Goal: Entertainment & Leisure: Browse casually

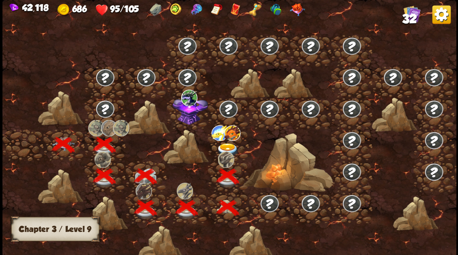
click at [185, 118] on img at bounding box center [190, 109] width 35 height 30
click at [228, 141] on div at bounding box center [228, 145] width 41 height 32
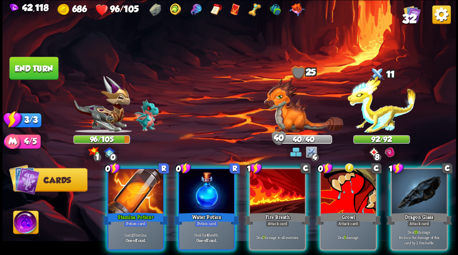
click at [214, 177] on div at bounding box center [206, 192] width 55 height 46
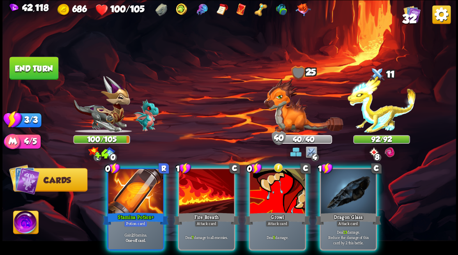
drag, startPoint x: 119, startPoint y: 185, endPoint x: 130, endPoint y: 158, distance: 28.6
click at [118, 184] on div at bounding box center [135, 192] width 55 height 46
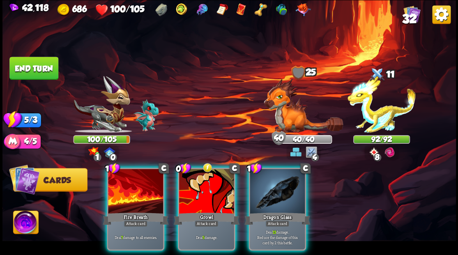
drag, startPoint x: 195, startPoint y: 183, endPoint x: 326, endPoint y: 133, distance: 139.4
click at [197, 182] on div at bounding box center [206, 192] width 55 height 46
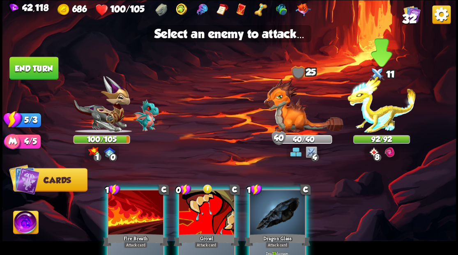
click at [370, 114] on img at bounding box center [382, 104] width 68 height 57
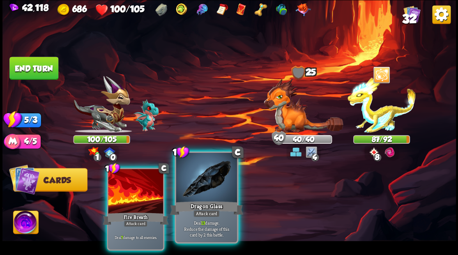
click at [216, 181] on div at bounding box center [206, 178] width 61 height 51
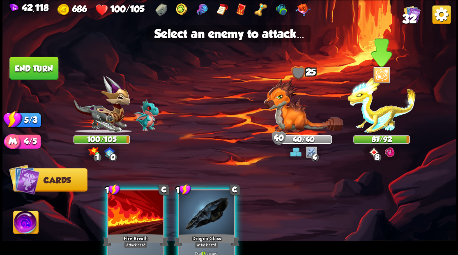
click at [379, 126] on img at bounding box center [382, 104] width 68 height 57
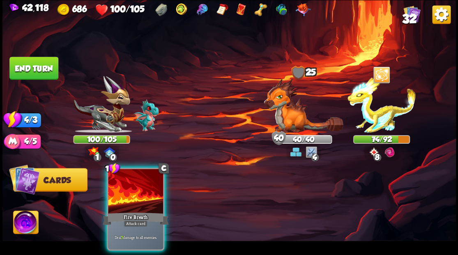
click at [42, 70] on button "End turn" at bounding box center [33, 68] width 49 height 23
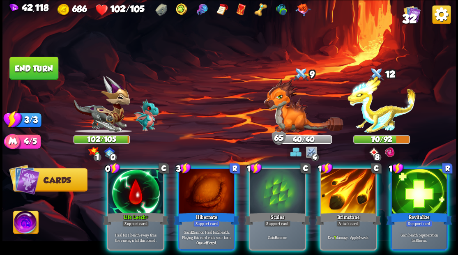
click at [17, 221] on img at bounding box center [25, 223] width 25 height 25
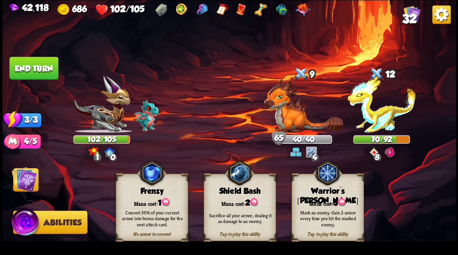
click at [318, 197] on div "Mana cost: 3" at bounding box center [328, 202] width 72 height 10
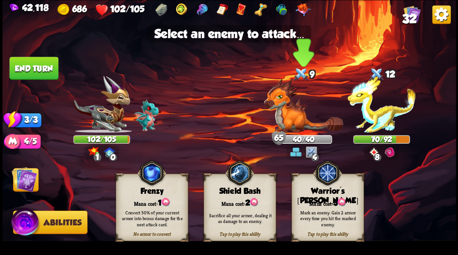
click at [282, 113] on img at bounding box center [303, 106] width 79 height 54
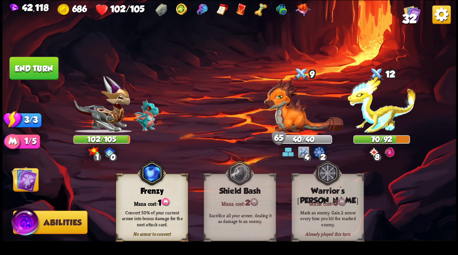
click at [23, 180] on img at bounding box center [24, 179] width 25 height 25
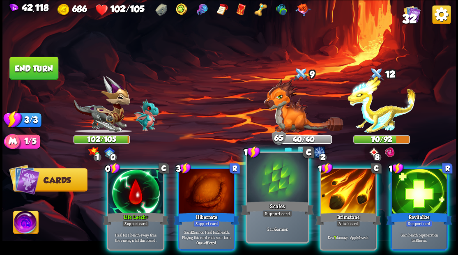
click at [264, 192] on div at bounding box center [277, 178] width 61 height 51
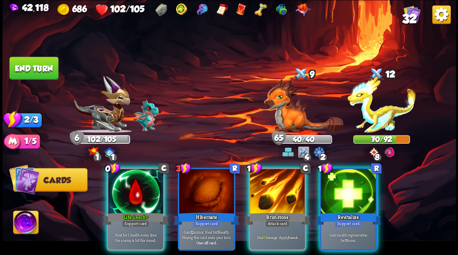
click at [345, 197] on div at bounding box center [348, 192] width 55 height 46
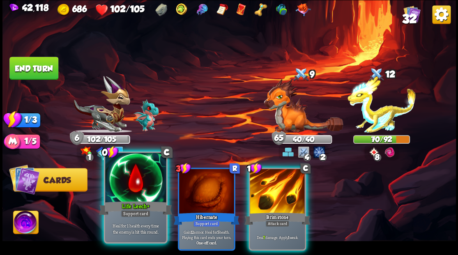
click at [148, 187] on div at bounding box center [135, 178] width 61 height 51
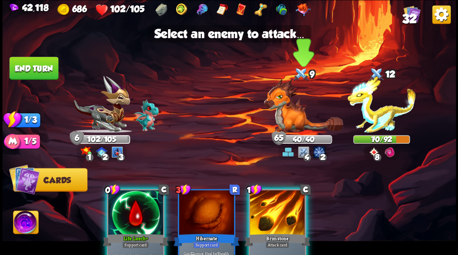
click at [292, 115] on img at bounding box center [303, 106] width 79 height 54
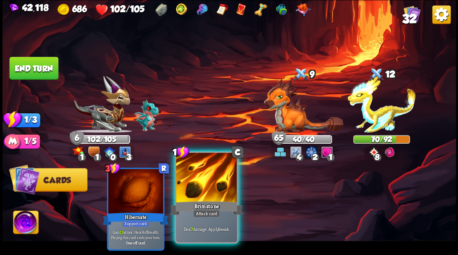
click at [200, 176] on div at bounding box center [206, 178] width 61 height 51
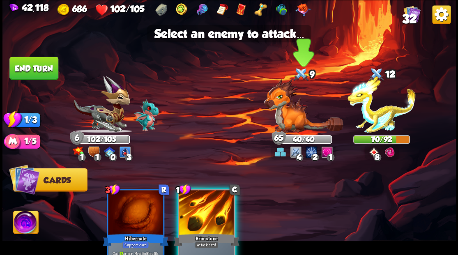
click at [296, 111] on img at bounding box center [303, 106] width 79 height 54
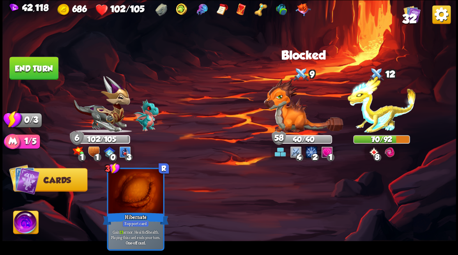
drag, startPoint x: 31, startPoint y: 74, endPoint x: 102, endPoint y: 83, distance: 71.4
click at [32, 74] on button "End turn" at bounding box center [33, 68] width 49 height 23
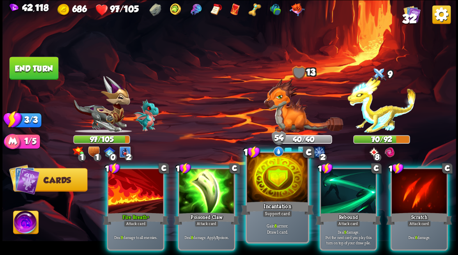
click at [278, 178] on div at bounding box center [277, 178] width 61 height 51
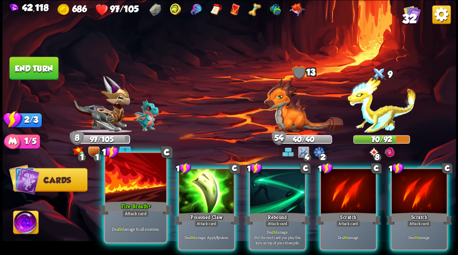
click at [126, 203] on div "Fire Breath+" at bounding box center [135, 208] width 73 height 16
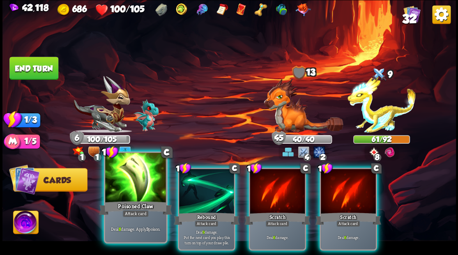
click at [132, 194] on div at bounding box center [135, 178] width 61 height 51
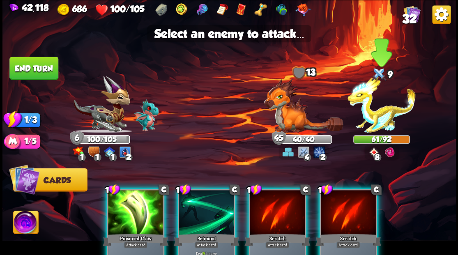
click at [372, 118] on img at bounding box center [382, 104] width 68 height 57
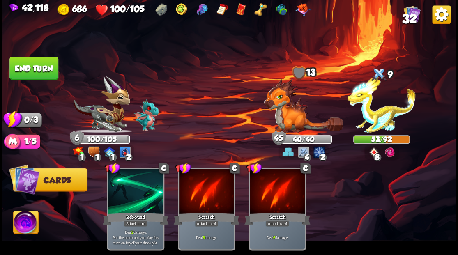
click at [35, 70] on button "End turn" at bounding box center [33, 68] width 49 height 23
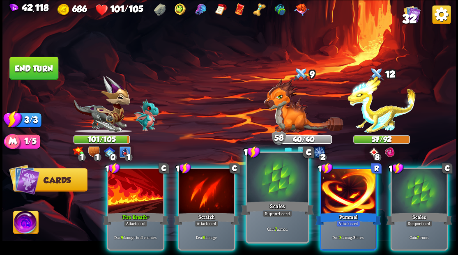
click at [279, 191] on div at bounding box center [277, 178] width 61 height 51
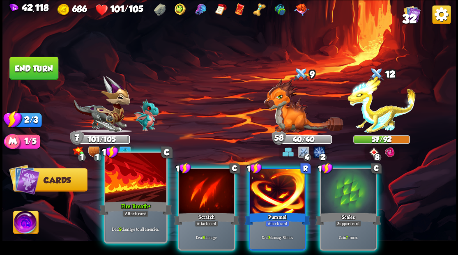
click at [114, 196] on div at bounding box center [135, 178] width 61 height 51
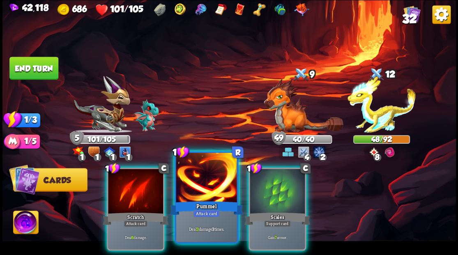
click at [201, 190] on div at bounding box center [206, 178] width 61 height 51
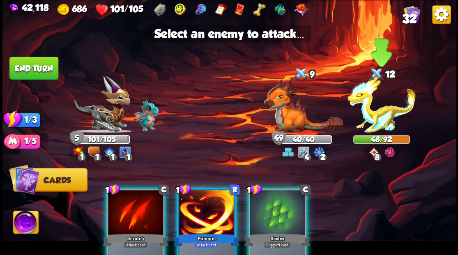
click at [383, 119] on img at bounding box center [382, 104] width 68 height 57
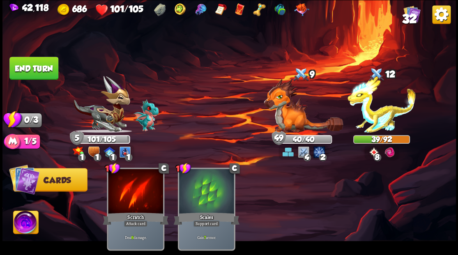
click at [30, 73] on button "End turn" at bounding box center [33, 68] width 49 height 23
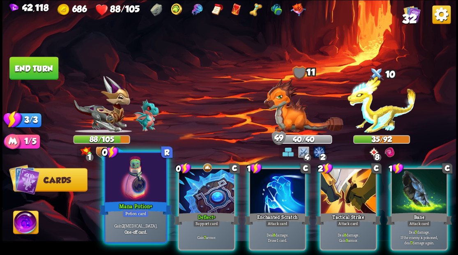
click at [130, 188] on div at bounding box center [135, 178] width 61 height 51
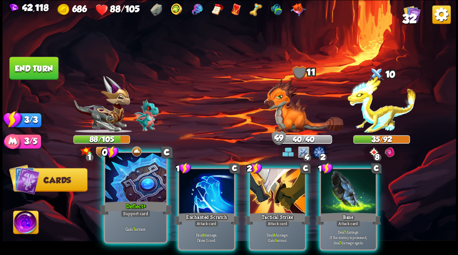
click at [129, 185] on div at bounding box center [135, 178] width 61 height 51
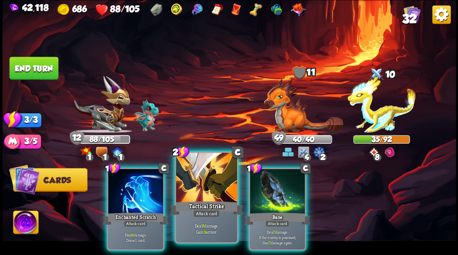
click at [189, 182] on div at bounding box center [206, 178] width 61 height 51
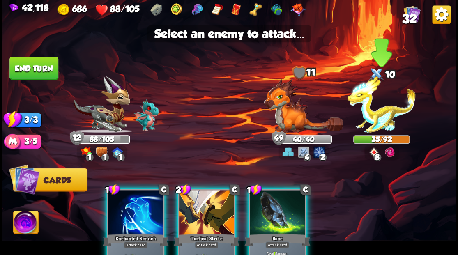
click at [371, 114] on img at bounding box center [382, 104] width 68 height 57
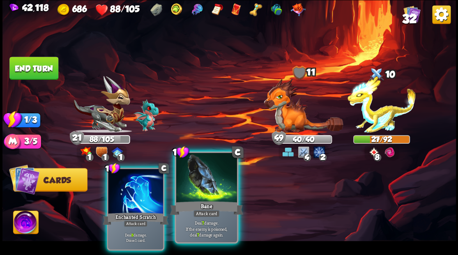
click at [211, 185] on div at bounding box center [206, 178] width 61 height 51
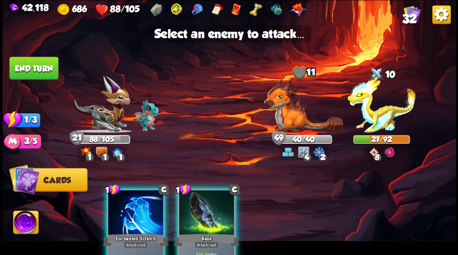
drag, startPoint x: 195, startPoint y: 208, endPoint x: 189, endPoint y: 203, distance: 8.2
click at [194, 209] on div at bounding box center [206, 213] width 55 height 46
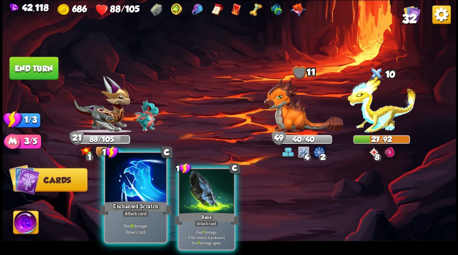
click at [129, 201] on div "Enchanted Scratch" at bounding box center [135, 208] width 73 height 16
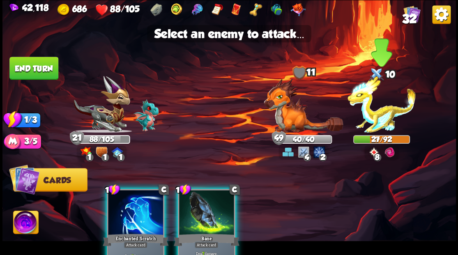
click at [377, 100] on img at bounding box center [382, 104] width 68 height 57
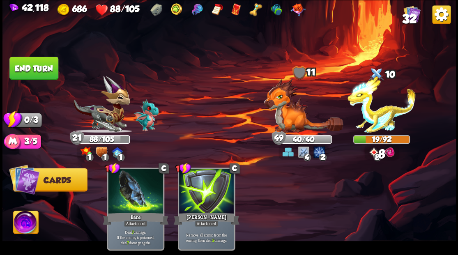
click at [43, 69] on button "End turn" at bounding box center [33, 68] width 49 height 23
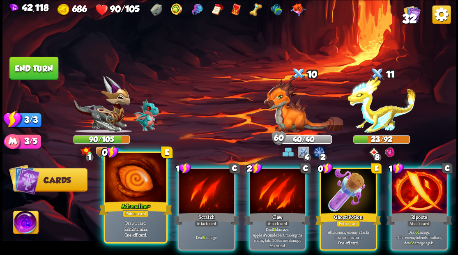
click at [139, 188] on div at bounding box center [135, 178] width 61 height 51
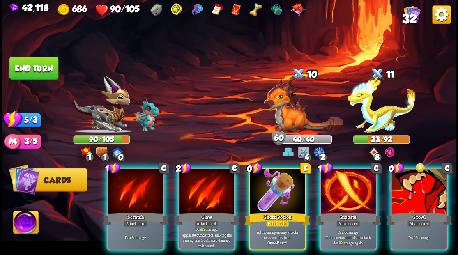
click at [268, 182] on div at bounding box center [277, 192] width 55 height 46
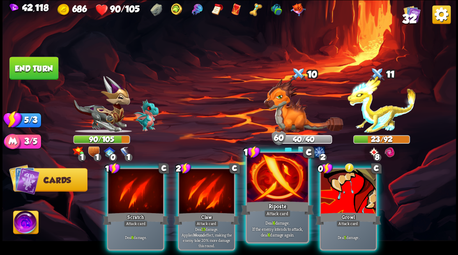
click at [267, 183] on div at bounding box center [277, 178] width 61 height 51
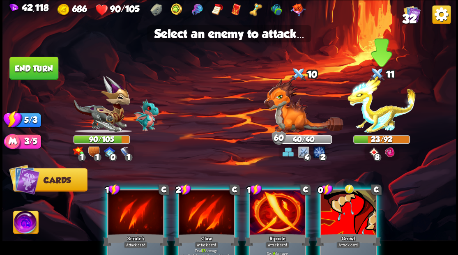
click at [372, 119] on img at bounding box center [382, 104] width 68 height 57
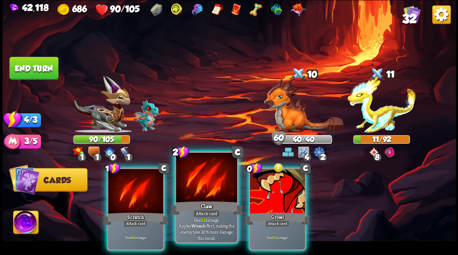
click at [204, 184] on div at bounding box center [206, 178] width 61 height 51
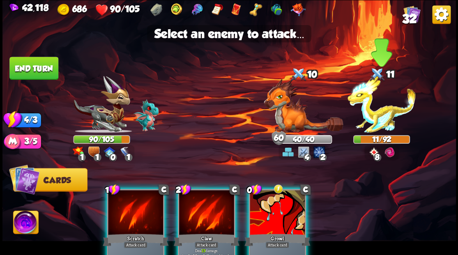
click at [381, 115] on img at bounding box center [382, 104] width 68 height 57
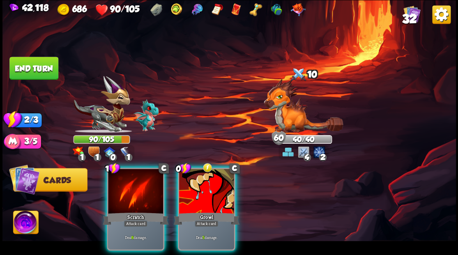
click at [200, 196] on div at bounding box center [206, 192] width 55 height 46
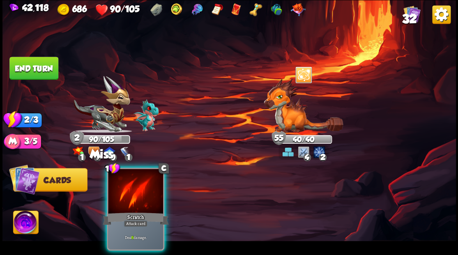
click at [38, 69] on button "End turn" at bounding box center [33, 68] width 49 height 23
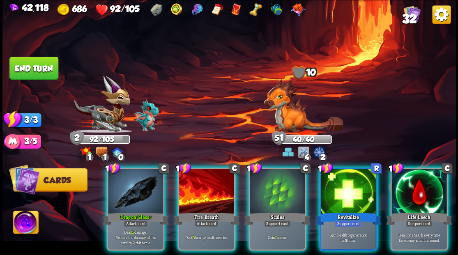
drag, startPoint x: 266, startPoint y: 189, endPoint x: 260, endPoint y: 188, distance: 6.3
click at [266, 189] on div at bounding box center [277, 192] width 55 height 46
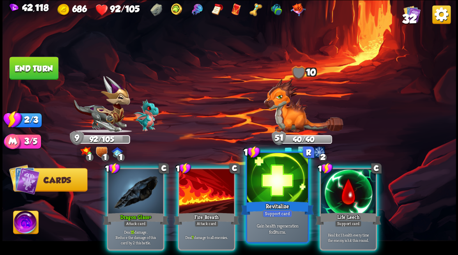
click at [262, 183] on div at bounding box center [277, 178] width 61 height 51
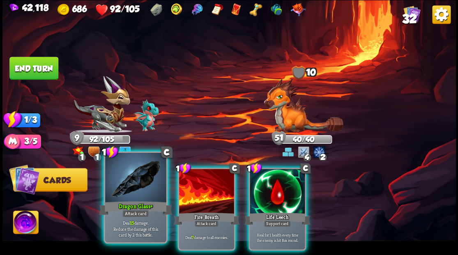
click at [126, 193] on div at bounding box center [135, 178] width 61 height 51
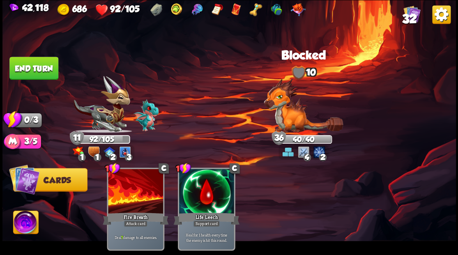
drag, startPoint x: 44, startPoint y: 67, endPoint x: 132, endPoint y: 92, distance: 92.0
click at [44, 67] on button "End turn" at bounding box center [33, 68] width 49 height 23
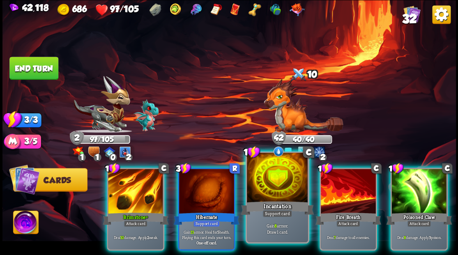
click at [268, 193] on div at bounding box center [277, 178] width 61 height 51
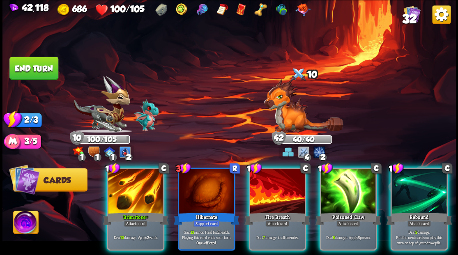
click at [141, 189] on div at bounding box center [135, 192] width 55 height 46
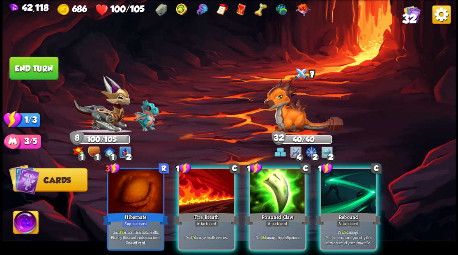
click at [44, 71] on button "End turn" at bounding box center [33, 68] width 49 height 23
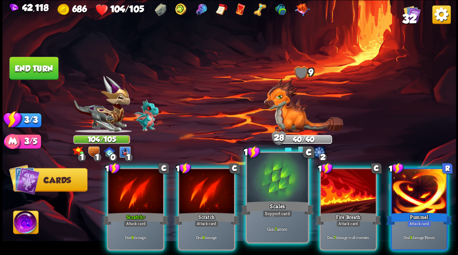
click at [269, 201] on div "Scales" at bounding box center [277, 208] width 73 height 16
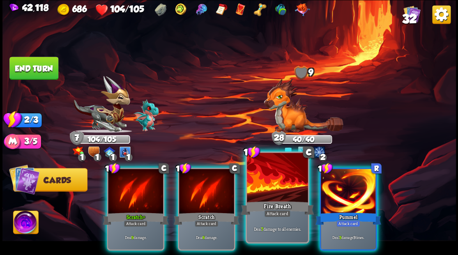
click at [273, 178] on div at bounding box center [277, 178] width 61 height 51
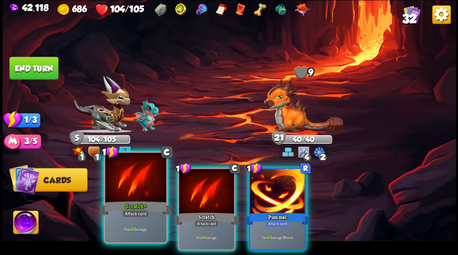
drag, startPoint x: 123, startPoint y: 184, endPoint x: 20, endPoint y: 121, distance: 121.4
click at [122, 183] on div at bounding box center [135, 178] width 61 height 51
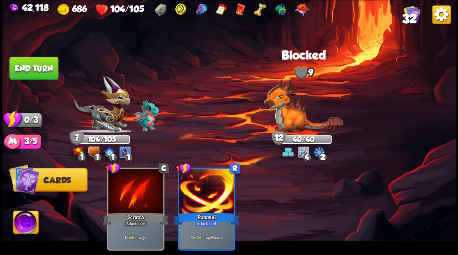
click at [32, 69] on button "End turn" at bounding box center [34, 67] width 50 height 23
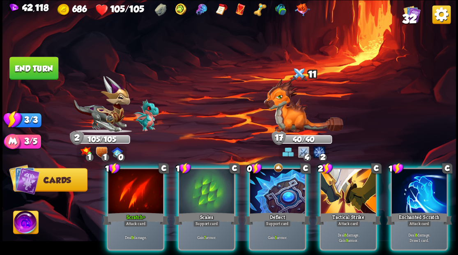
click at [266, 189] on div at bounding box center [277, 192] width 55 height 46
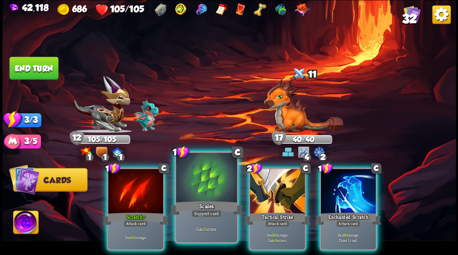
click at [214, 187] on div at bounding box center [206, 178] width 61 height 51
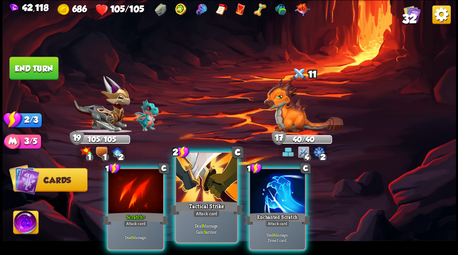
click at [208, 191] on div at bounding box center [206, 178] width 61 height 51
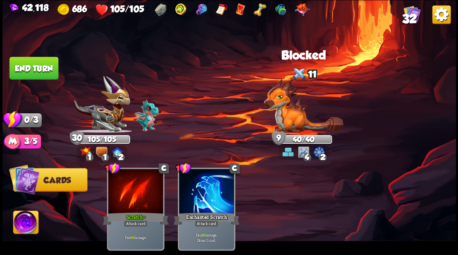
drag, startPoint x: 41, startPoint y: 68, endPoint x: 53, endPoint y: 73, distance: 13.5
click at [41, 69] on button "End turn" at bounding box center [33, 68] width 49 height 23
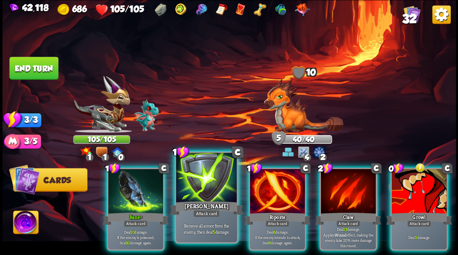
click at [213, 186] on div at bounding box center [206, 178] width 61 height 51
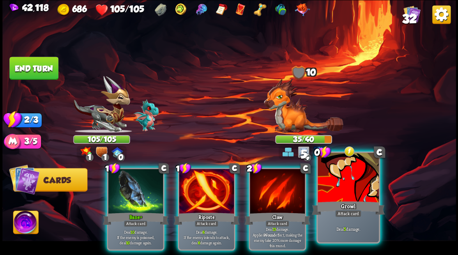
click at [347, 189] on div at bounding box center [348, 178] width 61 height 51
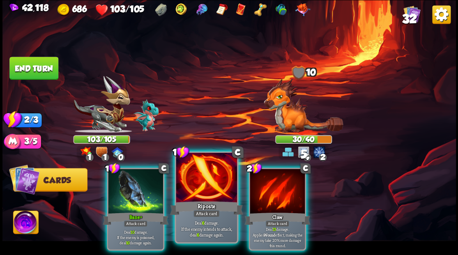
click at [211, 195] on div at bounding box center [206, 178] width 61 height 51
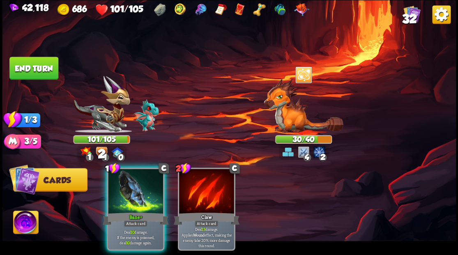
drag, startPoint x: 127, startPoint y: 185, endPoint x: 95, endPoint y: 130, distance: 63.7
click at [126, 185] on div at bounding box center [135, 192] width 55 height 46
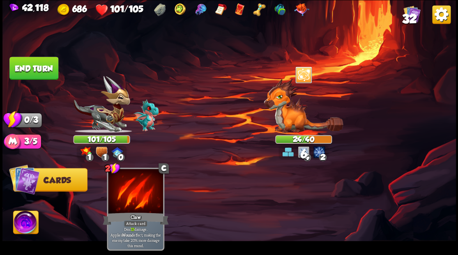
click at [32, 68] on button "End turn" at bounding box center [33, 68] width 49 height 23
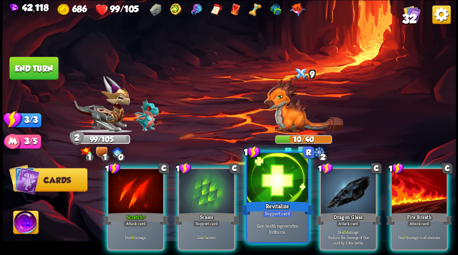
click at [282, 193] on div at bounding box center [277, 178] width 61 height 51
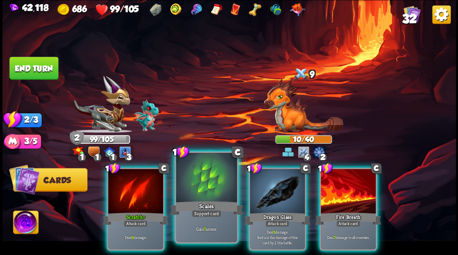
click at [193, 191] on div at bounding box center [206, 178] width 61 height 51
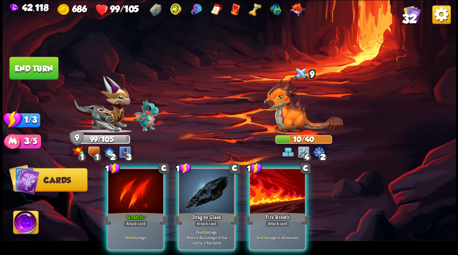
click at [26, 66] on button "End turn" at bounding box center [33, 68] width 49 height 23
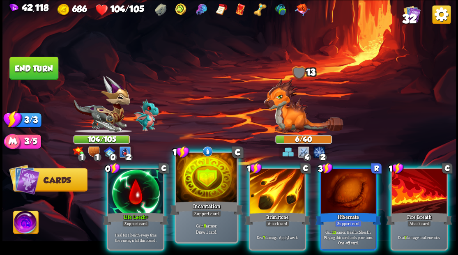
click at [205, 179] on div at bounding box center [206, 178] width 61 height 51
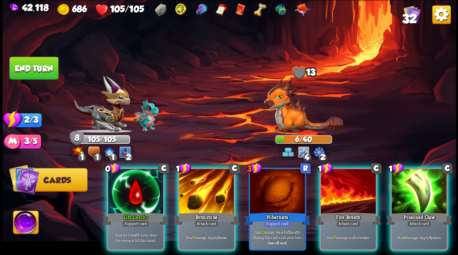
click at [132, 184] on div at bounding box center [135, 192] width 55 height 46
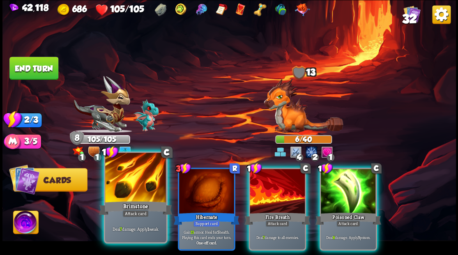
click at [116, 185] on div at bounding box center [135, 178] width 61 height 51
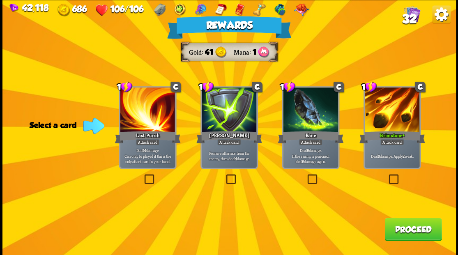
click at [405, 15] on span "32" at bounding box center [409, 19] width 15 height 14
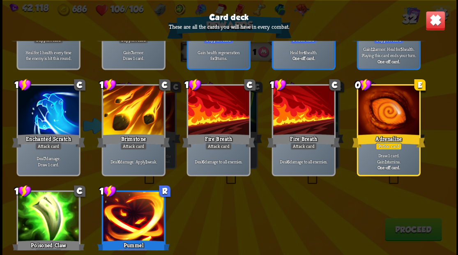
scroll to position [629, 0]
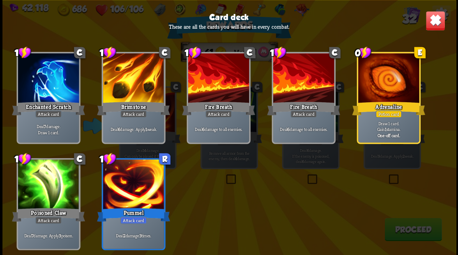
click at [440, 14] on img at bounding box center [436, 21] width 20 height 20
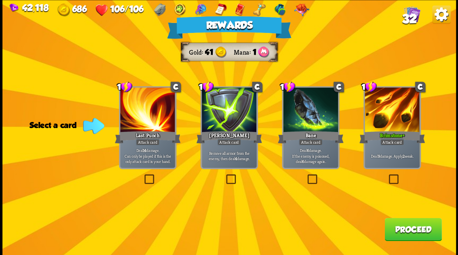
click at [225, 176] on label at bounding box center [225, 176] width 0 height 0
click at [0, 0] on input "checkbox" at bounding box center [0, 0] width 0 height 0
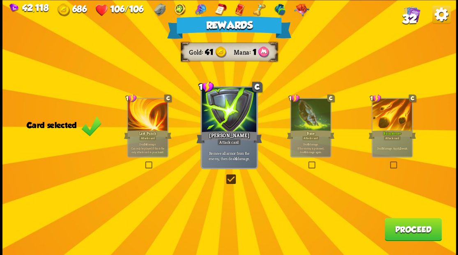
click at [416, 224] on button "Proceed" at bounding box center [413, 229] width 57 height 23
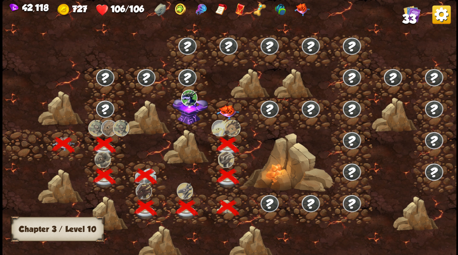
click at [227, 116] on img at bounding box center [227, 112] width 23 height 14
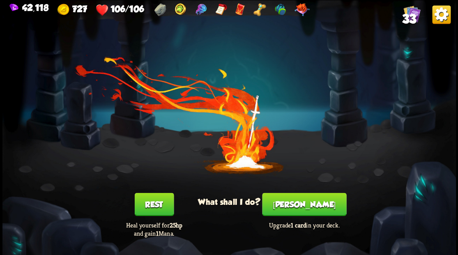
click at [294, 209] on button "Smith" at bounding box center [304, 204] width 84 height 23
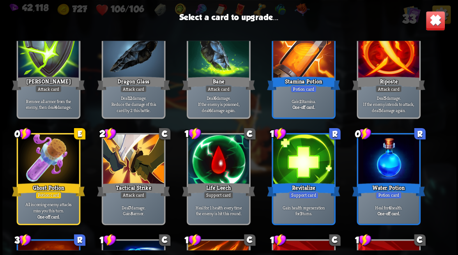
scroll to position [301, 0]
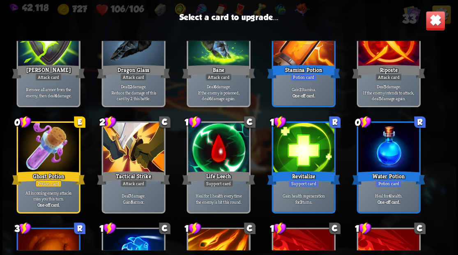
click at [214, 145] on div at bounding box center [218, 148] width 61 height 51
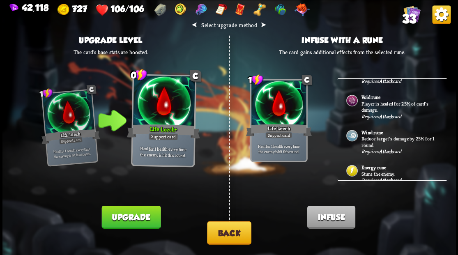
scroll to position [213, 0]
click at [125, 222] on button "Upgrade" at bounding box center [131, 217] width 59 height 23
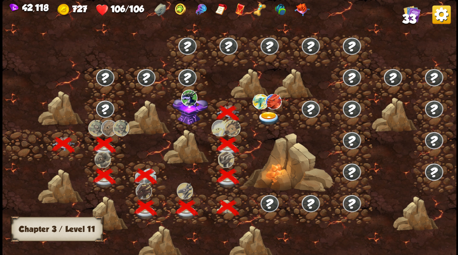
scroll to position [0, 125]
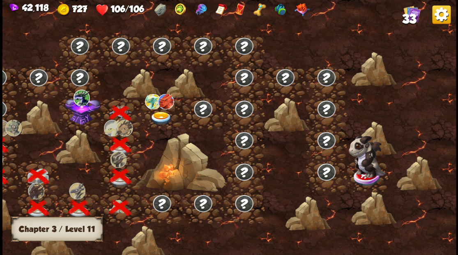
click at [78, 121] on img at bounding box center [82, 109] width 35 height 30
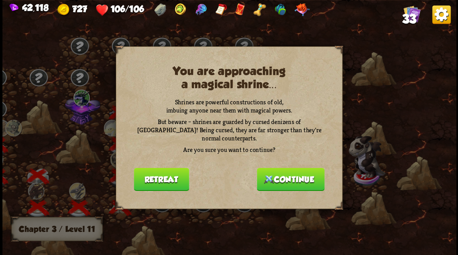
click at [283, 177] on button "Continue" at bounding box center [291, 179] width 68 height 23
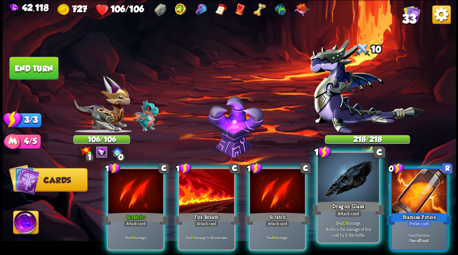
drag, startPoint x: 419, startPoint y: 192, endPoint x: 353, endPoint y: 169, distance: 69.8
click at [420, 192] on div at bounding box center [419, 192] width 55 height 46
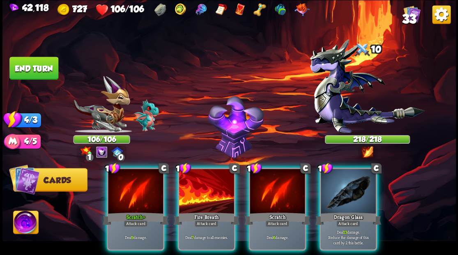
click at [25, 222] on img at bounding box center [25, 223] width 25 height 25
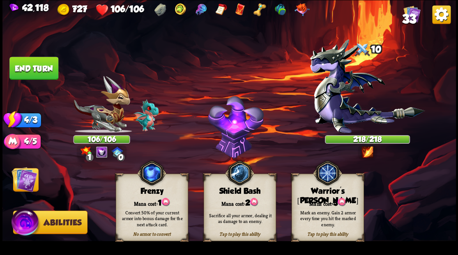
click at [317, 201] on div "Mana cost: 3" at bounding box center [328, 202] width 72 height 10
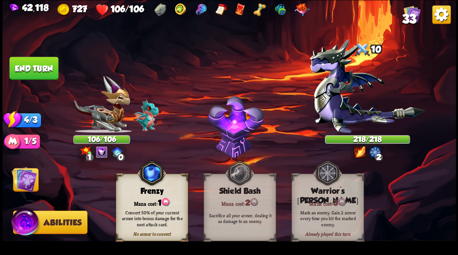
click at [24, 181] on img at bounding box center [24, 179] width 25 height 25
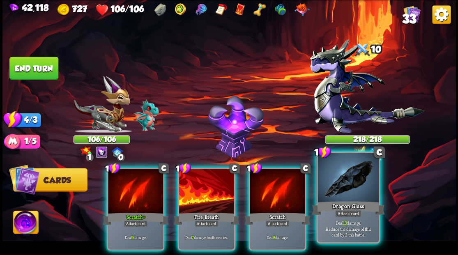
click at [353, 179] on div at bounding box center [348, 178] width 61 height 51
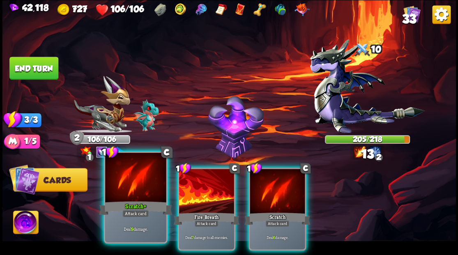
click at [141, 202] on div "Scratch+" at bounding box center [135, 208] width 73 height 16
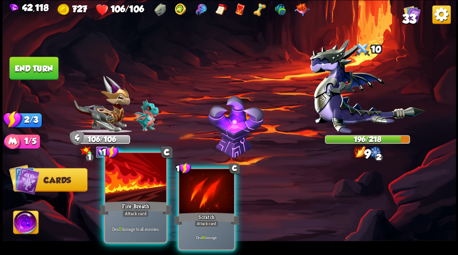
click at [135, 194] on div at bounding box center [135, 178] width 61 height 51
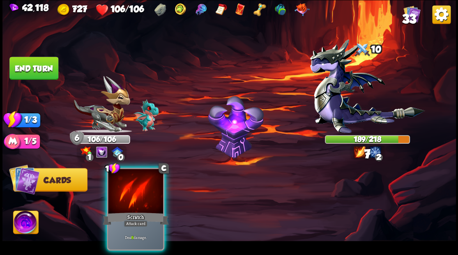
click at [165, 211] on div "Scratch" at bounding box center [136, 218] width 66 height 15
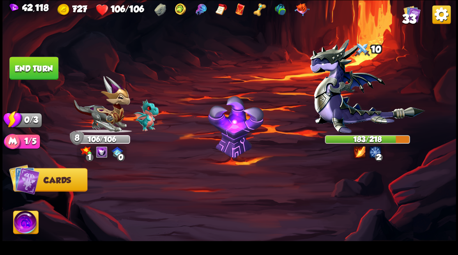
click at [40, 69] on button "End turn" at bounding box center [33, 68] width 49 height 23
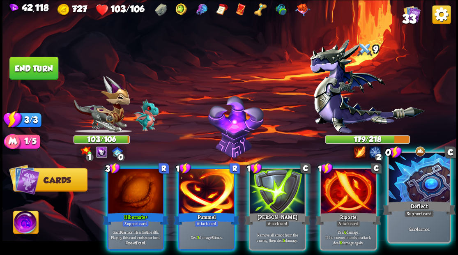
click at [419, 184] on div at bounding box center [419, 178] width 61 height 51
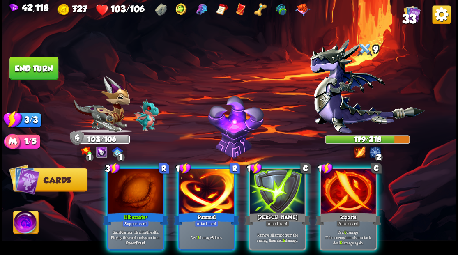
click at [363, 192] on div at bounding box center [348, 192] width 55 height 46
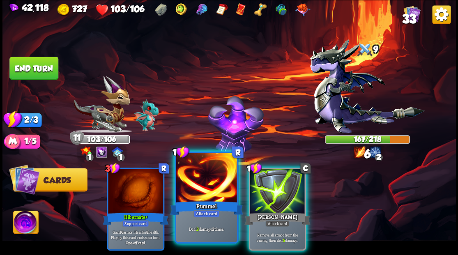
click at [194, 199] on div at bounding box center [206, 178] width 61 height 51
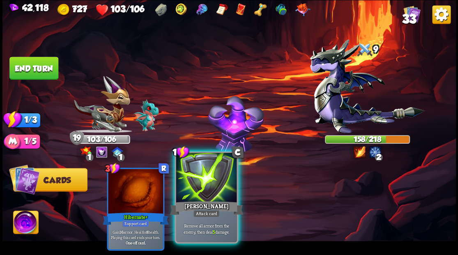
click at [198, 180] on div at bounding box center [206, 178] width 61 height 51
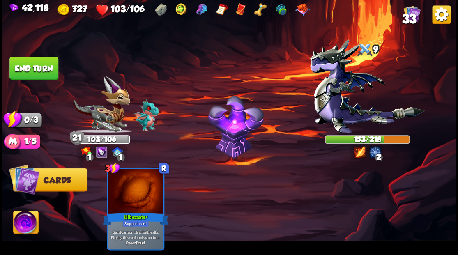
click at [36, 64] on button "End turn" at bounding box center [33, 68] width 49 height 23
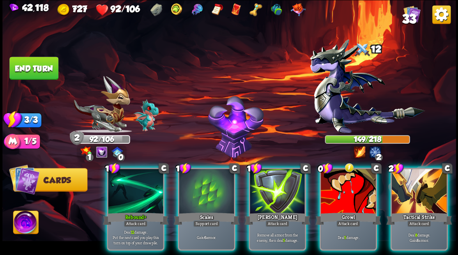
click at [336, 199] on div at bounding box center [348, 192] width 55 height 46
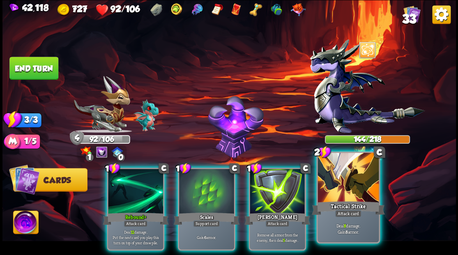
click at [341, 199] on div at bounding box center [348, 178] width 61 height 51
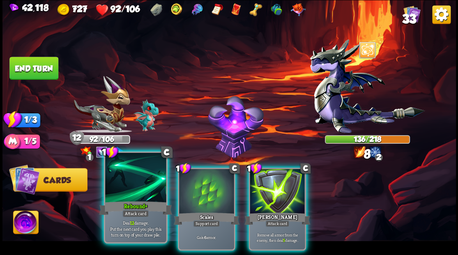
click at [122, 199] on div at bounding box center [135, 178] width 61 height 51
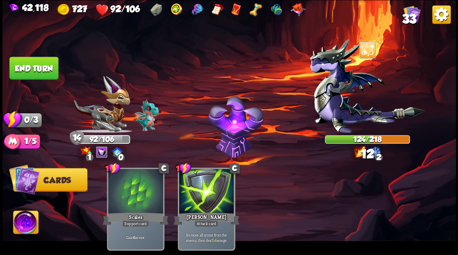
click at [37, 76] on button "End turn" at bounding box center [33, 68] width 49 height 23
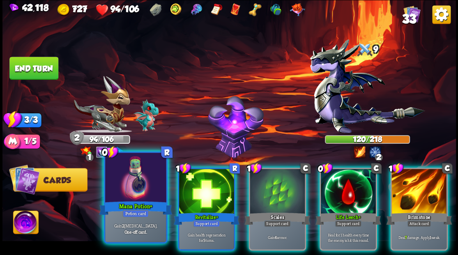
click at [131, 200] on div "Mana Potion+" at bounding box center [135, 208] width 73 height 16
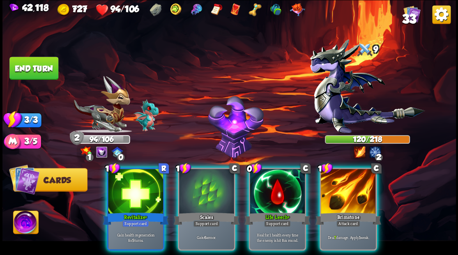
click at [274, 194] on div at bounding box center [277, 192] width 55 height 46
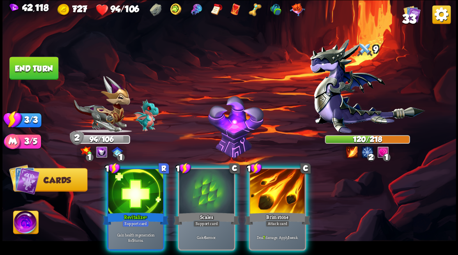
click at [130, 192] on div at bounding box center [135, 192] width 55 height 46
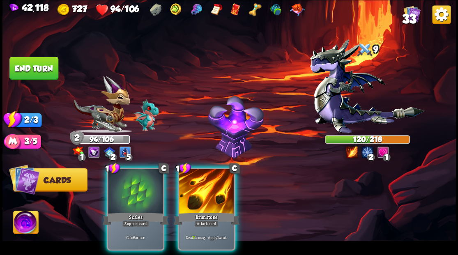
click at [130, 192] on div at bounding box center [135, 192] width 55 height 46
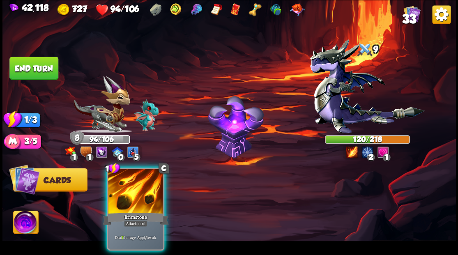
click at [130, 192] on div at bounding box center [135, 192] width 55 height 46
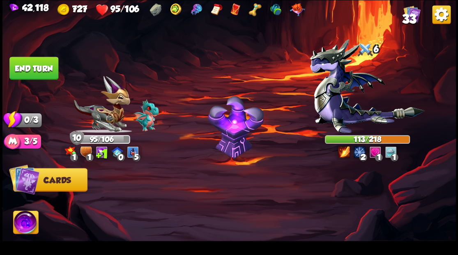
click at [37, 72] on button "End turn" at bounding box center [33, 68] width 49 height 23
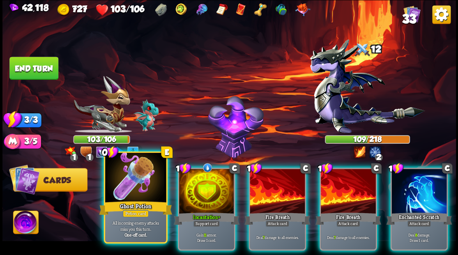
click at [124, 195] on div at bounding box center [135, 178] width 61 height 51
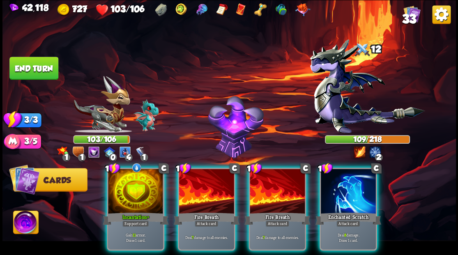
click at [124, 196] on div at bounding box center [135, 192] width 55 height 46
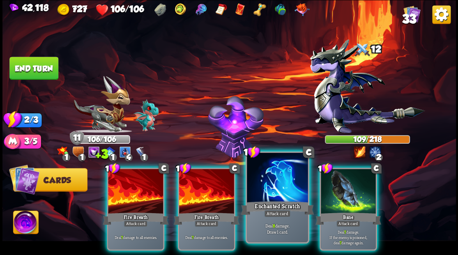
click at [278, 194] on div at bounding box center [277, 178] width 61 height 51
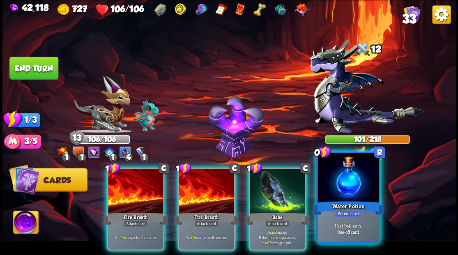
click at [343, 189] on div at bounding box center [348, 178] width 61 height 51
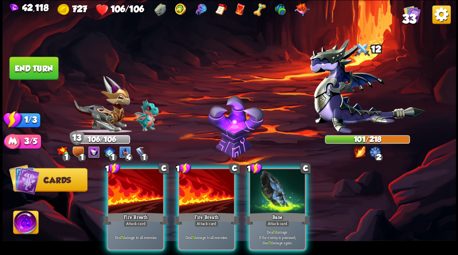
click at [131, 190] on div at bounding box center [135, 192] width 55 height 46
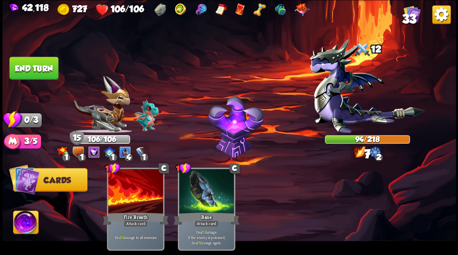
click at [38, 63] on button "End turn" at bounding box center [33, 68] width 49 height 23
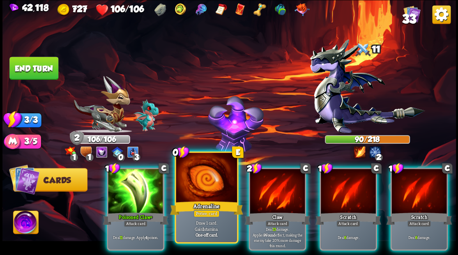
click at [208, 177] on div at bounding box center [206, 178] width 61 height 51
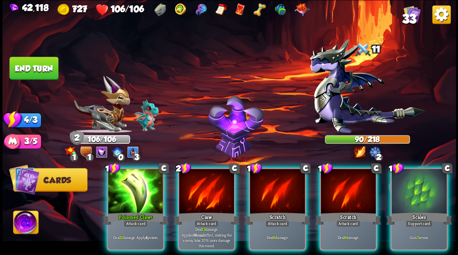
drag, startPoint x: 411, startPoint y: 177, endPoint x: 403, endPoint y: 171, distance: 10.0
click at [412, 177] on div at bounding box center [419, 192] width 55 height 46
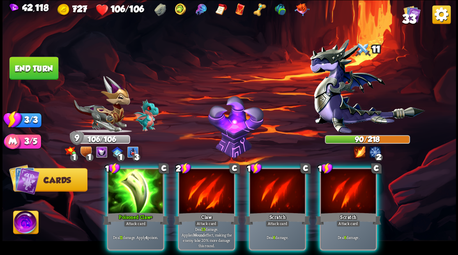
click at [217, 195] on div at bounding box center [206, 192] width 55 height 46
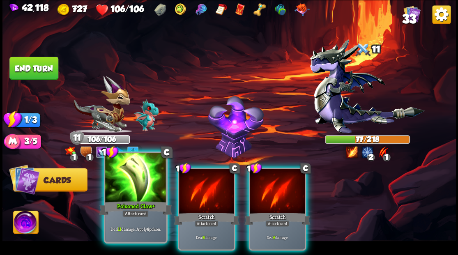
click at [136, 185] on div at bounding box center [135, 178] width 61 height 51
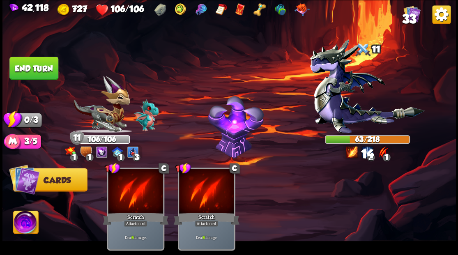
click at [49, 69] on button "End turn" at bounding box center [33, 68] width 49 height 23
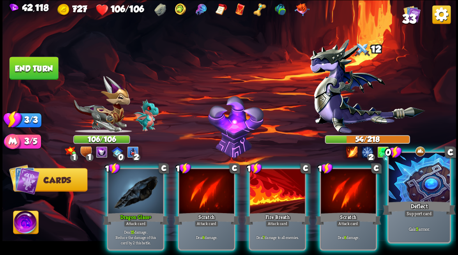
click at [415, 184] on div at bounding box center [419, 178] width 61 height 51
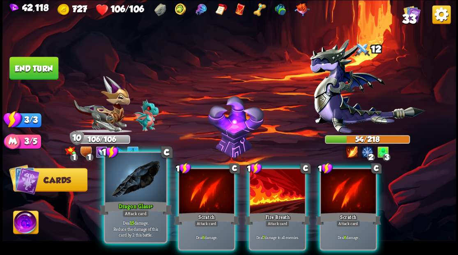
click at [131, 197] on div at bounding box center [135, 178] width 61 height 51
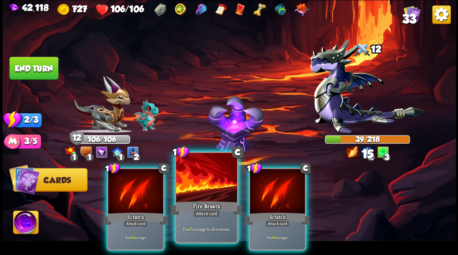
click at [203, 196] on div at bounding box center [206, 178] width 61 height 51
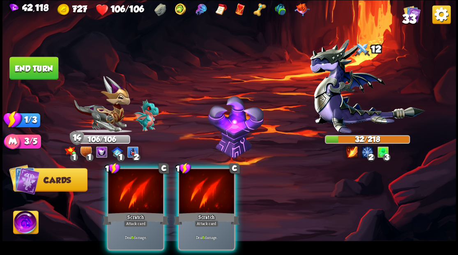
click at [203, 196] on div at bounding box center [206, 192] width 55 height 46
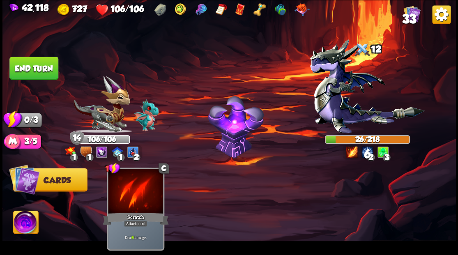
drag, startPoint x: 46, startPoint y: 67, endPoint x: 101, endPoint y: 88, distance: 59.5
click at [47, 67] on button "End turn" at bounding box center [33, 68] width 49 height 23
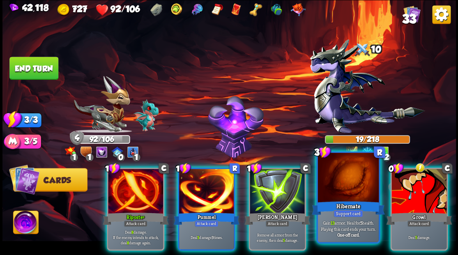
click at [340, 188] on div at bounding box center [348, 178] width 61 height 51
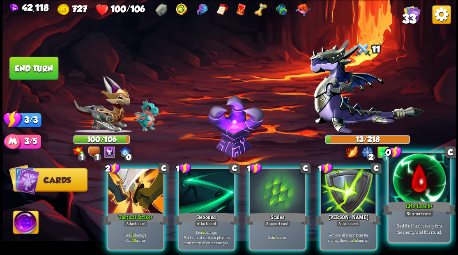
click at [432, 182] on div at bounding box center [419, 178] width 61 height 51
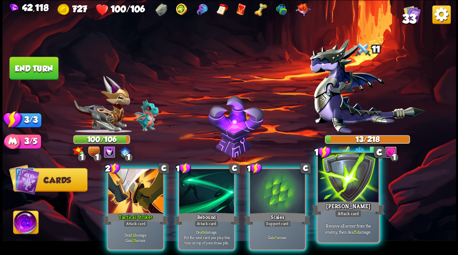
click at [359, 197] on div at bounding box center [348, 178] width 61 height 51
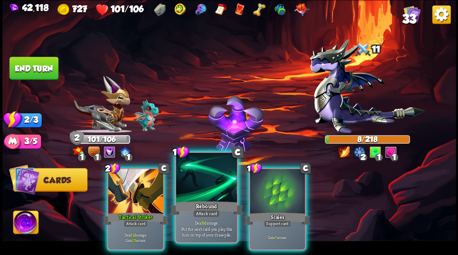
click at [206, 189] on div at bounding box center [206, 178] width 61 height 51
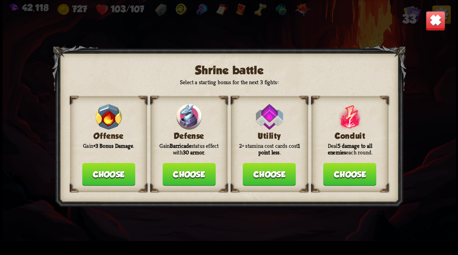
click at [198, 174] on button "Choose" at bounding box center [188, 174] width 53 height 23
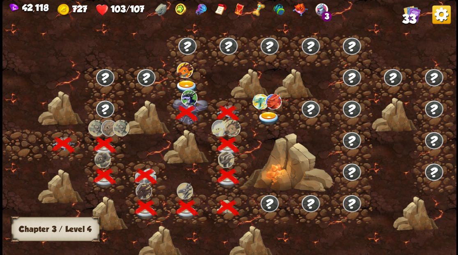
click at [267, 118] on img at bounding box center [269, 118] width 23 height 14
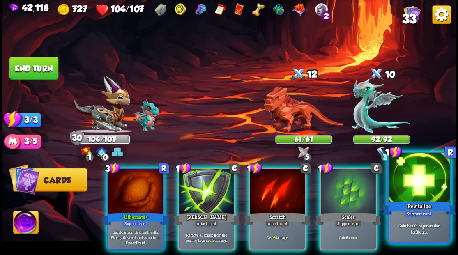
click at [424, 178] on div at bounding box center [419, 178] width 61 height 51
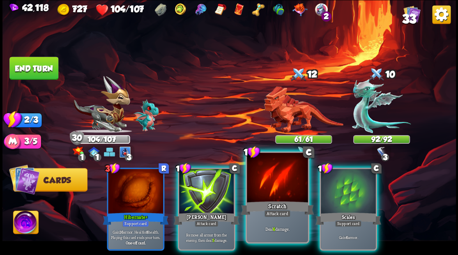
click at [258, 208] on div "Scratch" at bounding box center [277, 208] width 73 height 16
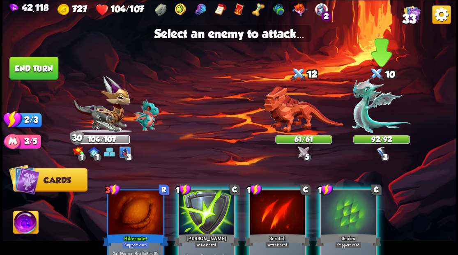
click at [362, 122] on img at bounding box center [381, 106] width 59 height 55
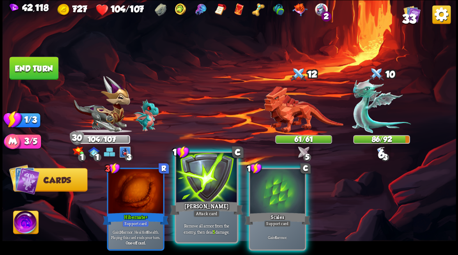
click at [211, 189] on div at bounding box center [206, 178] width 61 height 51
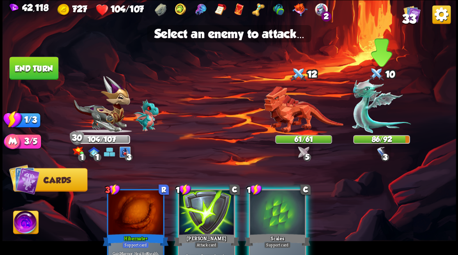
click at [365, 104] on img at bounding box center [381, 106] width 59 height 55
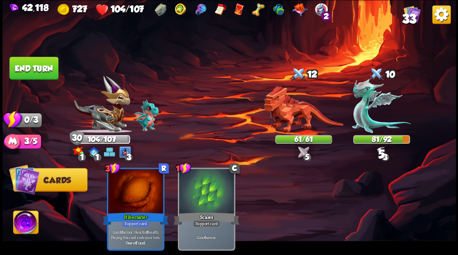
drag, startPoint x: 38, startPoint y: 72, endPoint x: 105, endPoint y: 97, distance: 71.0
click at [39, 72] on button "End turn" at bounding box center [33, 68] width 49 height 23
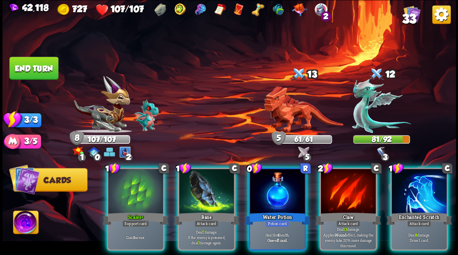
drag, startPoint x: 137, startPoint y: 186, endPoint x: 138, endPoint y: 182, distance: 4.3
click at [137, 187] on div at bounding box center [135, 192] width 55 height 46
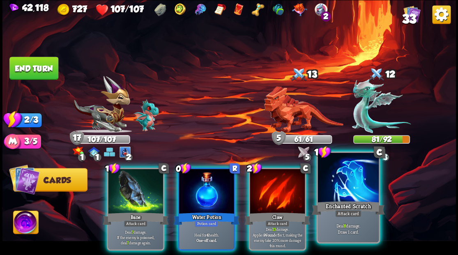
drag, startPoint x: 354, startPoint y: 192, endPoint x: 357, endPoint y: 174, distance: 18.7
click at [354, 192] on div at bounding box center [348, 178] width 61 height 51
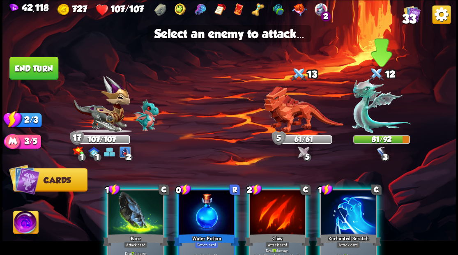
click at [368, 115] on img at bounding box center [381, 106] width 59 height 55
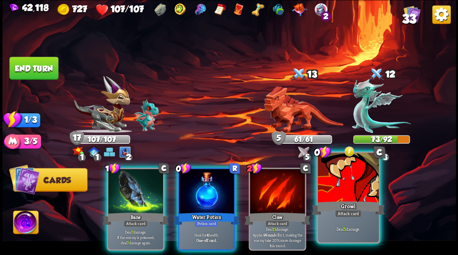
click at [358, 201] on div "Growl" at bounding box center [348, 208] width 73 height 16
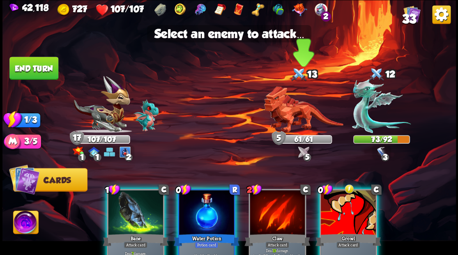
click at [287, 120] on img at bounding box center [303, 109] width 79 height 47
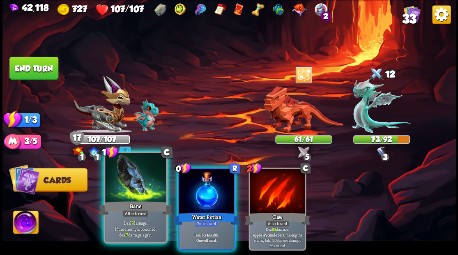
click at [139, 190] on div at bounding box center [135, 178] width 61 height 51
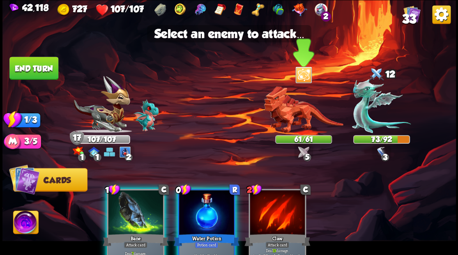
click at [304, 120] on img at bounding box center [303, 109] width 79 height 47
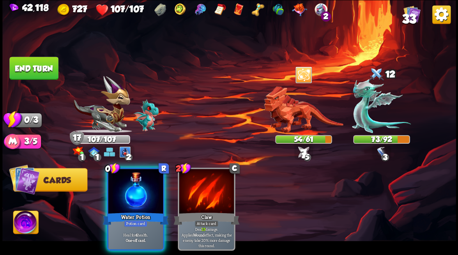
click at [164, 216] on div "0 R Water Potion Potion card Heal for 4 health. One-off card." at bounding box center [136, 209] width 58 height 83
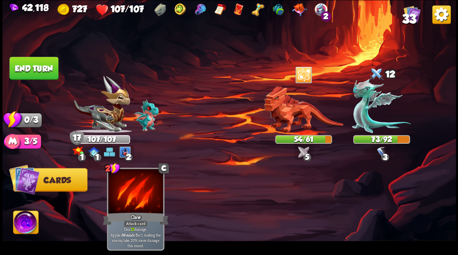
click at [44, 70] on button "End turn" at bounding box center [33, 68] width 49 height 23
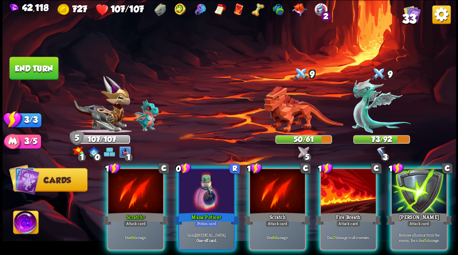
click at [25, 221] on img at bounding box center [25, 223] width 25 height 25
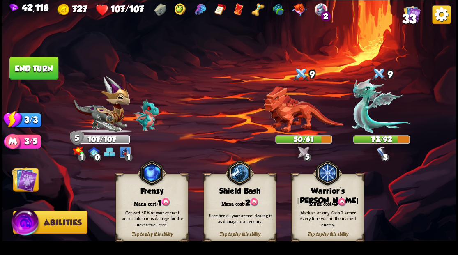
click at [325, 198] on div "Tap to play this ability Warrior's Mark Mana cost: 3 Mark an enemy. Gain 2 armo…" at bounding box center [328, 207] width 72 height 67
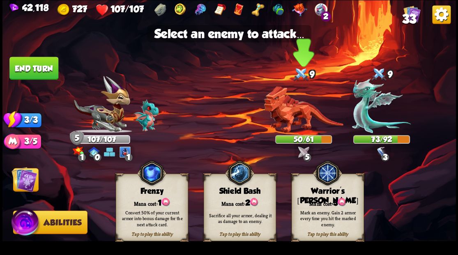
click at [298, 120] on img at bounding box center [303, 109] width 79 height 47
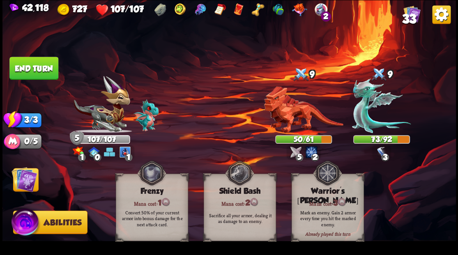
click at [30, 178] on img at bounding box center [24, 179] width 25 height 25
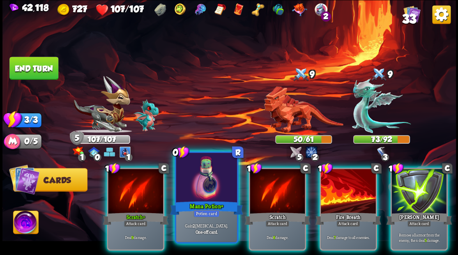
click at [201, 194] on div at bounding box center [206, 178] width 61 height 51
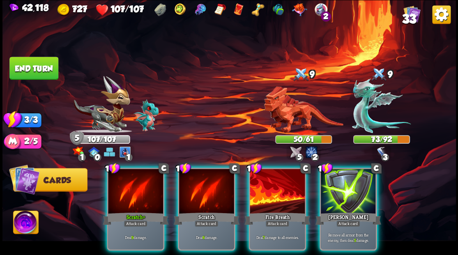
click at [289, 189] on div at bounding box center [277, 192] width 55 height 46
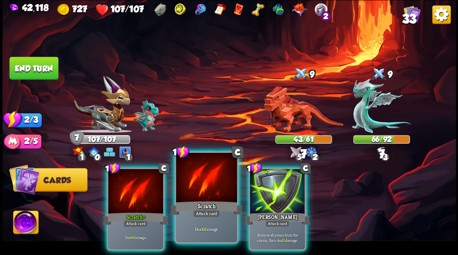
drag, startPoint x: 204, startPoint y: 192, endPoint x: 209, endPoint y: 178, distance: 15.0
click at [204, 193] on div at bounding box center [206, 178] width 61 height 51
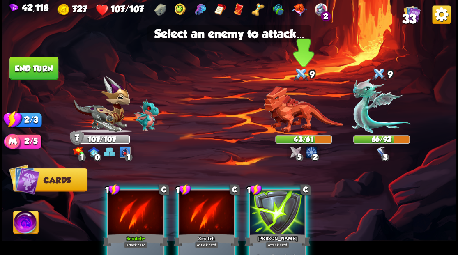
click at [296, 109] on img at bounding box center [303, 109] width 79 height 47
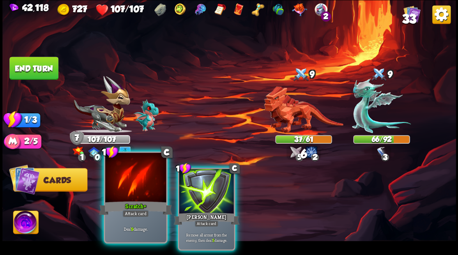
click at [131, 184] on div at bounding box center [135, 178] width 61 height 51
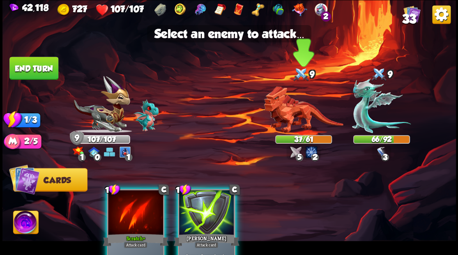
click at [288, 118] on img at bounding box center [303, 109] width 79 height 47
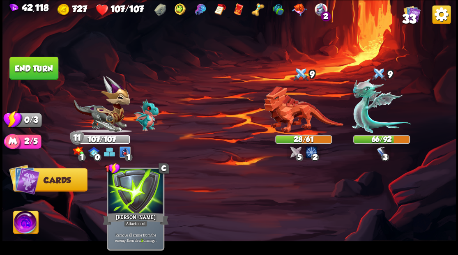
click at [38, 74] on button "End turn" at bounding box center [33, 68] width 49 height 23
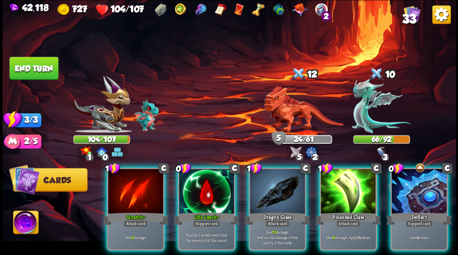
click at [419, 192] on div at bounding box center [419, 192] width 55 height 46
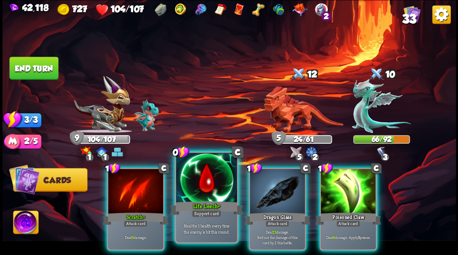
click at [211, 199] on div at bounding box center [206, 178] width 61 height 51
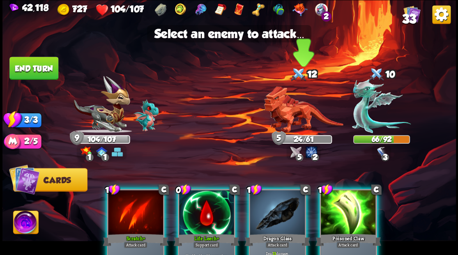
click at [291, 119] on img at bounding box center [303, 109] width 79 height 47
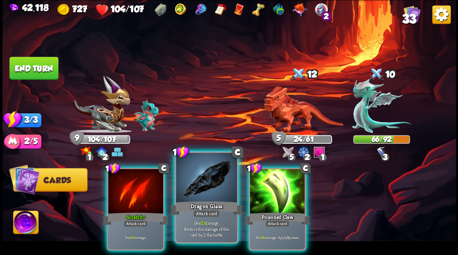
drag, startPoint x: 207, startPoint y: 183, endPoint x: 219, endPoint y: 169, distance: 18.4
click at [208, 184] on div at bounding box center [206, 178] width 61 height 51
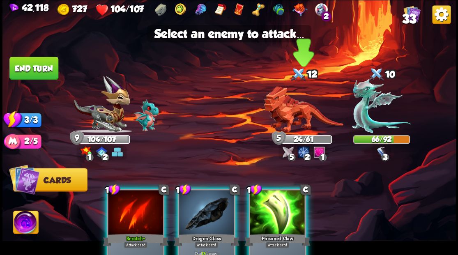
click at [289, 121] on img at bounding box center [303, 109] width 79 height 47
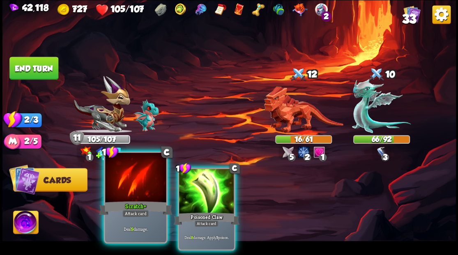
click at [129, 191] on div at bounding box center [135, 178] width 61 height 51
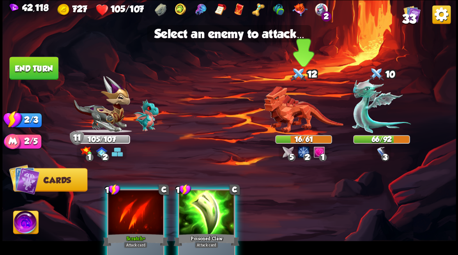
click at [289, 118] on img at bounding box center [303, 109] width 79 height 47
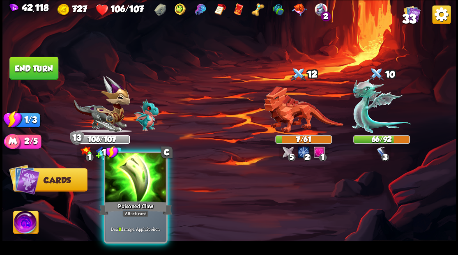
click at [134, 192] on div at bounding box center [135, 178] width 61 height 51
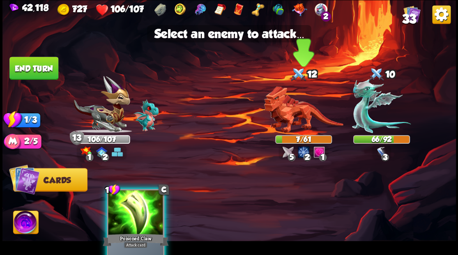
click at [294, 117] on img at bounding box center [303, 109] width 79 height 47
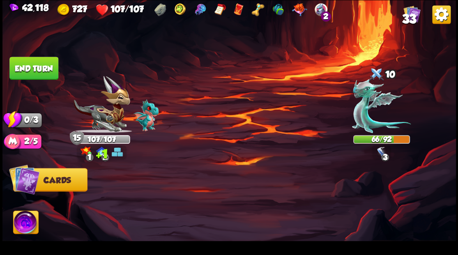
click at [35, 71] on button "End turn" at bounding box center [33, 68] width 49 height 23
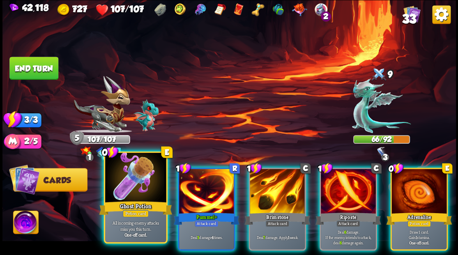
click at [131, 186] on div at bounding box center [135, 178] width 61 height 51
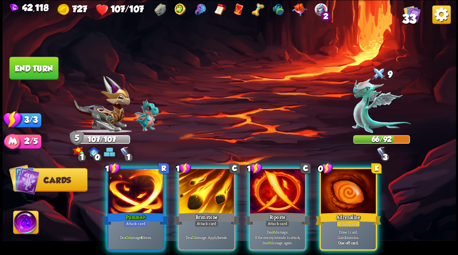
click at [339, 187] on div at bounding box center [348, 192] width 55 height 46
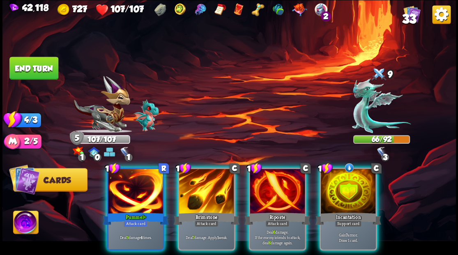
click at [355, 177] on div at bounding box center [348, 192] width 55 height 46
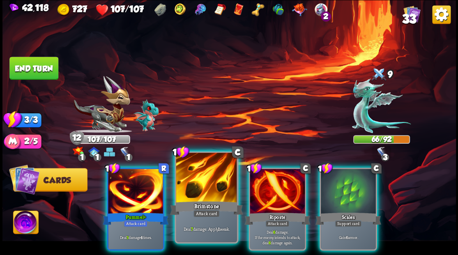
click at [192, 194] on div at bounding box center [206, 178] width 61 height 51
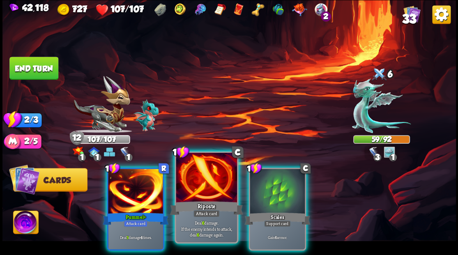
click at [194, 193] on div at bounding box center [206, 178] width 61 height 51
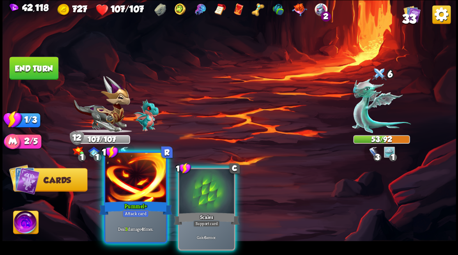
click at [127, 190] on div at bounding box center [135, 178] width 61 height 51
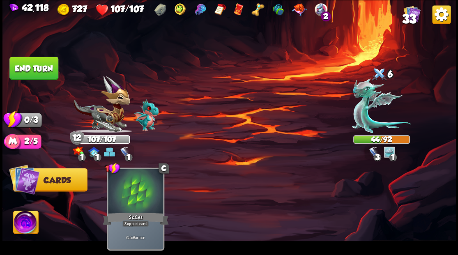
click at [34, 66] on button "End turn" at bounding box center [33, 68] width 49 height 23
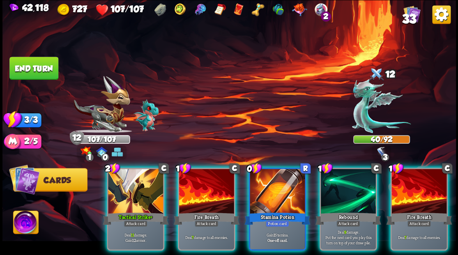
click at [263, 184] on div at bounding box center [277, 192] width 55 height 46
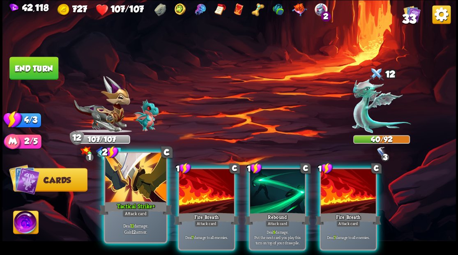
click at [130, 201] on div "Tactical Strike+" at bounding box center [135, 208] width 73 height 16
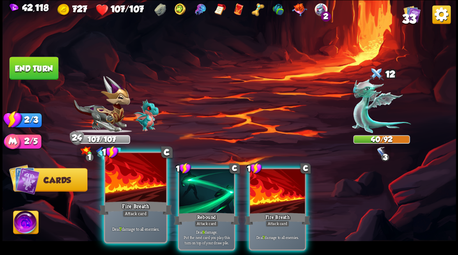
click at [127, 188] on div at bounding box center [135, 178] width 61 height 51
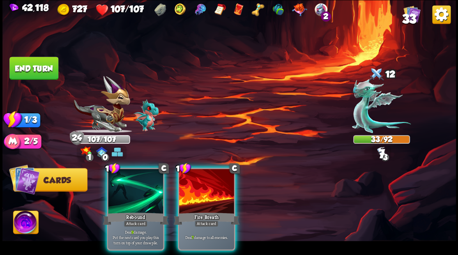
drag, startPoint x: 127, startPoint y: 188, endPoint x: 94, endPoint y: 152, distance: 49.5
click at [127, 187] on div at bounding box center [135, 192] width 55 height 46
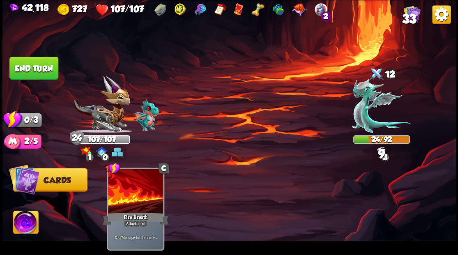
click at [49, 72] on button "End turn" at bounding box center [33, 68] width 49 height 23
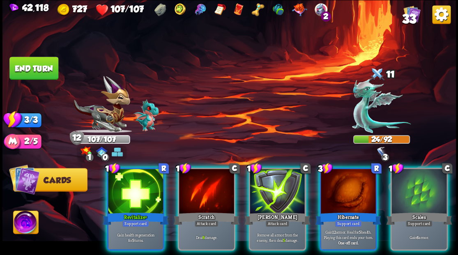
drag, startPoint x: 424, startPoint y: 193, endPoint x: 428, endPoint y: 183, distance: 10.9
click at [427, 189] on div at bounding box center [419, 192] width 55 height 46
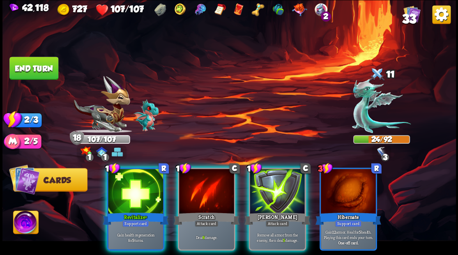
click at [201, 189] on div at bounding box center [206, 192] width 55 height 46
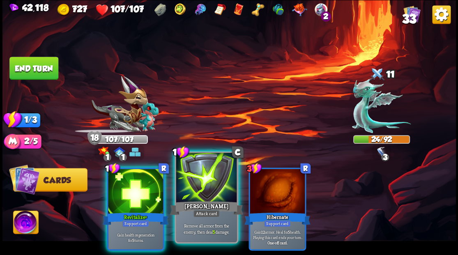
click at [193, 188] on div at bounding box center [206, 178] width 61 height 51
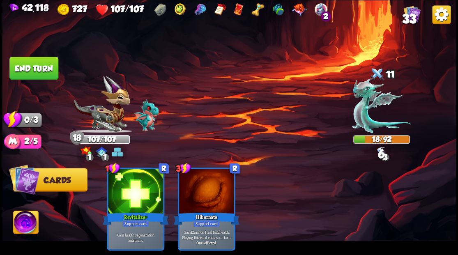
drag, startPoint x: 33, startPoint y: 70, endPoint x: 32, endPoint y: 65, distance: 4.7
click at [33, 70] on button "End turn" at bounding box center [33, 68] width 49 height 23
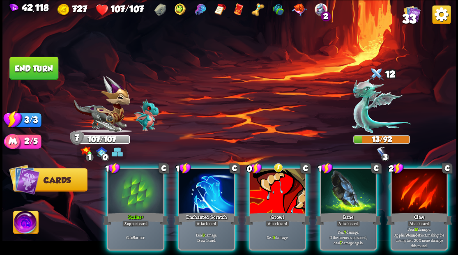
click at [196, 193] on div at bounding box center [206, 192] width 55 height 46
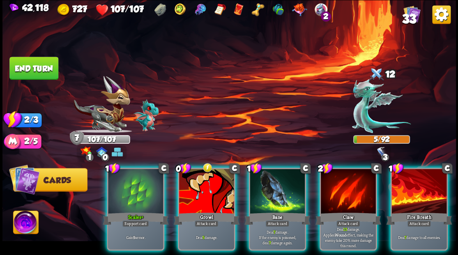
drag, startPoint x: 421, startPoint y: 190, endPoint x: 417, endPoint y: 187, distance: 4.7
click at [420, 190] on div at bounding box center [419, 192] width 55 height 46
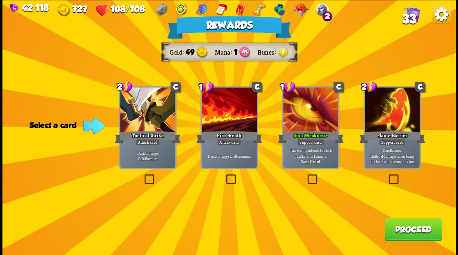
click at [409, 228] on button "Proceed" at bounding box center [413, 229] width 57 height 23
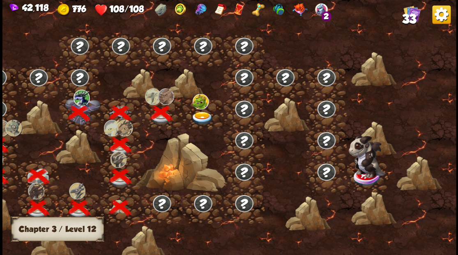
click at [199, 118] on img at bounding box center [202, 118] width 23 height 14
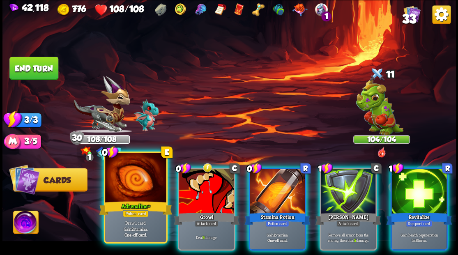
click at [127, 192] on div at bounding box center [135, 178] width 61 height 51
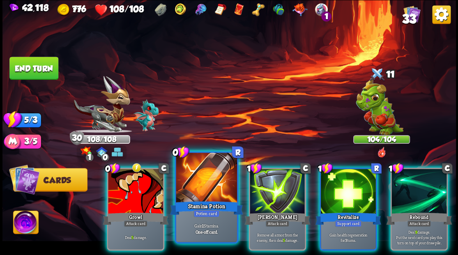
click at [192, 205] on div "Stamina Potion" at bounding box center [206, 208] width 73 height 16
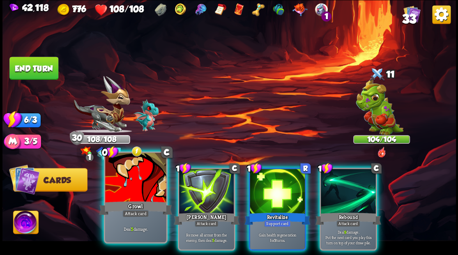
click at [136, 184] on div at bounding box center [135, 178] width 61 height 51
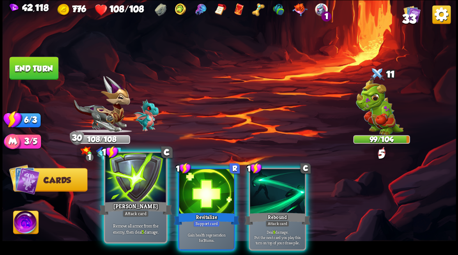
click at [129, 176] on div at bounding box center [135, 178] width 61 height 51
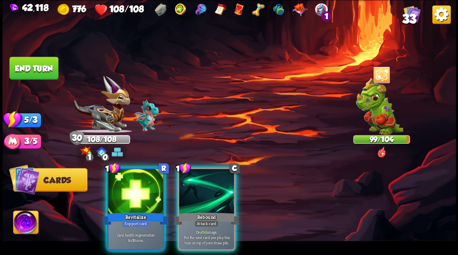
click at [129, 176] on div at bounding box center [135, 192] width 55 height 46
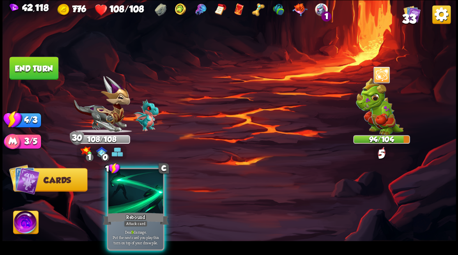
click at [129, 176] on div at bounding box center [135, 192] width 55 height 46
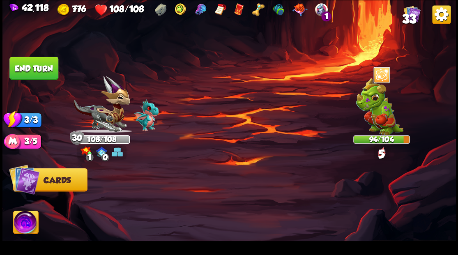
click at [53, 71] on button "End turn" at bounding box center [33, 68] width 49 height 23
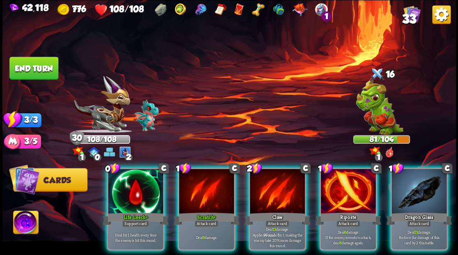
drag, startPoint x: 123, startPoint y: 180, endPoint x: 123, endPoint y: 174, distance: 6.2
click at [123, 180] on div at bounding box center [135, 192] width 55 height 46
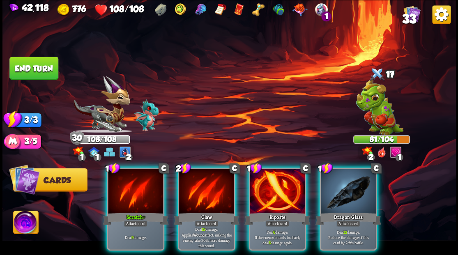
drag, startPoint x: 271, startPoint y: 197, endPoint x: 271, endPoint y: 191, distance: 6.2
click at [271, 195] on div at bounding box center [277, 192] width 55 height 46
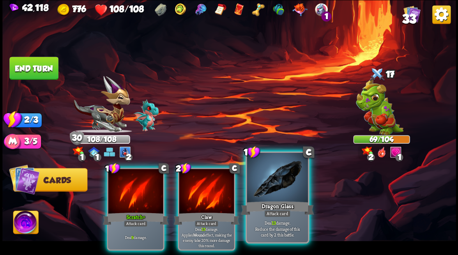
click at [278, 184] on div at bounding box center [277, 178] width 61 height 51
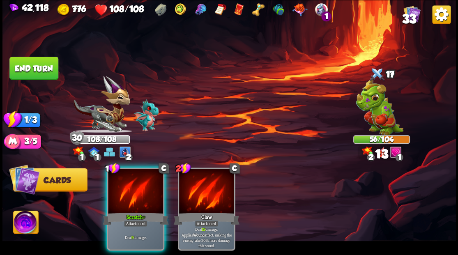
drag, startPoint x: 138, startPoint y: 202, endPoint x: 138, endPoint y: 192, distance: 10.3
click at [138, 194] on div "1 C Scratch+ Attack card Deal 9 damage." at bounding box center [136, 209] width 58 height 83
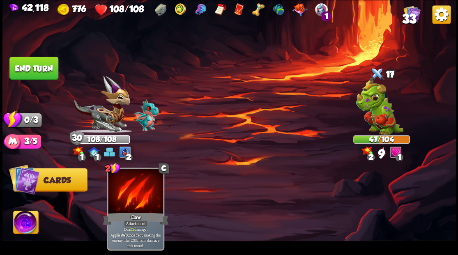
drag, startPoint x: 29, startPoint y: 74, endPoint x: 113, endPoint y: 57, distance: 85.2
click at [35, 73] on button "End turn" at bounding box center [33, 68] width 49 height 23
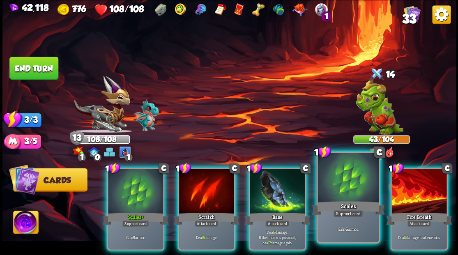
click at [354, 188] on div at bounding box center [348, 178] width 61 height 51
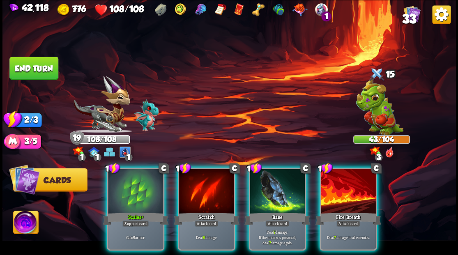
drag, startPoint x: 128, startPoint y: 195, endPoint x: 162, endPoint y: 144, distance: 61.7
click at [129, 191] on div at bounding box center [135, 192] width 55 height 46
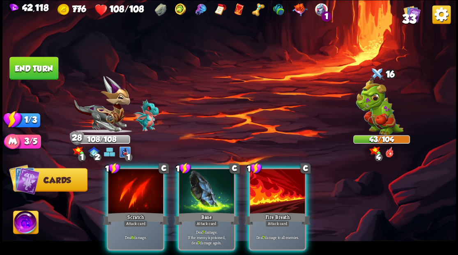
click at [280, 187] on div at bounding box center [277, 192] width 55 height 46
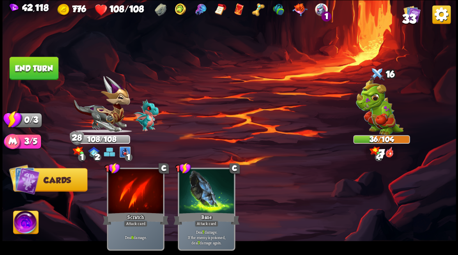
click at [36, 65] on button "End turn" at bounding box center [33, 68] width 49 height 23
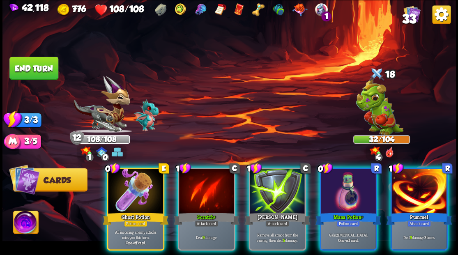
drag, startPoint x: 348, startPoint y: 183, endPoint x: 344, endPoint y: 161, distance: 23.1
click at [346, 175] on div at bounding box center [348, 192] width 55 height 46
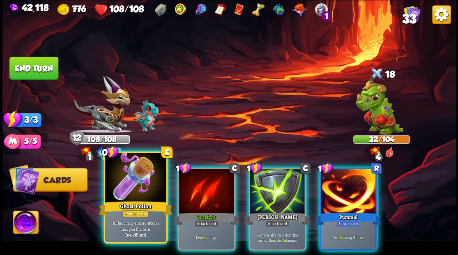
click at [129, 190] on div at bounding box center [135, 178] width 61 height 51
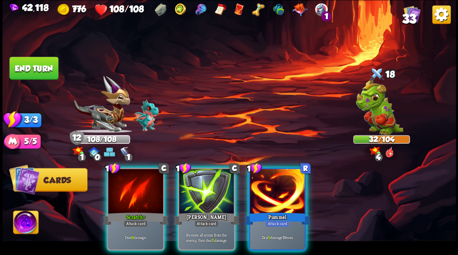
drag, startPoint x: 265, startPoint y: 187, endPoint x: 257, endPoint y: 186, distance: 7.9
click at [266, 187] on div at bounding box center [277, 192] width 55 height 46
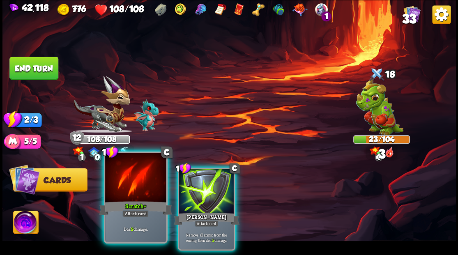
click at [129, 182] on div at bounding box center [135, 178] width 61 height 51
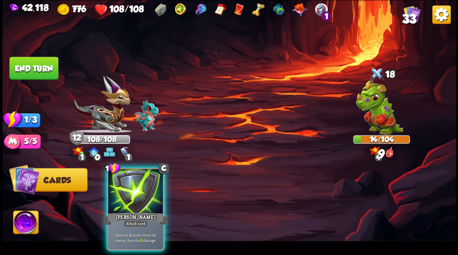
click at [129, 182] on div at bounding box center [135, 192] width 55 height 46
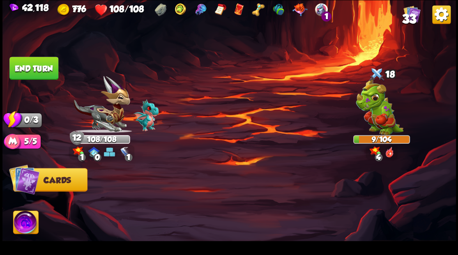
drag, startPoint x: 31, startPoint y: 65, endPoint x: 38, endPoint y: 63, distance: 6.7
click at [31, 65] on button "End turn" at bounding box center [33, 68] width 49 height 23
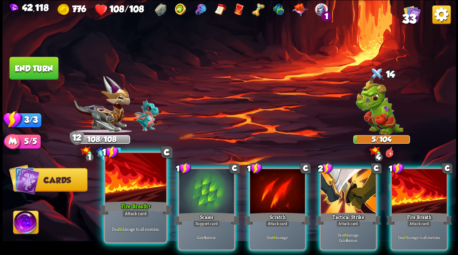
click at [144, 175] on div at bounding box center [135, 178] width 61 height 51
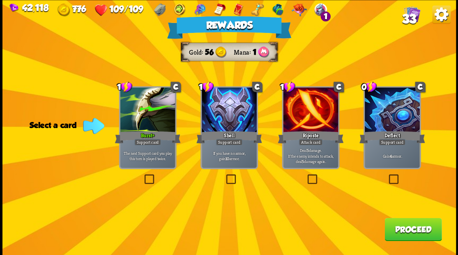
click at [421, 233] on button "Proceed" at bounding box center [413, 229] width 57 height 23
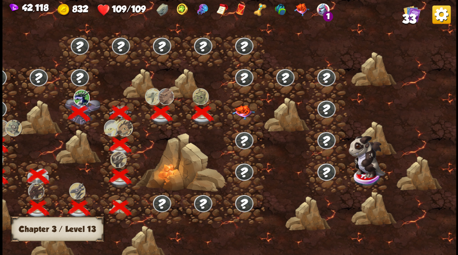
click at [241, 113] on img at bounding box center [243, 112] width 23 height 14
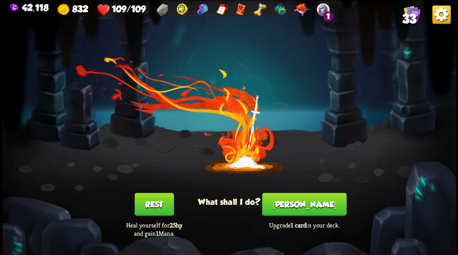
click at [310, 206] on button "Smith" at bounding box center [304, 204] width 84 height 23
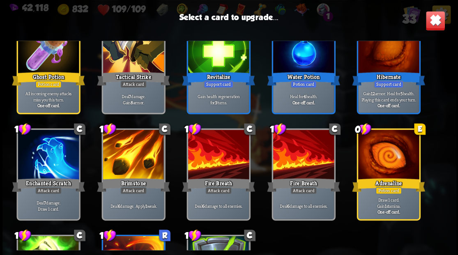
scroll to position [451, 0]
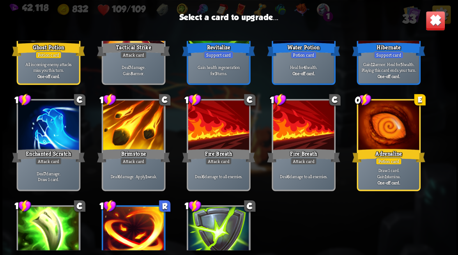
click at [140, 127] on div at bounding box center [133, 125] width 61 height 51
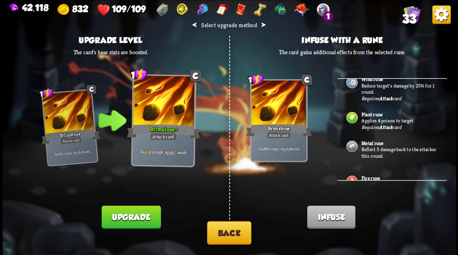
scroll to position [55, 0]
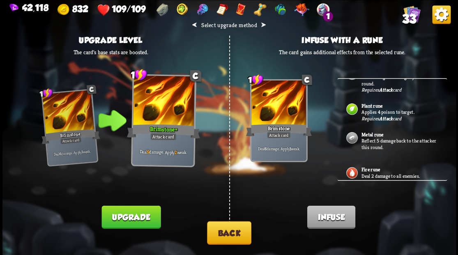
click at [363, 134] on b "Metal rune" at bounding box center [372, 134] width 22 height 7
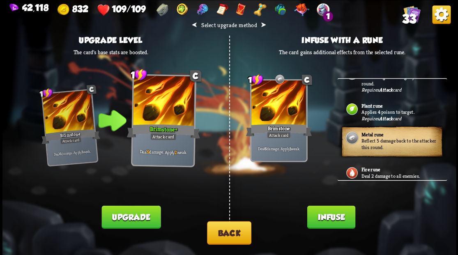
click at [326, 217] on button "Infuse" at bounding box center [331, 217] width 48 height 23
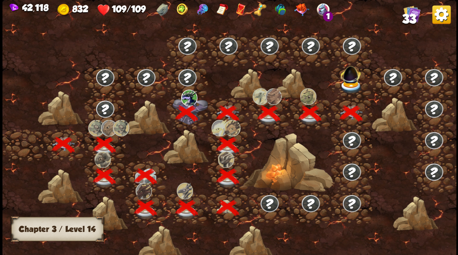
scroll to position [0, 125]
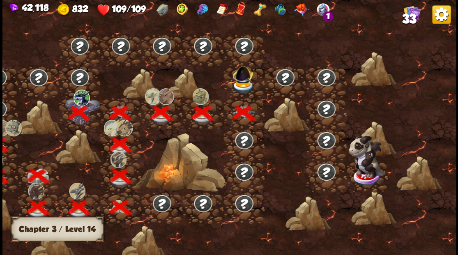
click at [242, 85] on img at bounding box center [243, 87] width 23 height 14
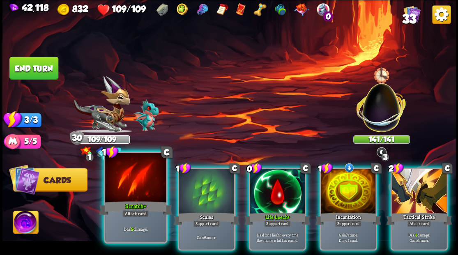
click at [134, 194] on div at bounding box center [135, 178] width 61 height 51
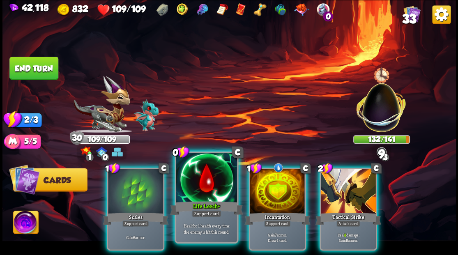
click at [201, 183] on div at bounding box center [206, 178] width 61 height 51
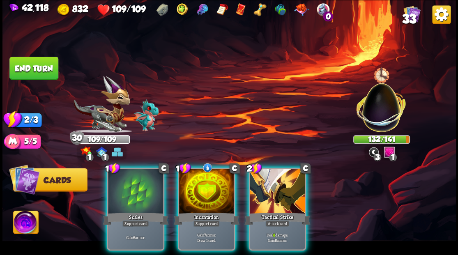
drag, startPoint x: 204, startPoint y: 179, endPoint x: 236, endPoint y: 151, distance: 42.5
click at [204, 179] on div at bounding box center [206, 192] width 55 height 46
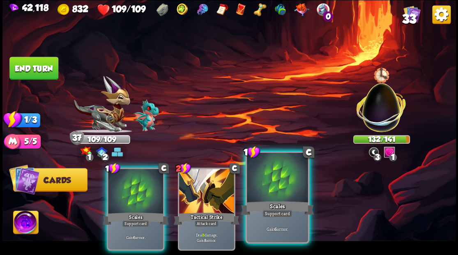
click at [270, 186] on div at bounding box center [277, 178] width 61 height 51
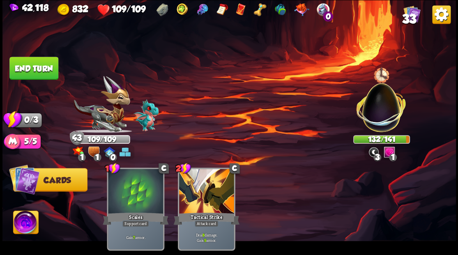
click at [37, 72] on button "End turn" at bounding box center [33, 68] width 49 height 23
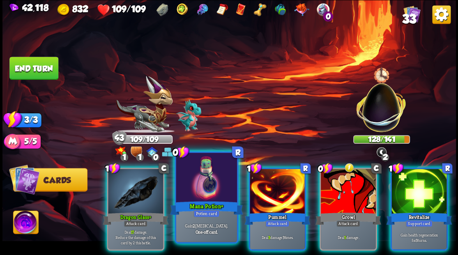
click at [197, 185] on div at bounding box center [206, 178] width 61 height 51
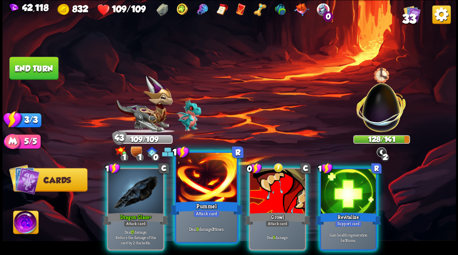
click at [203, 188] on div at bounding box center [206, 178] width 61 height 51
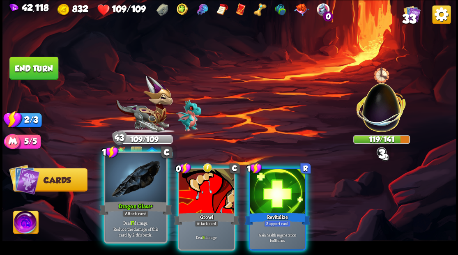
click at [135, 183] on div at bounding box center [135, 178] width 61 height 51
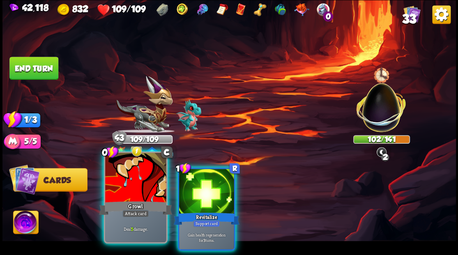
click at [134, 183] on div at bounding box center [135, 178] width 61 height 51
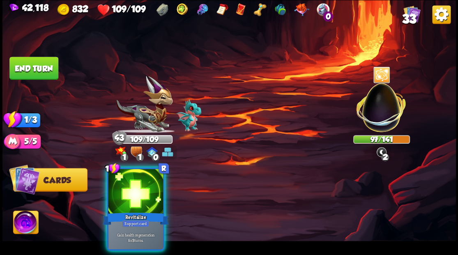
click at [134, 183] on div at bounding box center [135, 192] width 55 height 46
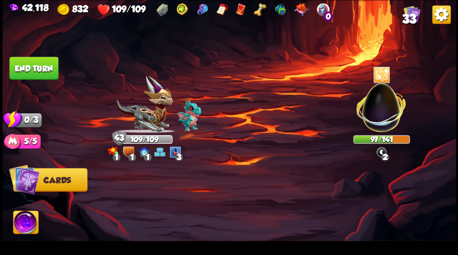
click at [25, 72] on button "End turn" at bounding box center [33, 68] width 49 height 23
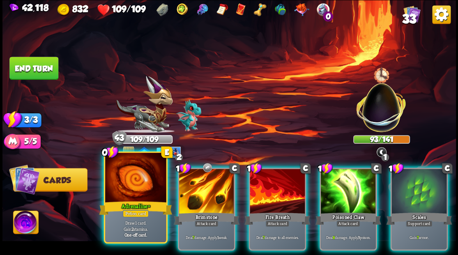
click at [128, 194] on div at bounding box center [135, 178] width 61 height 51
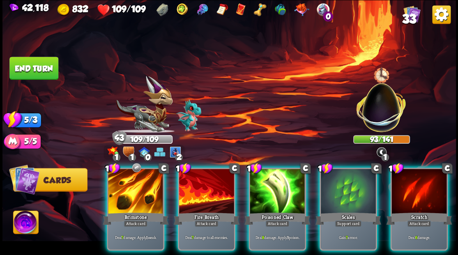
drag, startPoint x: 346, startPoint y: 182, endPoint x: 338, endPoint y: 149, distance: 33.5
click at [346, 181] on div at bounding box center [348, 192] width 55 height 46
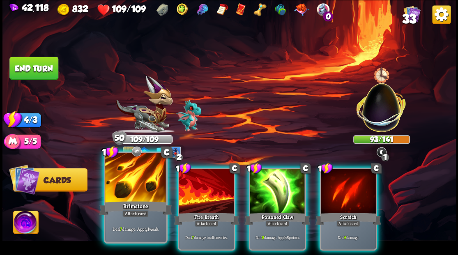
click at [124, 191] on div at bounding box center [135, 178] width 61 height 51
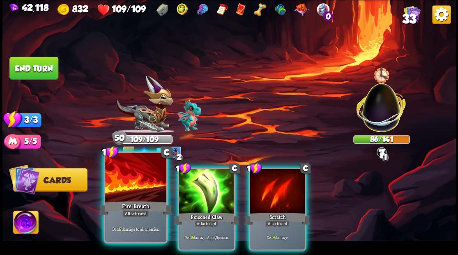
click at [122, 185] on div at bounding box center [135, 178] width 61 height 51
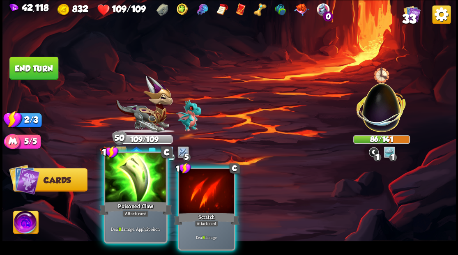
click at [122, 184] on div at bounding box center [135, 178] width 61 height 51
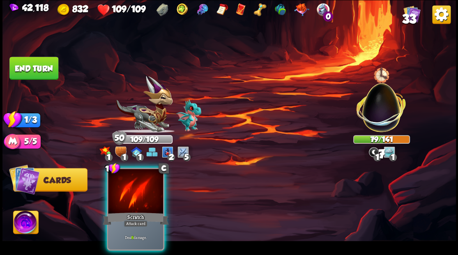
click at [122, 184] on div at bounding box center [135, 192] width 55 height 46
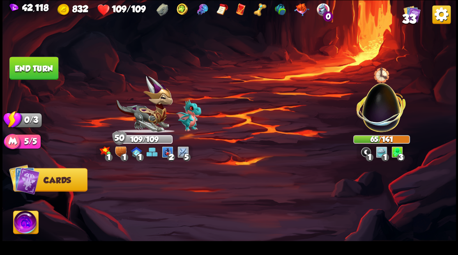
click at [42, 63] on button "End turn" at bounding box center [33, 68] width 49 height 23
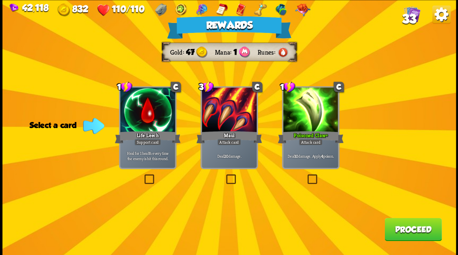
click at [397, 234] on button "Proceed" at bounding box center [413, 229] width 57 height 23
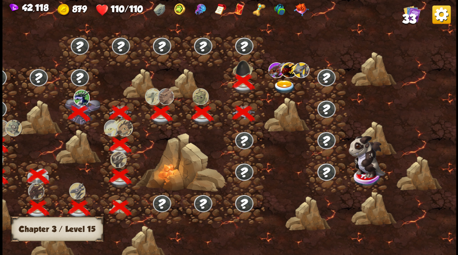
click at [280, 84] on img at bounding box center [284, 87] width 23 height 14
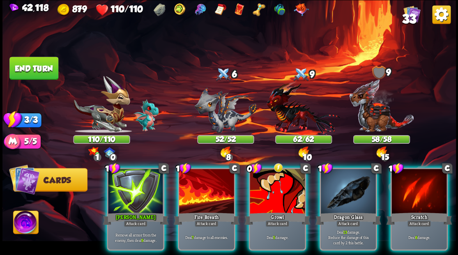
click at [21, 226] on img at bounding box center [25, 223] width 25 height 25
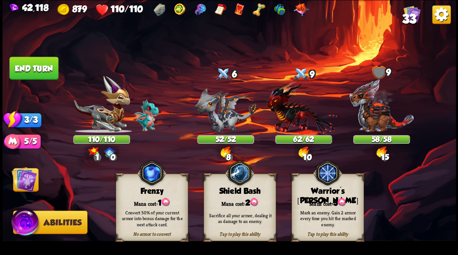
click at [322, 205] on div "Tap to play this ability Warrior's Mark Mana cost: 3 Mark an enemy. Gain 2 armo…" at bounding box center [328, 207] width 72 height 67
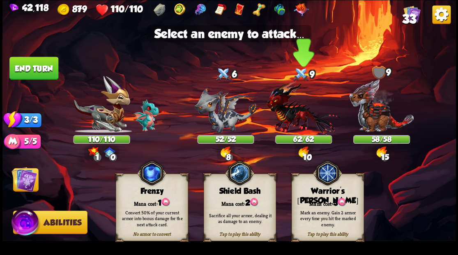
click at [285, 113] on img at bounding box center [304, 108] width 74 height 54
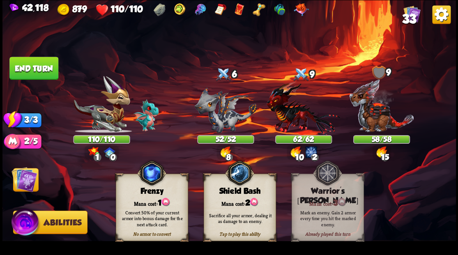
click at [20, 181] on img at bounding box center [24, 179] width 25 height 25
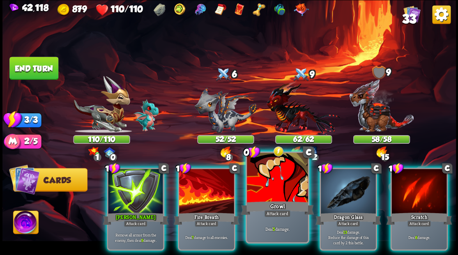
click at [282, 191] on div at bounding box center [277, 178] width 61 height 51
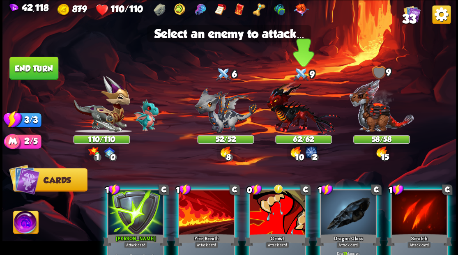
click at [294, 116] on img at bounding box center [304, 108] width 74 height 54
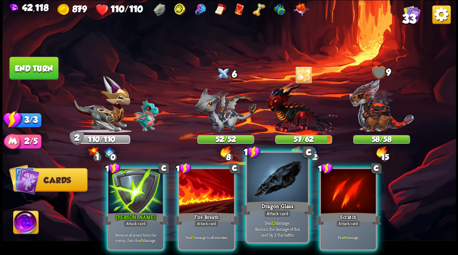
click at [283, 190] on div at bounding box center [277, 178] width 61 height 51
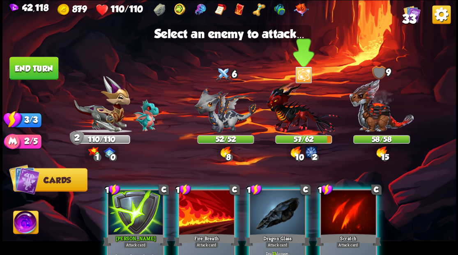
click at [287, 111] on img at bounding box center [304, 108] width 74 height 54
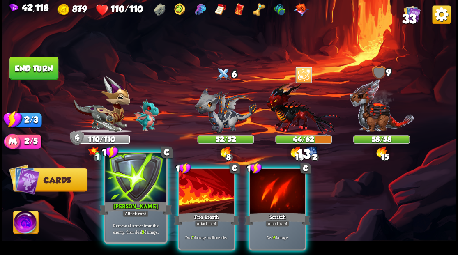
click at [125, 185] on div at bounding box center [135, 178] width 61 height 51
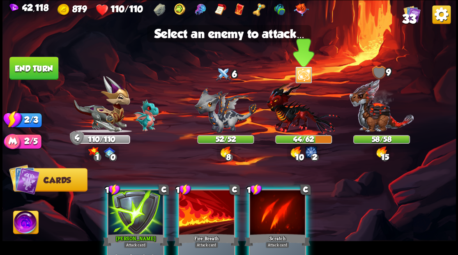
click at [282, 100] on img at bounding box center [304, 108] width 74 height 54
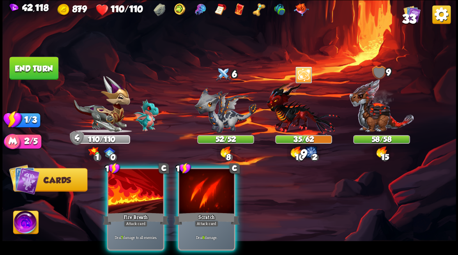
click at [136, 182] on div at bounding box center [135, 192] width 55 height 46
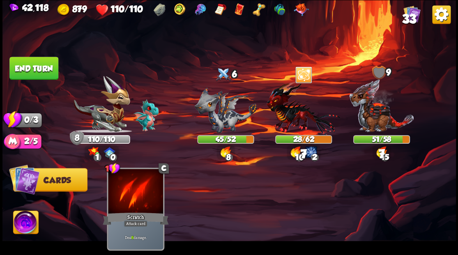
click at [39, 67] on button "End turn" at bounding box center [33, 68] width 49 height 23
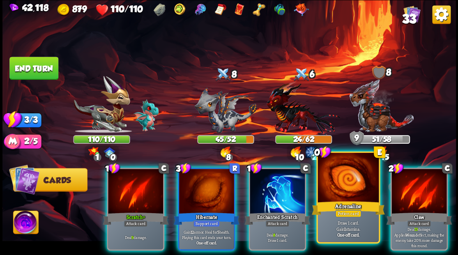
click at [352, 192] on div at bounding box center [348, 178] width 61 height 51
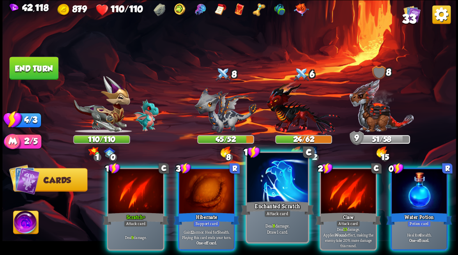
click at [281, 188] on div at bounding box center [277, 178] width 61 height 51
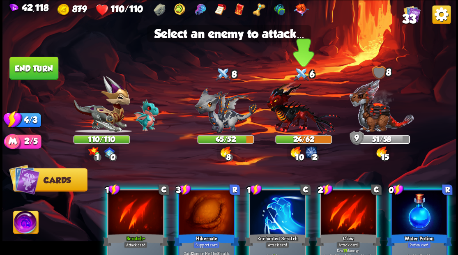
click at [281, 116] on img at bounding box center [304, 108] width 74 height 54
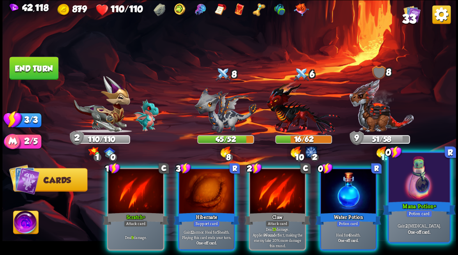
click at [428, 183] on div at bounding box center [419, 178] width 61 height 51
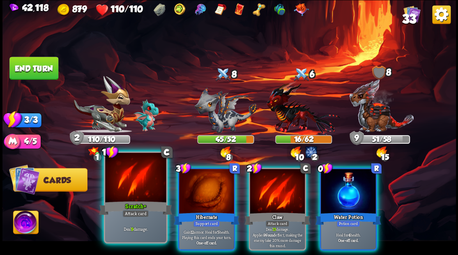
click at [123, 187] on div at bounding box center [135, 178] width 61 height 51
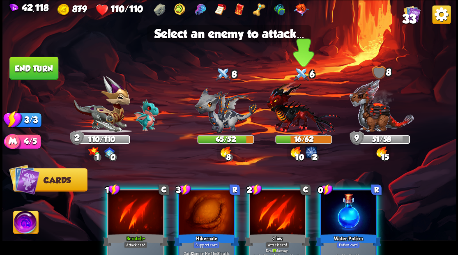
click at [289, 113] on img at bounding box center [304, 108] width 74 height 54
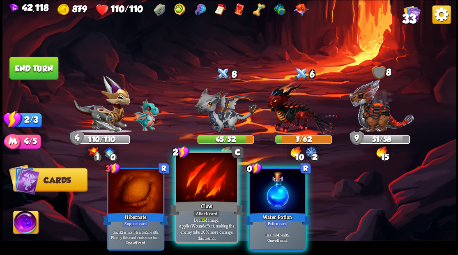
click at [199, 182] on div at bounding box center [206, 178] width 61 height 51
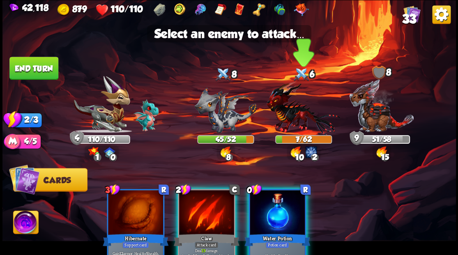
click at [289, 117] on img at bounding box center [304, 108] width 74 height 54
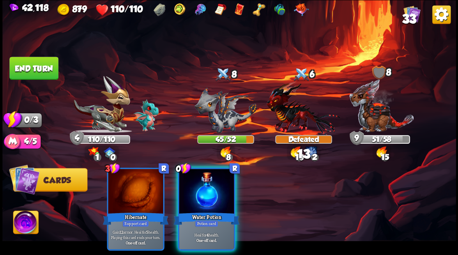
drag, startPoint x: 212, startPoint y: 192, endPoint x: 194, endPoint y: 183, distance: 20.2
click at [201, 187] on div at bounding box center [206, 192] width 55 height 46
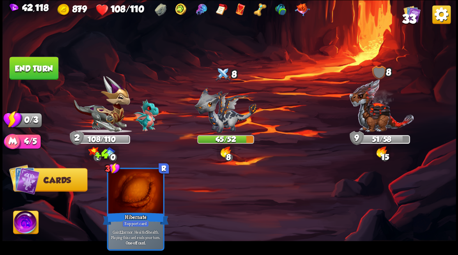
click at [25, 65] on button "End turn" at bounding box center [33, 68] width 49 height 23
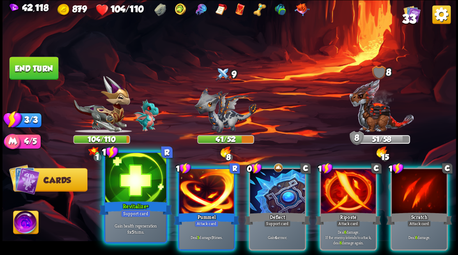
click at [138, 183] on div at bounding box center [135, 178] width 61 height 51
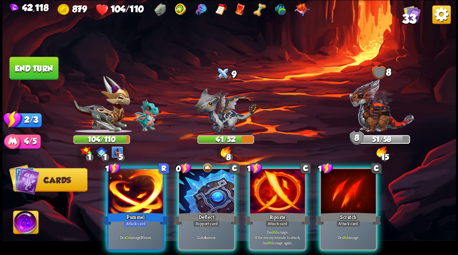
click at [213, 182] on div at bounding box center [206, 192] width 55 height 46
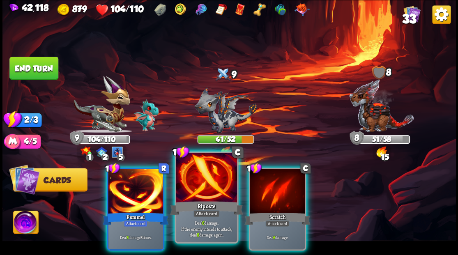
drag, startPoint x: 208, startPoint y: 179, endPoint x: 206, endPoint y: 167, distance: 11.7
click at [207, 178] on div at bounding box center [206, 178] width 61 height 51
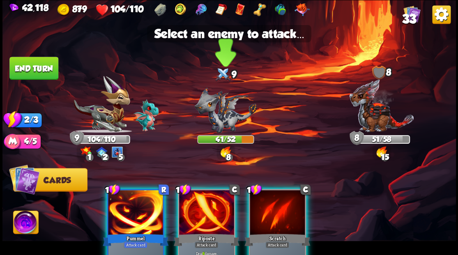
click at [216, 113] on img at bounding box center [225, 110] width 63 height 46
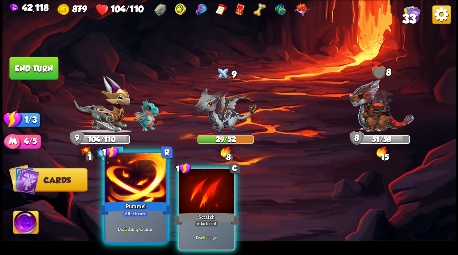
click at [143, 188] on div at bounding box center [135, 178] width 61 height 51
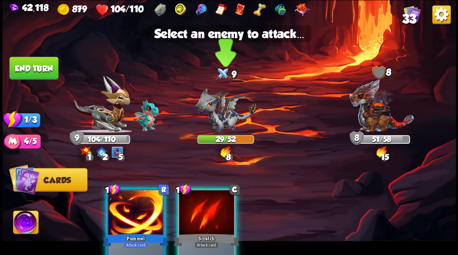
click at [224, 117] on img at bounding box center [225, 110] width 63 height 46
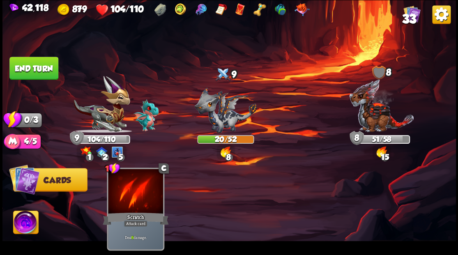
click at [41, 67] on button "End turn" at bounding box center [33, 68] width 49 height 23
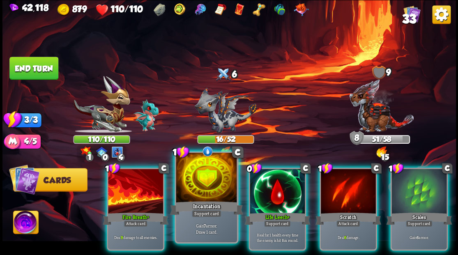
click at [215, 180] on div at bounding box center [206, 178] width 61 height 51
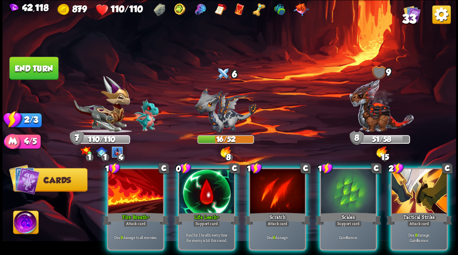
click at [215, 180] on div at bounding box center [206, 192] width 55 height 46
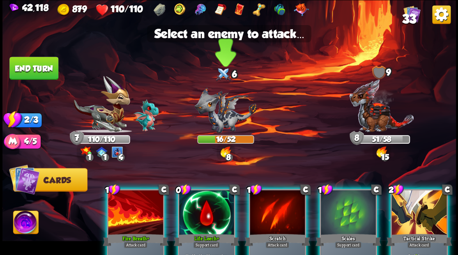
click at [218, 120] on img at bounding box center [225, 110] width 63 height 46
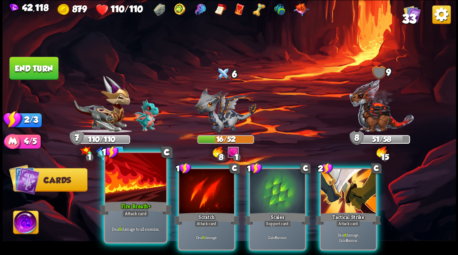
click at [135, 184] on div at bounding box center [135, 178] width 61 height 51
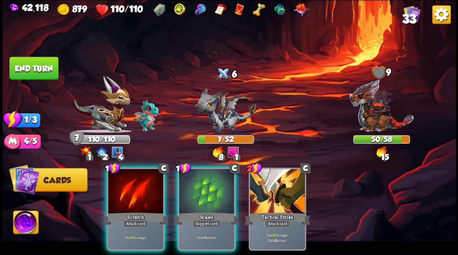
drag, startPoint x: 139, startPoint y: 181, endPoint x: 181, endPoint y: 153, distance: 51.3
click at [142, 178] on div at bounding box center [135, 192] width 55 height 46
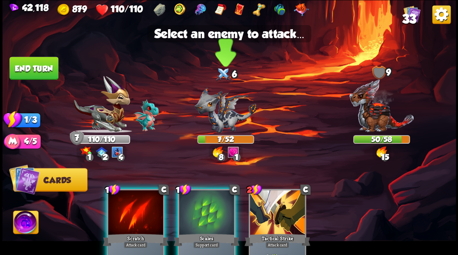
click at [217, 118] on img at bounding box center [225, 110] width 63 height 46
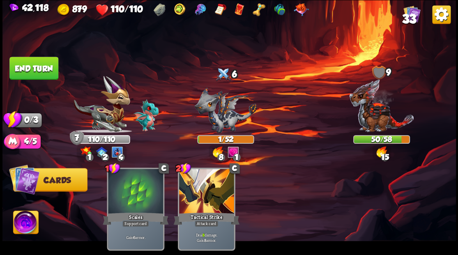
click at [43, 67] on button "End turn" at bounding box center [33, 68] width 49 height 23
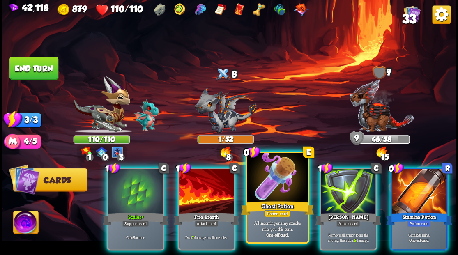
click at [282, 183] on div at bounding box center [277, 178] width 61 height 51
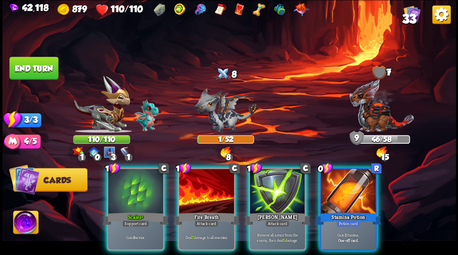
drag, startPoint x: 280, startPoint y: 190, endPoint x: 314, endPoint y: 170, distance: 39.5
click at [285, 189] on div at bounding box center [277, 192] width 55 height 46
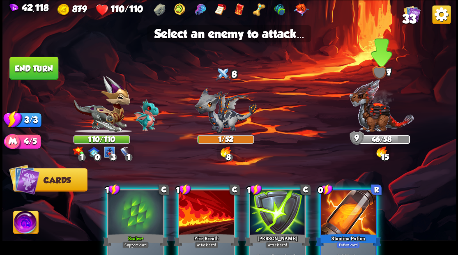
click at [368, 119] on img at bounding box center [381, 106] width 65 height 54
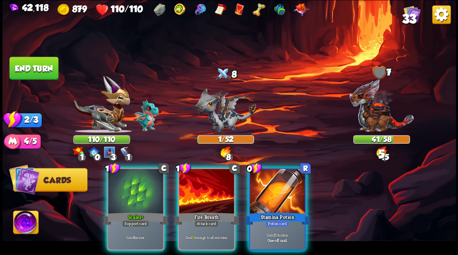
drag, startPoint x: 278, startPoint y: 192, endPoint x: 267, endPoint y: 203, distance: 15.1
click at [278, 194] on div at bounding box center [277, 192] width 55 height 46
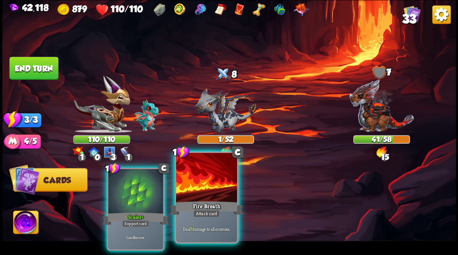
click at [204, 190] on div at bounding box center [206, 178] width 61 height 51
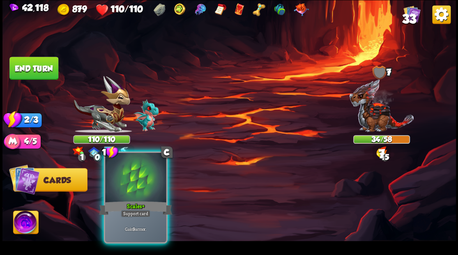
click at [146, 198] on div at bounding box center [135, 178] width 61 height 51
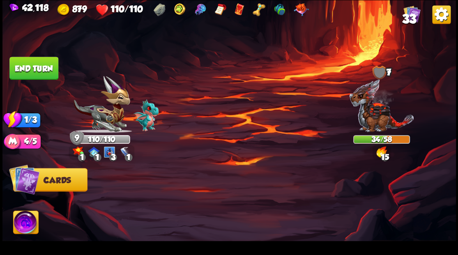
drag, startPoint x: 29, startPoint y: 64, endPoint x: 43, endPoint y: 71, distance: 16.0
click at [29, 64] on button "End turn" at bounding box center [33, 68] width 49 height 23
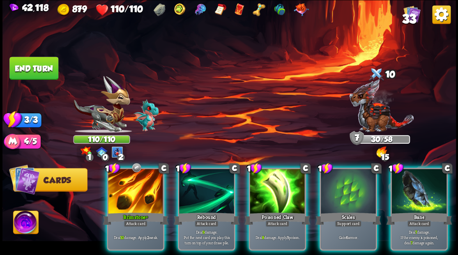
click at [357, 189] on div at bounding box center [348, 192] width 55 height 46
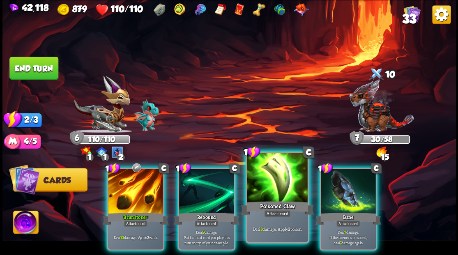
click at [270, 180] on div at bounding box center [277, 178] width 61 height 51
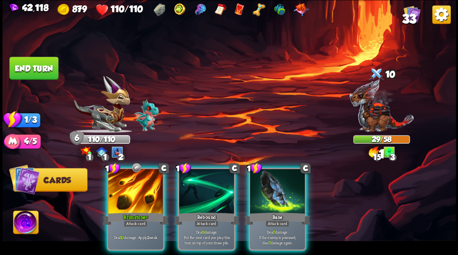
click at [270, 180] on div at bounding box center [277, 192] width 55 height 46
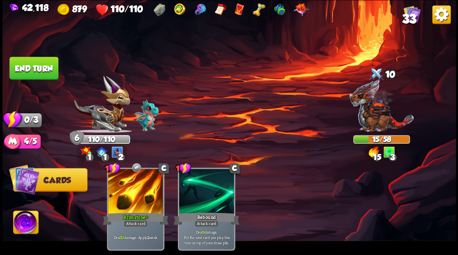
click at [43, 65] on button "End turn" at bounding box center [33, 68] width 49 height 23
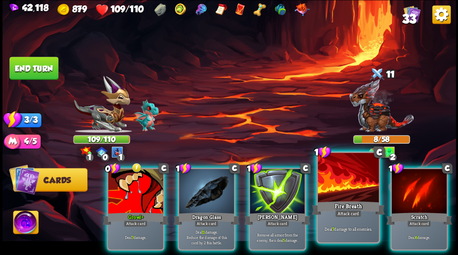
click at [345, 183] on div at bounding box center [348, 178] width 61 height 51
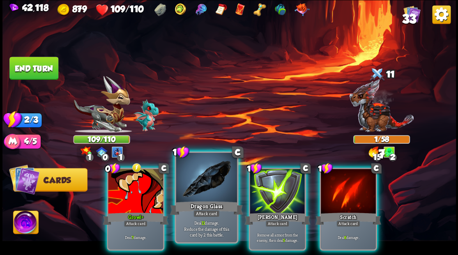
click at [206, 190] on div at bounding box center [206, 178] width 61 height 51
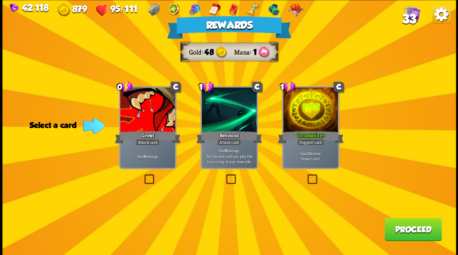
click at [410, 229] on button "Proceed" at bounding box center [413, 229] width 57 height 23
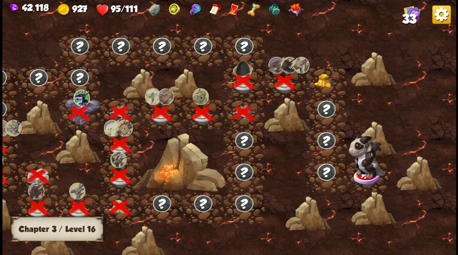
click at [324, 85] on img at bounding box center [326, 81] width 23 height 14
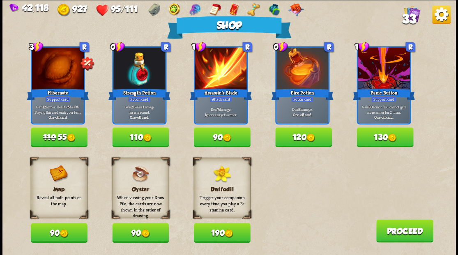
click at [222, 137] on button "90" at bounding box center [222, 137] width 57 height 20
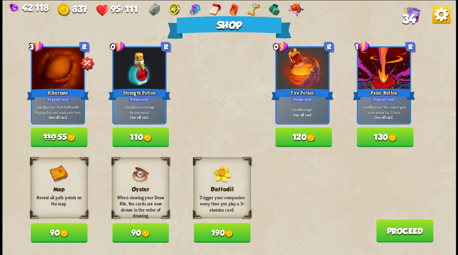
click at [211, 237] on button "190" at bounding box center [222, 233] width 57 height 20
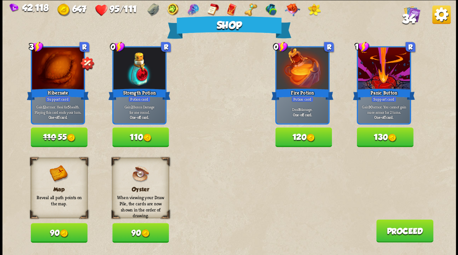
click at [142, 134] on button "110" at bounding box center [140, 137] width 57 height 20
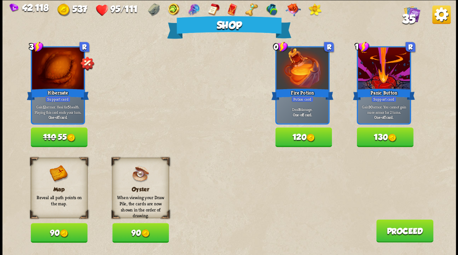
click at [312, 135] on img at bounding box center [311, 138] width 9 height 9
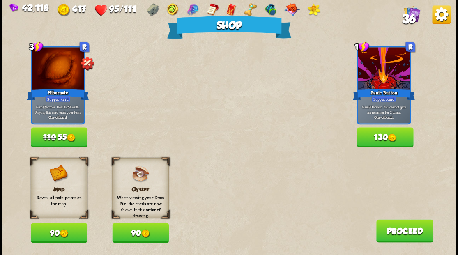
click at [71, 134] on img at bounding box center [71, 138] width 9 height 9
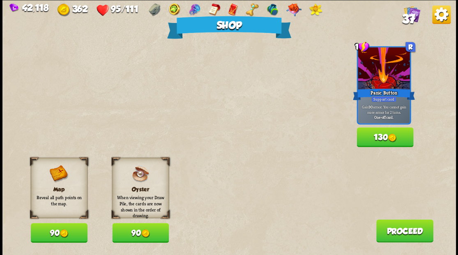
click at [420, 234] on button "Proceed" at bounding box center [404, 231] width 57 height 23
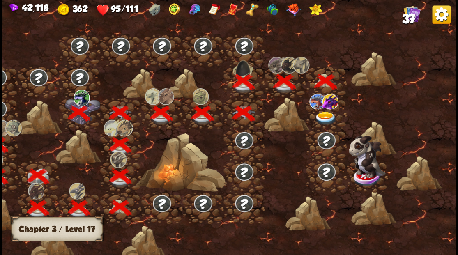
click at [324, 116] on img at bounding box center [326, 118] width 23 height 14
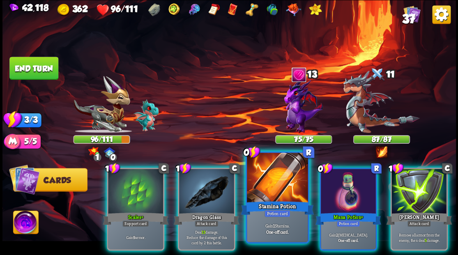
click at [266, 186] on div at bounding box center [277, 178] width 61 height 51
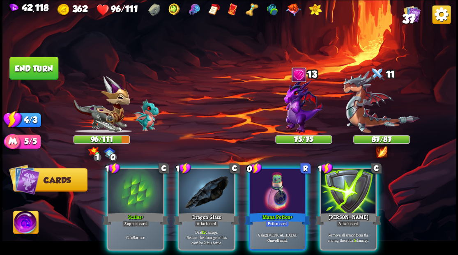
click at [25, 225] on img at bounding box center [25, 223] width 25 height 25
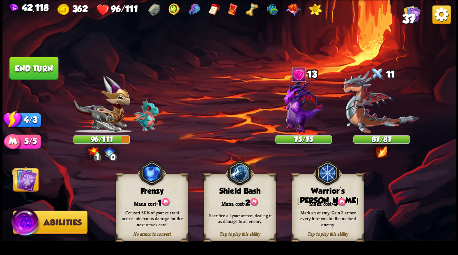
click at [351, 189] on div "Warrior's Mark" at bounding box center [328, 196] width 72 height 19
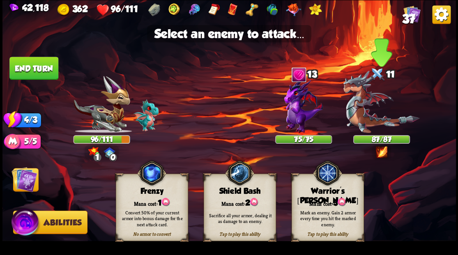
click at [366, 122] on img at bounding box center [381, 102] width 76 height 63
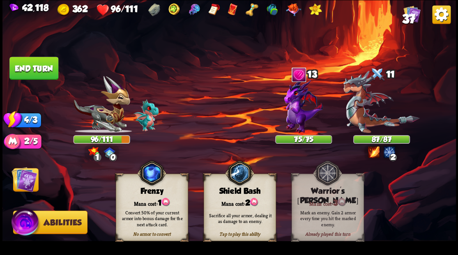
click at [27, 182] on img at bounding box center [24, 179] width 25 height 25
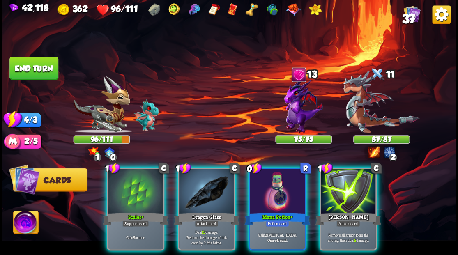
click at [277, 190] on div at bounding box center [277, 192] width 55 height 46
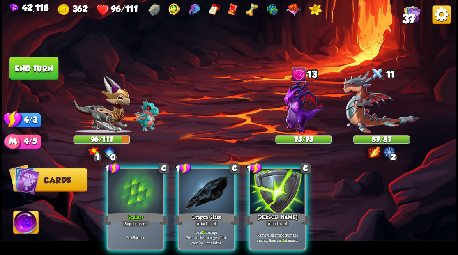
click at [143, 184] on div at bounding box center [135, 192] width 55 height 46
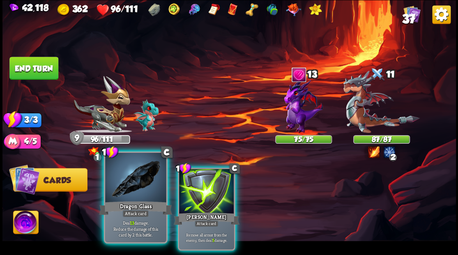
drag, startPoint x: 134, startPoint y: 182, endPoint x: 165, endPoint y: 176, distance: 31.7
click at [134, 182] on div at bounding box center [135, 178] width 61 height 51
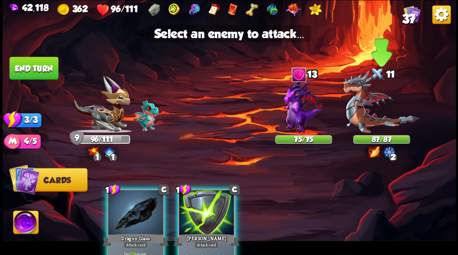
click at [368, 111] on img at bounding box center [381, 102] width 76 height 63
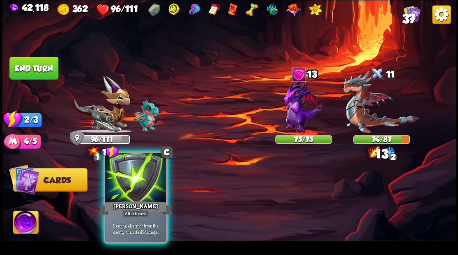
click at [137, 184] on div at bounding box center [135, 178] width 61 height 51
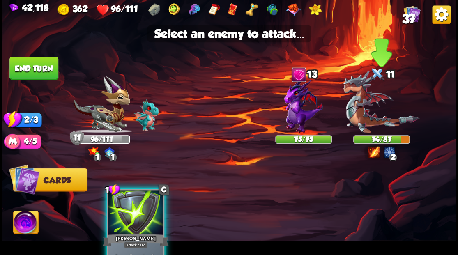
click at [366, 113] on img at bounding box center [381, 102] width 76 height 63
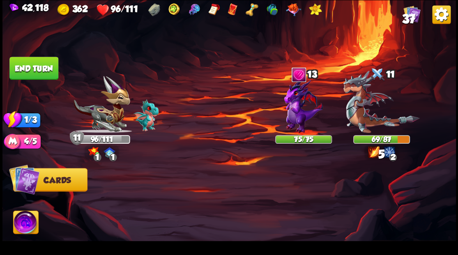
drag, startPoint x: 39, startPoint y: 71, endPoint x: 73, endPoint y: 80, distance: 35.7
click at [40, 72] on button "End turn" at bounding box center [33, 68] width 49 height 23
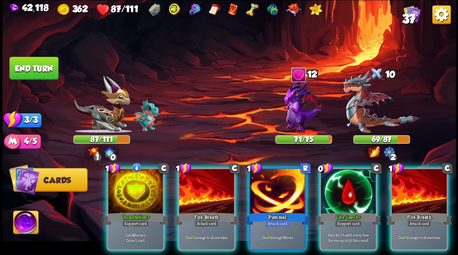
click at [146, 176] on div at bounding box center [135, 192] width 55 height 46
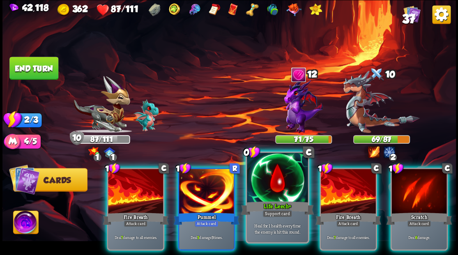
click at [273, 188] on div at bounding box center [277, 178] width 61 height 51
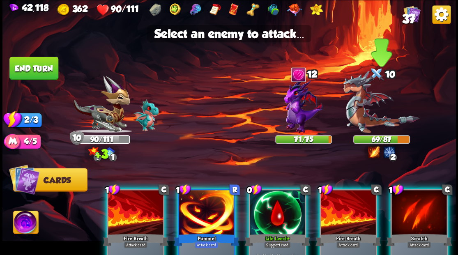
click at [363, 118] on img at bounding box center [381, 102] width 76 height 63
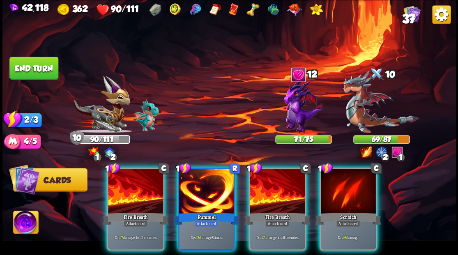
click at [130, 191] on div at bounding box center [135, 192] width 55 height 46
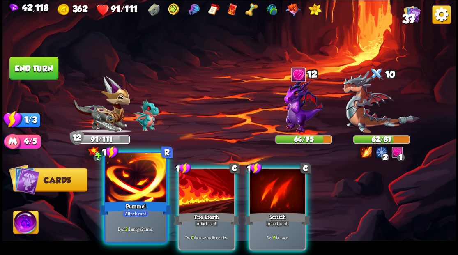
drag, startPoint x: 131, startPoint y: 188, endPoint x: 144, endPoint y: 188, distance: 12.8
click at [134, 188] on div at bounding box center [135, 178] width 61 height 51
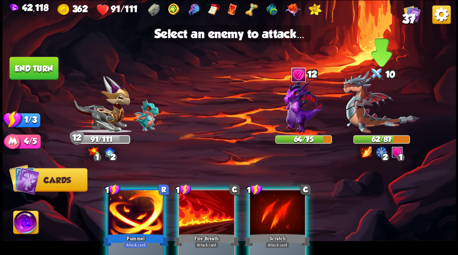
click at [360, 114] on img at bounding box center [381, 102] width 76 height 63
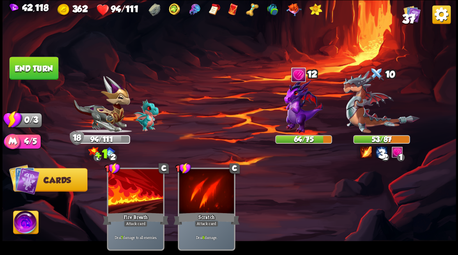
click at [37, 67] on button "End turn" at bounding box center [33, 68] width 49 height 23
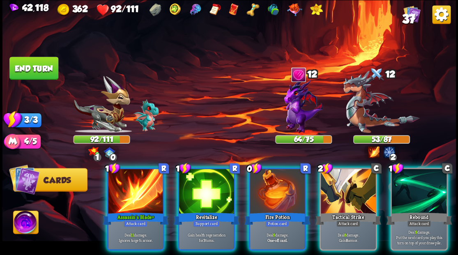
drag, startPoint x: 264, startPoint y: 183, endPoint x: 359, endPoint y: 116, distance: 116.1
click at [264, 181] on div at bounding box center [277, 192] width 55 height 46
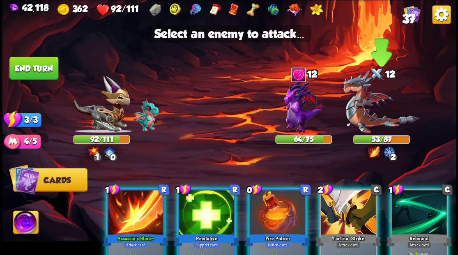
click at [365, 113] on img at bounding box center [381, 102] width 76 height 63
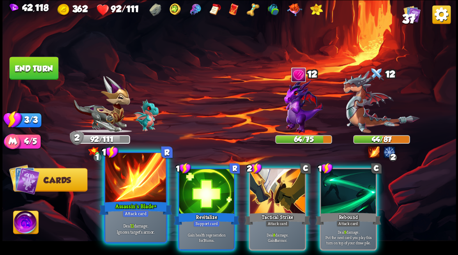
drag, startPoint x: 144, startPoint y: 174, endPoint x: 149, endPoint y: 169, distance: 7.3
click at [144, 173] on div at bounding box center [135, 178] width 61 height 51
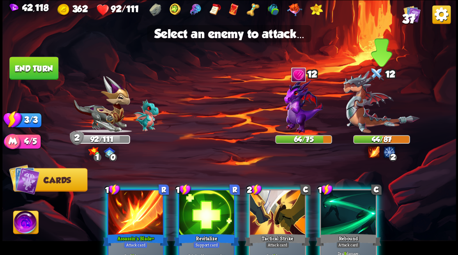
click at [366, 112] on img at bounding box center [381, 102] width 76 height 63
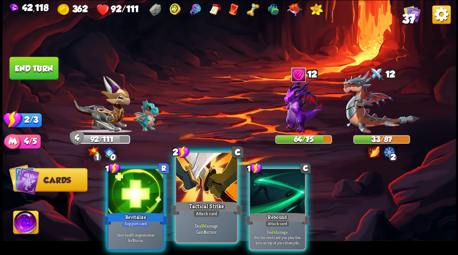
click at [220, 170] on div at bounding box center [206, 178] width 61 height 51
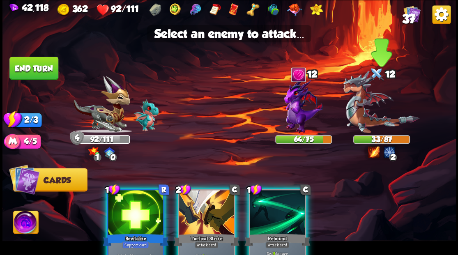
click at [356, 111] on img at bounding box center [381, 102] width 76 height 63
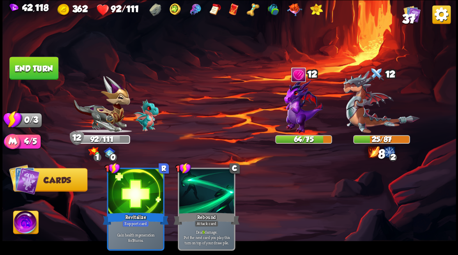
click at [38, 64] on button "End turn" at bounding box center [33, 68] width 49 height 23
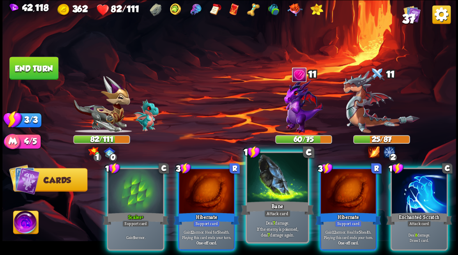
click at [269, 192] on div at bounding box center [277, 178] width 61 height 51
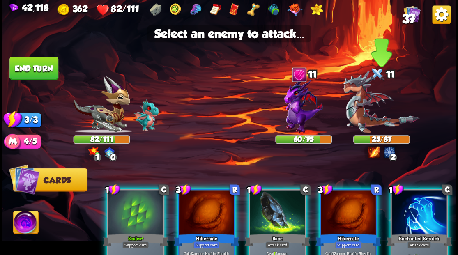
click at [361, 119] on img at bounding box center [381, 102] width 76 height 63
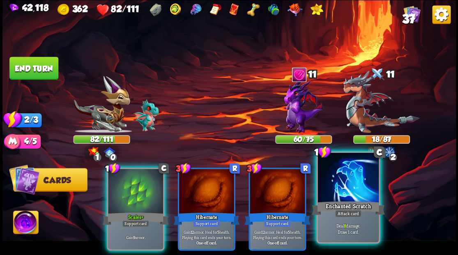
drag, startPoint x: 355, startPoint y: 190, endPoint x: 358, endPoint y: 173, distance: 17.5
click at [355, 183] on div at bounding box center [348, 178] width 61 height 51
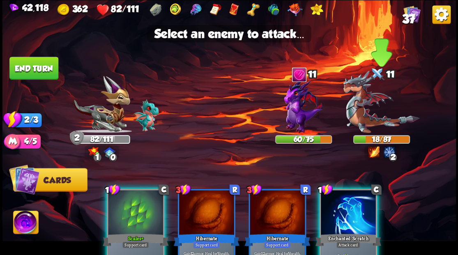
click at [361, 123] on img at bounding box center [381, 102] width 76 height 63
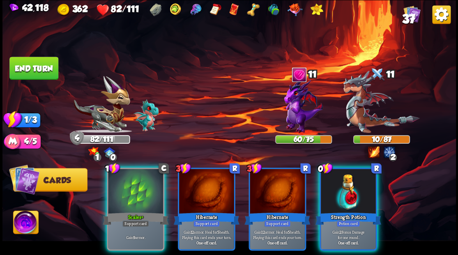
drag, startPoint x: 350, startPoint y: 183, endPoint x: 354, endPoint y: 170, distance: 13.8
click at [350, 181] on div at bounding box center [348, 192] width 55 height 46
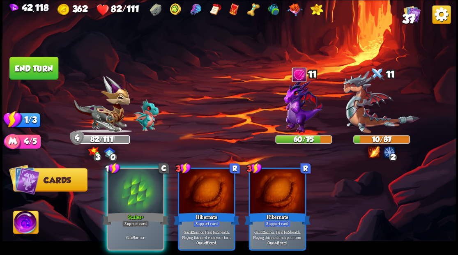
click at [137, 211] on div "Scales+" at bounding box center [136, 218] width 66 height 15
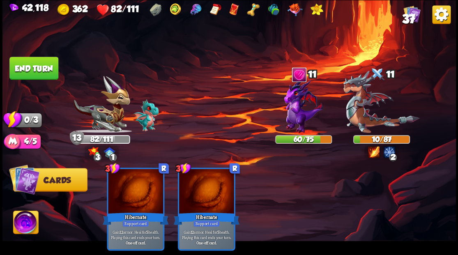
click at [44, 77] on button "End turn" at bounding box center [33, 68] width 49 height 23
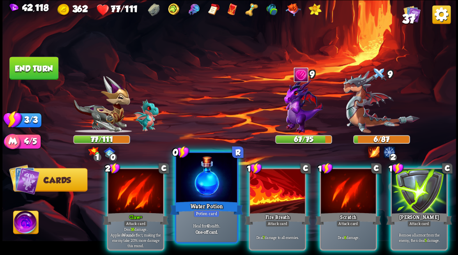
click at [203, 190] on div at bounding box center [206, 178] width 61 height 51
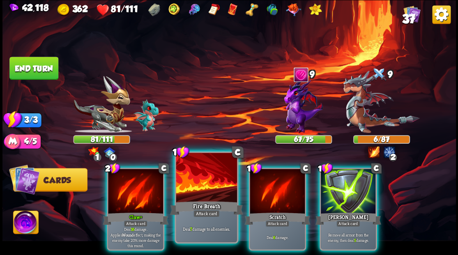
click at [210, 191] on div at bounding box center [206, 178] width 61 height 51
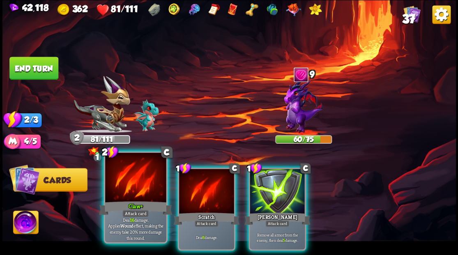
click at [130, 182] on div at bounding box center [135, 178] width 61 height 51
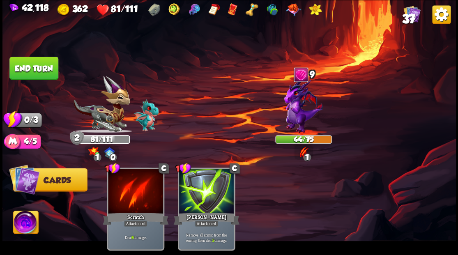
drag, startPoint x: 37, startPoint y: 65, endPoint x: 53, endPoint y: 69, distance: 16.8
click at [38, 66] on button "End turn" at bounding box center [33, 68] width 49 height 23
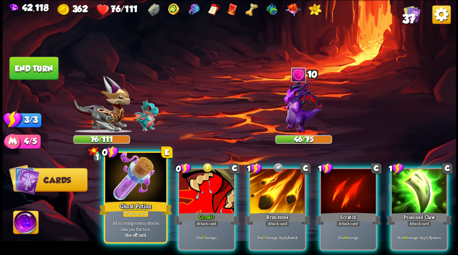
click at [135, 188] on div at bounding box center [135, 178] width 61 height 51
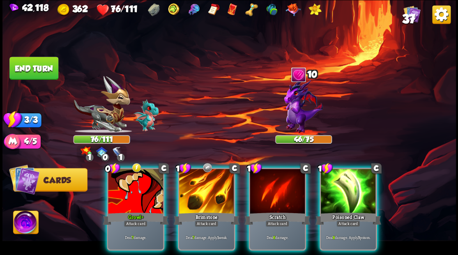
click at [197, 194] on div at bounding box center [206, 192] width 55 height 46
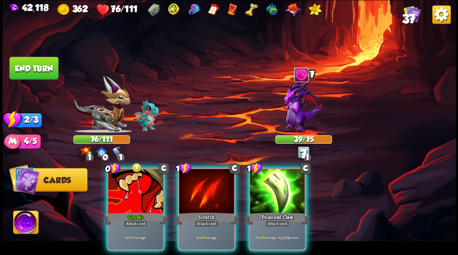
click at [284, 186] on div at bounding box center [277, 192] width 55 height 46
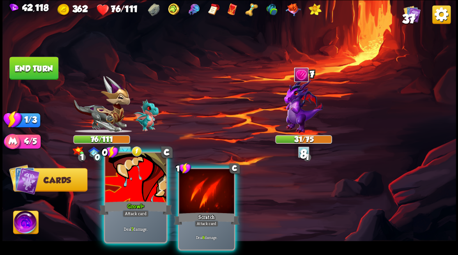
click at [126, 199] on div at bounding box center [135, 178] width 61 height 51
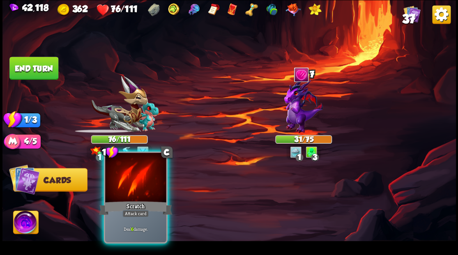
click at [125, 196] on div at bounding box center [135, 178] width 61 height 51
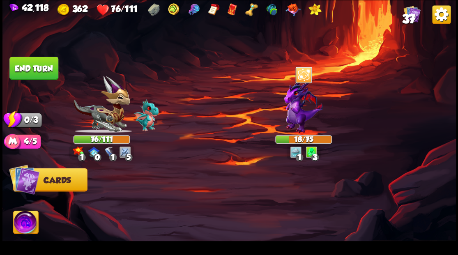
click at [36, 70] on button "End turn" at bounding box center [33, 68] width 49 height 23
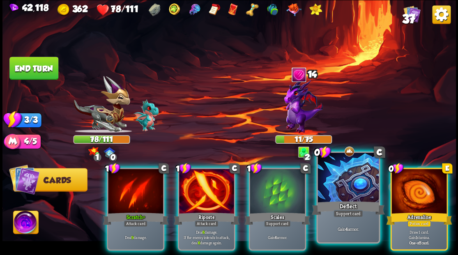
drag, startPoint x: 419, startPoint y: 190, endPoint x: 372, endPoint y: 185, distance: 48.0
click at [417, 190] on div at bounding box center [419, 192] width 55 height 46
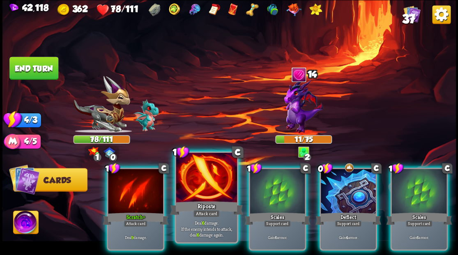
click at [211, 188] on div at bounding box center [206, 178] width 61 height 51
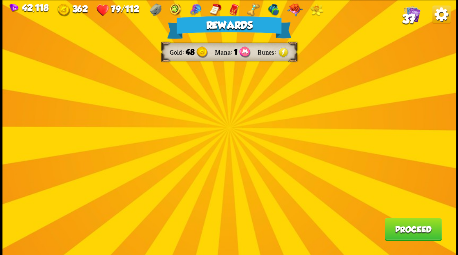
click at [406, 234] on button "Proceed" at bounding box center [413, 229] width 57 height 23
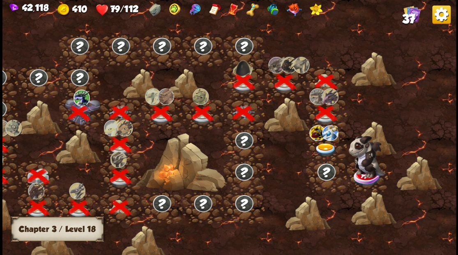
click at [324, 150] on img at bounding box center [326, 150] width 23 height 14
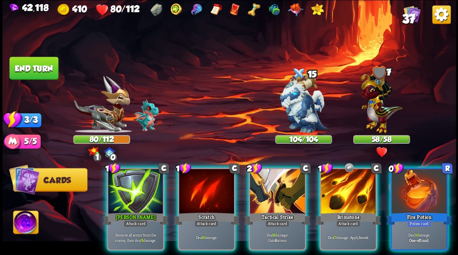
drag, startPoint x: 24, startPoint y: 222, endPoint x: 63, endPoint y: 213, distance: 39.7
click at [24, 223] on img at bounding box center [25, 223] width 25 height 25
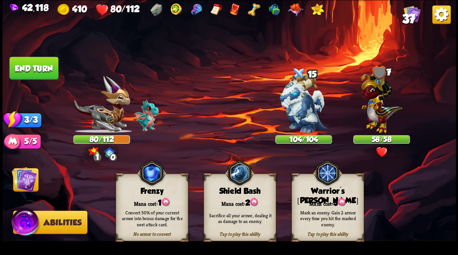
drag, startPoint x: 317, startPoint y: 207, endPoint x: 291, endPoint y: 157, distance: 56.6
click at [309, 197] on div "Tap to play this ability Warrior's Mark Mana cost: 3 Mark an enemy. Gain 2 armo…" at bounding box center [328, 207] width 72 height 67
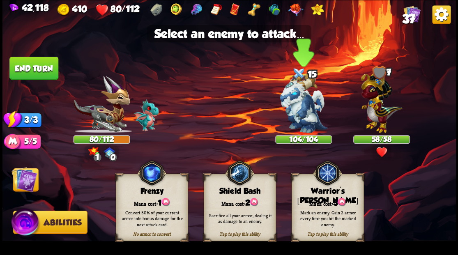
click at [308, 116] on img at bounding box center [304, 104] width 48 height 60
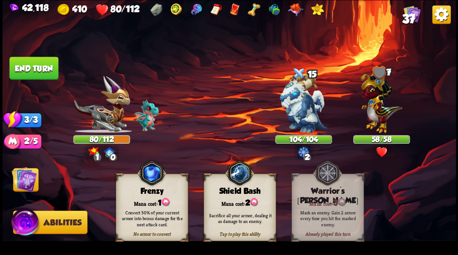
click at [25, 185] on img at bounding box center [24, 179] width 25 height 25
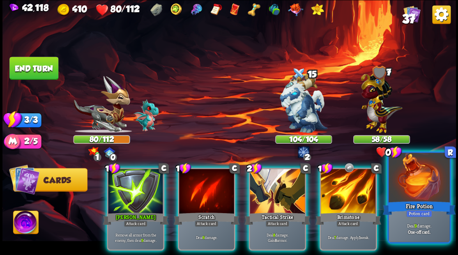
click at [415, 195] on div at bounding box center [419, 178] width 61 height 51
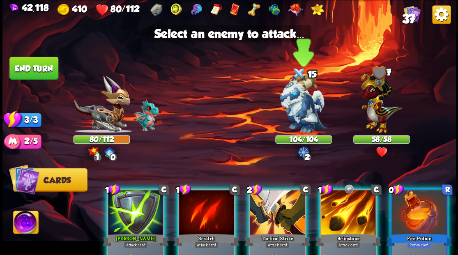
click at [299, 113] on img at bounding box center [304, 104] width 48 height 60
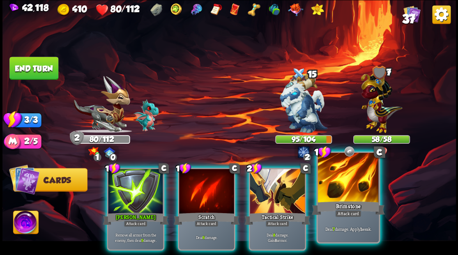
click at [353, 183] on div at bounding box center [348, 178] width 61 height 51
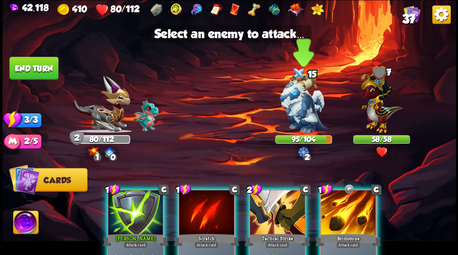
click at [307, 116] on img at bounding box center [304, 104] width 48 height 60
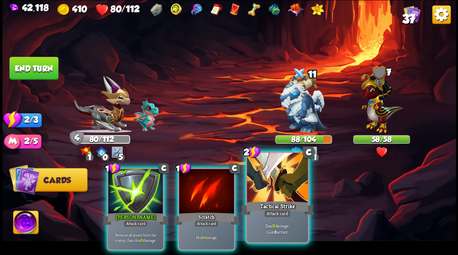
drag, startPoint x: 277, startPoint y: 184, endPoint x: 289, endPoint y: 159, distance: 27.4
click at [277, 183] on div at bounding box center [277, 178] width 61 height 51
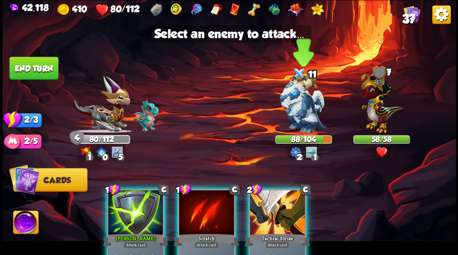
click at [301, 119] on img at bounding box center [304, 104] width 48 height 60
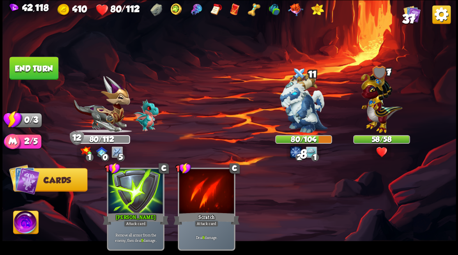
drag, startPoint x: 48, startPoint y: 72, endPoint x: 100, endPoint y: 86, distance: 53.8
click at [48, 72] on button "End turn" at bounding box center [33, 68] width 49 height 23
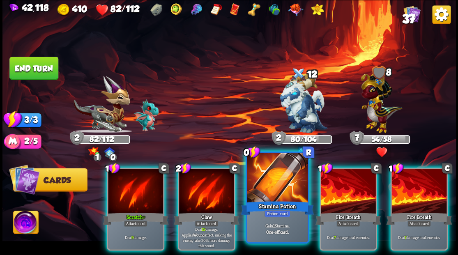
click at [280, 187] on div at bounding box center [277, 178] width 61 height 51
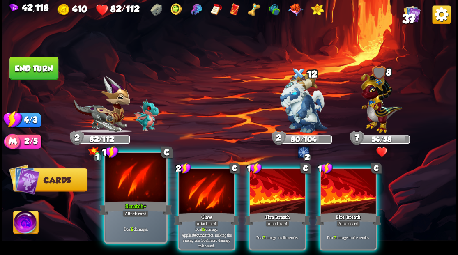
click at [127, 192] on div at bounding box center [135, 178] width 61 height 51
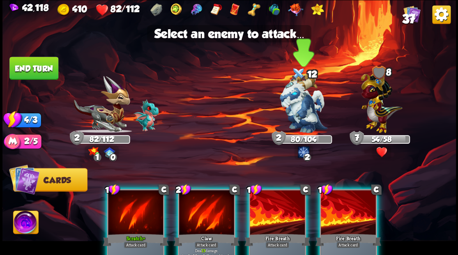
click at [304, 107] on img at bounding box center [304, 104] width 48 height 60
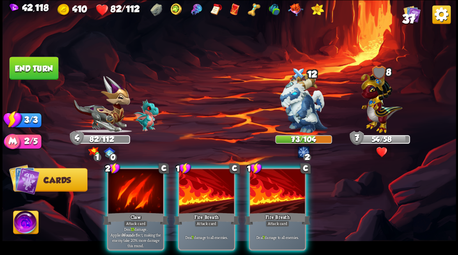
click at [202, 187] on div at bounding box center [206, 192] width 55 height 46
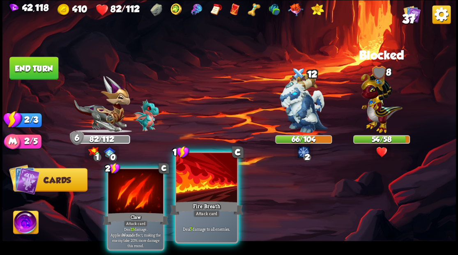
click at [202, 186] on div at bounding box center [206, 178] width 61 height 51
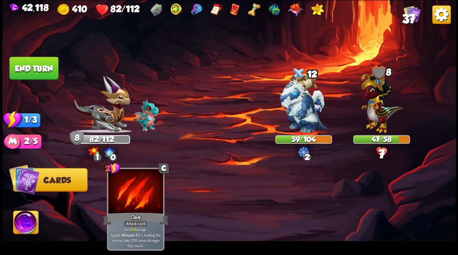
click at [33, 68] on button "End turn" at bounding box center [33, 68] width 49 height 23
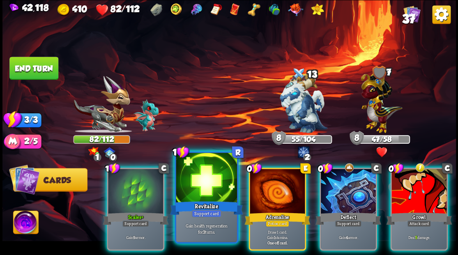
click at [211, 168] on div at bounding box center [206, 178] width 61 height 51
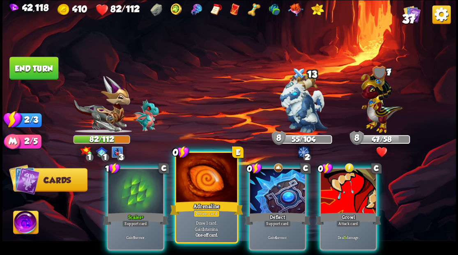
click at [211, 168] on div at bounding box center [206, 178] width 61 height 51
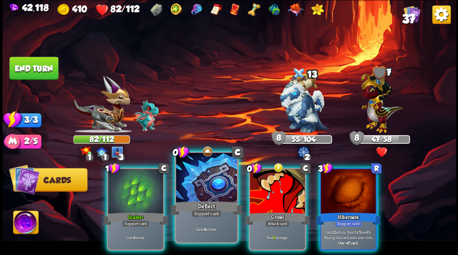
click at [208, 166] on div at bounding box center [206, 178] width 61 height 51
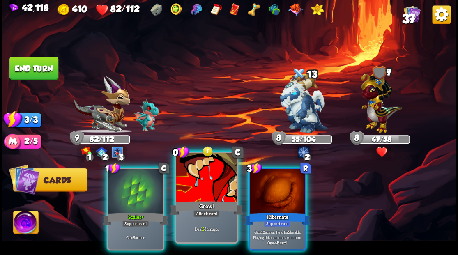
drag, startPoint x: 195, startPoint y: 184, endPoint x: 214, endPoint y: 157, distance: 32.4
click at [197, 180] on div at bounding box center [206, 178] width 61 height 51
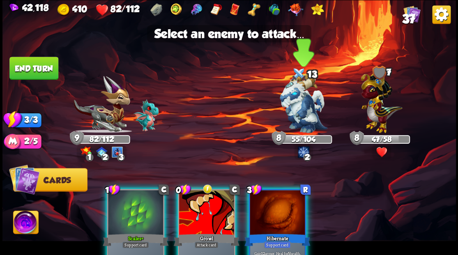
click at [294, 103] on img at bounding box center [304, 104] width 48 height 60
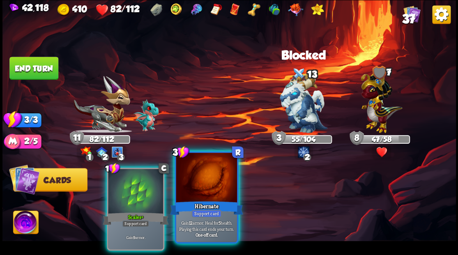
click at [211, 184] on div at bounding box center [206, 178] width 61 height 51
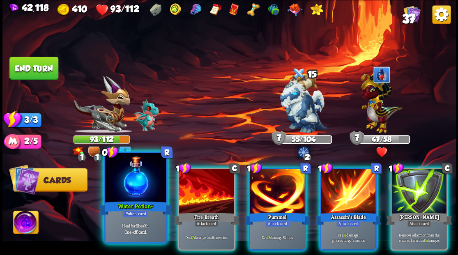
click at [132, 190] on div at bounding box center [135, 178] width 61 height 51
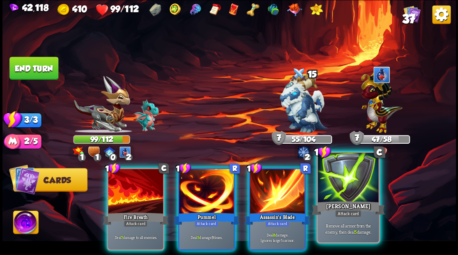
drag, startPoint x: 353, startPoint y: 186, endPoint x: 342, endPoint y: 177, distance: 13.7
click at [346, 181] on div at bounding box center [348, 178] width 61 height 51
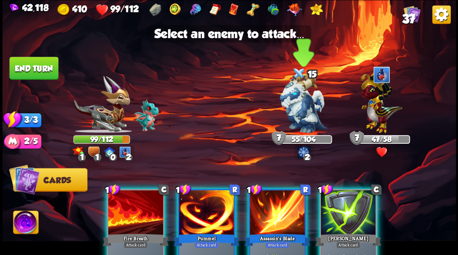
click at [304, 113] on img at bounding box center [304, 104] width 48 height 60
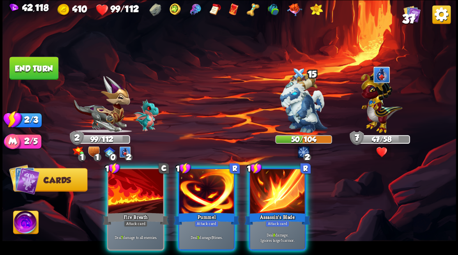
click at [137, 183] on div at bounding box center [135, 192] width 55 height 46
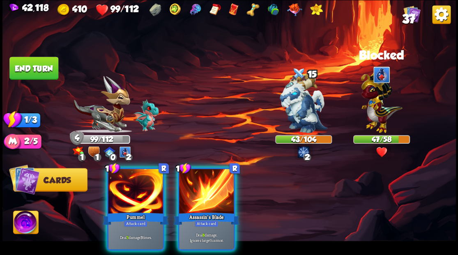
click at [137, 183] on div at bounding box center [135, 192] width 55 height 46
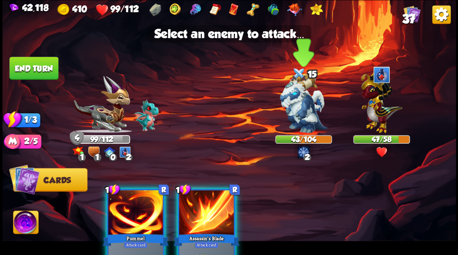
click at [304, 113] on img at bounding box center [304, 104] width 48 height 60
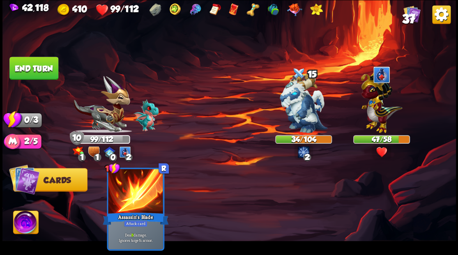
click at [37, 65] on button "End turn" at bounding box center [33, 68] width 49 height 23
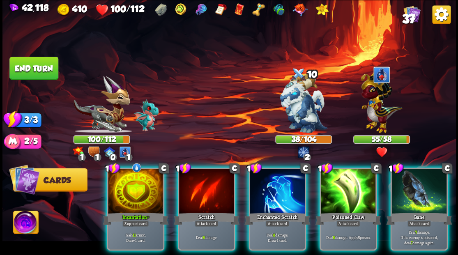
click at [134, 184] on div at bounding box center [135, 192] width 55 height 46
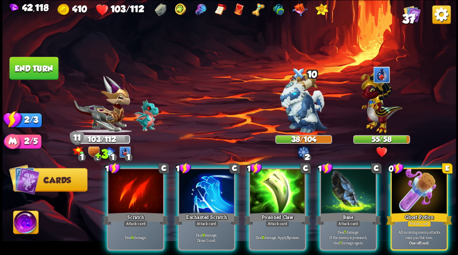
drag, startPoint x: 420, startPoint y: 195, endPoint x: 400, endPoint y: 157, distance: 43.1
click at [418, 185] on div at bounding box center [419, 192] width 55 height 46
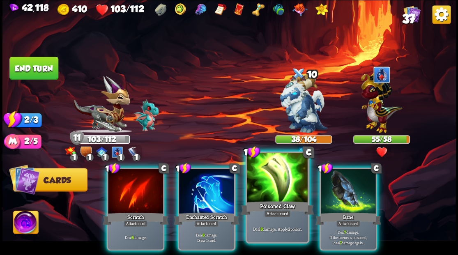
drag, startPoint x: 277, startPoint y: 191, endPoint x: 280, endPoint y: 173, distance: 18.4
click at [277, 185] on div at bounding box center [277, 178] width 61 height 51
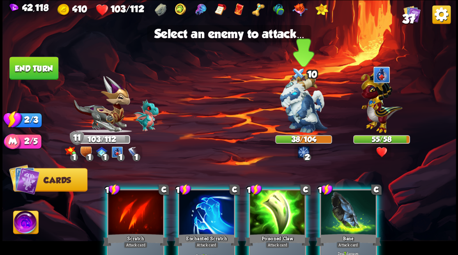
click at [301, 111] on img at bounding box center [304, 104] width 48 height 60
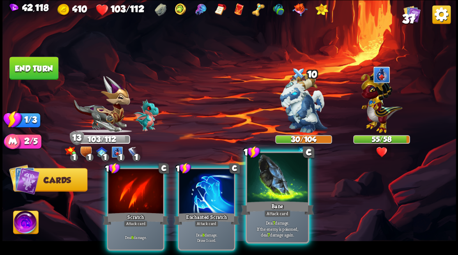
drag, startPoint x: 278, startPoint y: 192, endPoint x: 283, endPoint y: 162, distance: 31.3
click at [277, 190] on div at bounding box center [277, 178] width 61 height 51
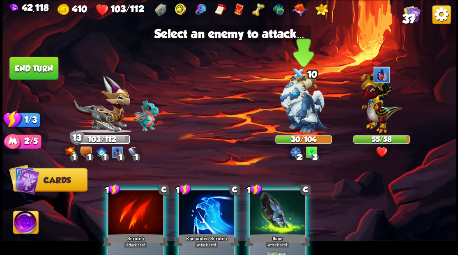
click at [291, 113] on img at bounding box center [304, 104] width 48 height 60
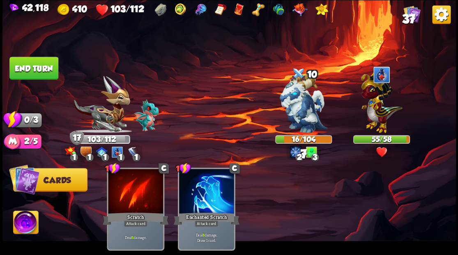
click at [46, 73] on button "End turn" at bounding box center [33, 68] width 49 height 23
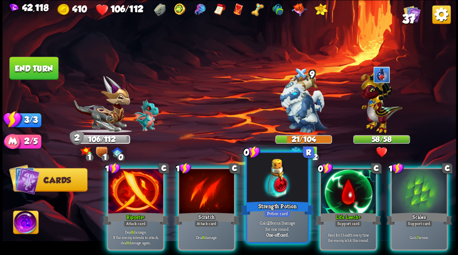
click at [269, 184] on div at bounding box center [277, 178] width 61 height 51
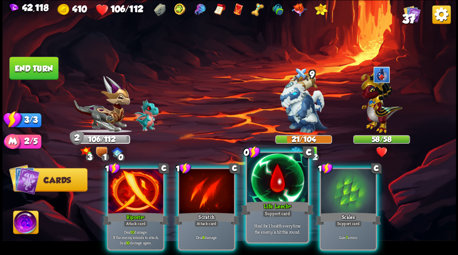
click at [268, 183] on div at bounding box center [277, 178] width 61 height 51
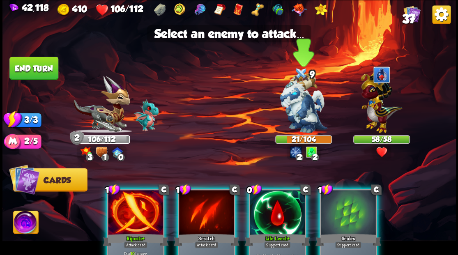
click at [303, 112] on img at bounding box center [304, 104] width 48 height 60
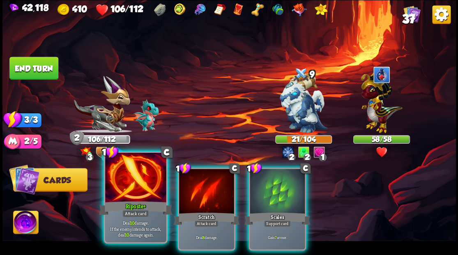
click at [134, 180] on div at bounding box center [135, 178] width 61 height 51
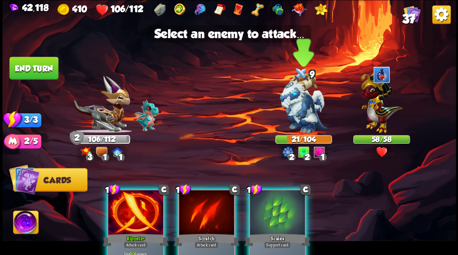
click at [303, 106] on img at bounding box center [304, 104] width 48 height 60
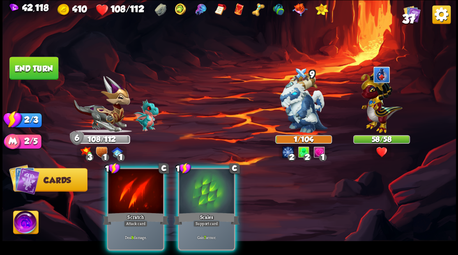
drag, startPoint x: 141, startPoint y: 186, endPoint x: 260, endPoint y: 118, distance: 136.7
click at [144, 183] on div at bounding box center [135, 192] width 55 height 46
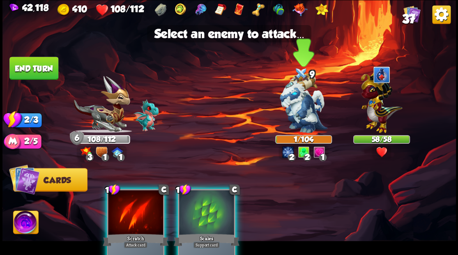
click at [297, 104] on img at bounding box center [304, 104] width 48 height 60
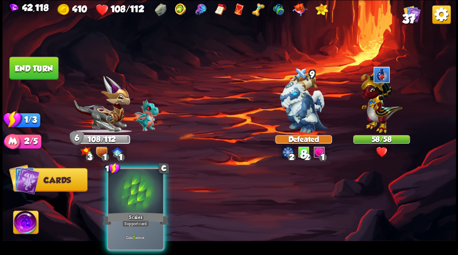
drag, startPoint x: 160, startPoint y: 190, endPoint x: 151, endPoint y: 190, distance: 9.1
click at [154, 191] on div at bounding box center [135, 192] width 55 height 46
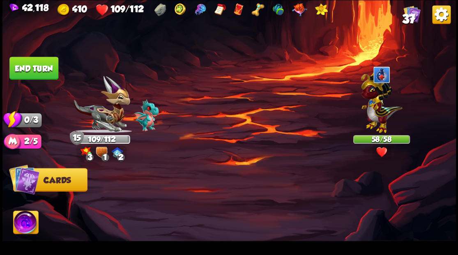
click at [26, 66] on button "End turn" at bounding box center [33, 68] width 49 height 23
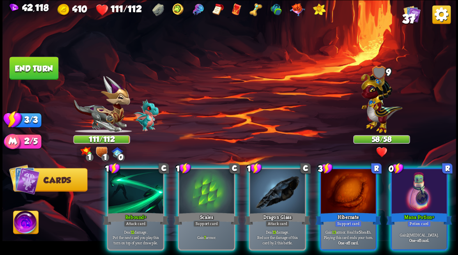
click at [417, 190] on div at bounding box center [419, 192] width 55 height 46
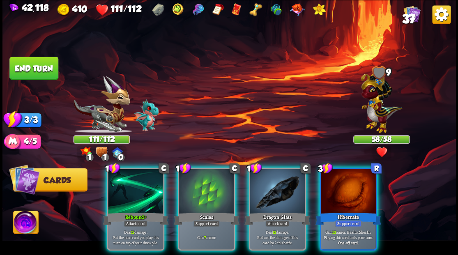
click at [285, 182] on div at bounding box center [277, 192] width 55 height 46
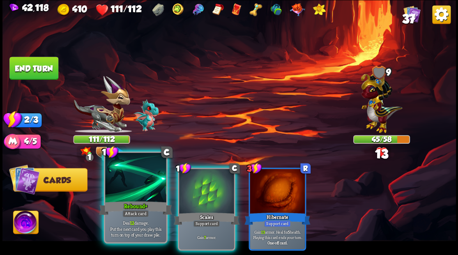
drag, startPoint x: 220, startPoint y: 183, endPoint x: 153, endPoint y: 191, distance: 67.2
click at [213, 183] on div at bounding box center [206, 192] width 55 height 46
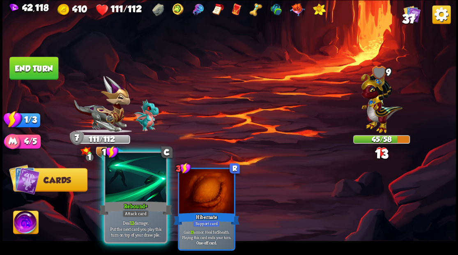
click at [139, 183] on div at bounding box center [135, 178] width 61 height 51
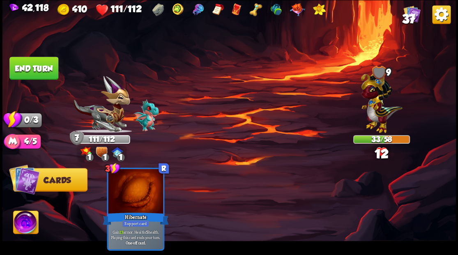
click at [19, 60] on button "End turn" at bounding box center [33, 68] width 49 height 23
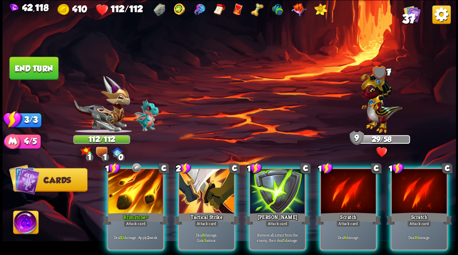
click at [377, 109] on img at bounding box center [382, 100] width 42 height 65
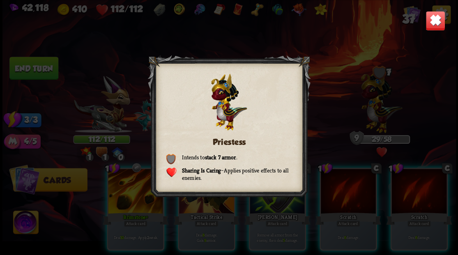
click at [440, 26] on img at bounding box center [436, 21] width 20 height 20
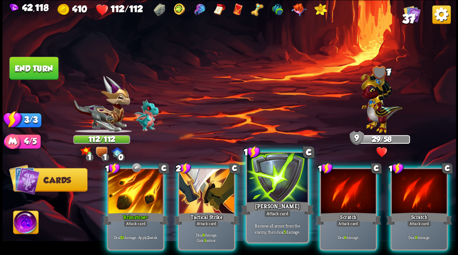
click at [285, 191] on div at bounding box center [277, 178] width 61 height 51
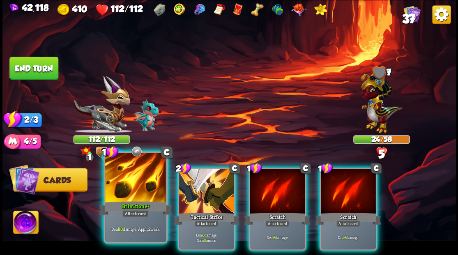
click at [134, 207] on div "Brimstone+" at bounding box center [135, 208] width 73 height 16
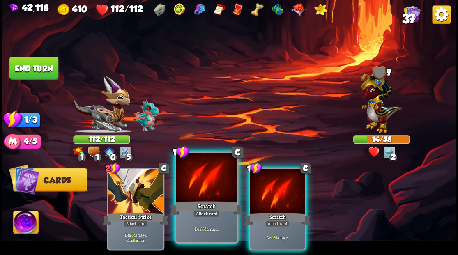
click at [197, 194] on div at bounding box center [206, 178] width 61 height 51
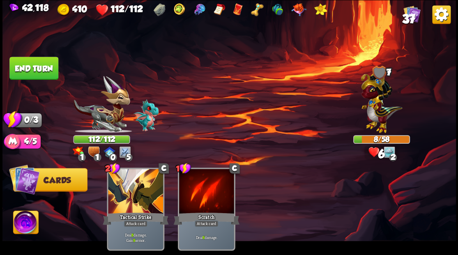
click at [49, 69] on button "End turn" at bounding box center [33, 68] width 49 height 23
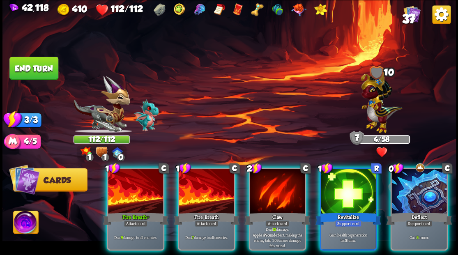
click at [140, 185] on div at bounding box center [135, 192] width 55 height 46
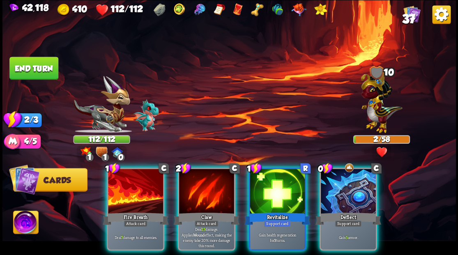
click at [140, 185] on div at bounding box center [135, 192] width 55 height 46
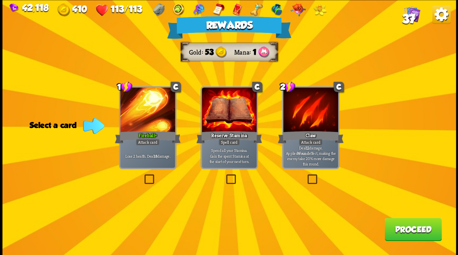
drag, startPoint x: 401, startPoint y: 231, endPoint x: 396, endPoint y: 229, distance: 6.3
click at [396, 229] on button "Proceed" at bounding box center [413, 229] width 57 height 23
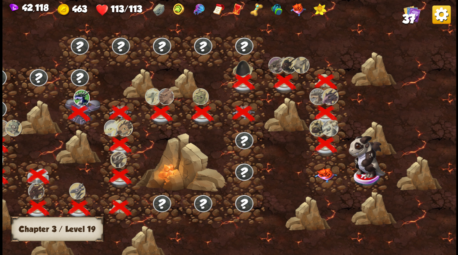
click at [322, 179] on img at bounding box center [326, 175] width 23 height 14
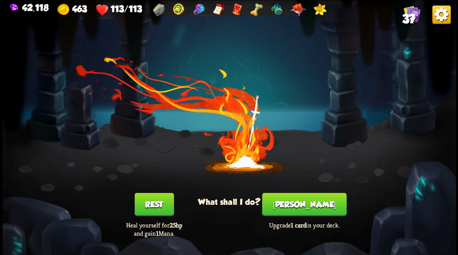
click at [302, 201] on button "Smith" at bounding box center [304, 204] width 84 height 23
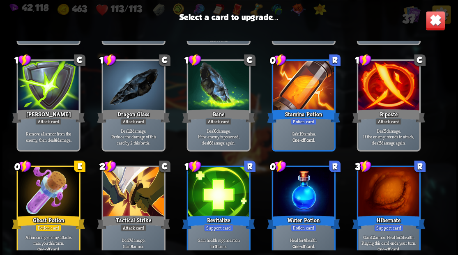
scroll to position [245, 0]
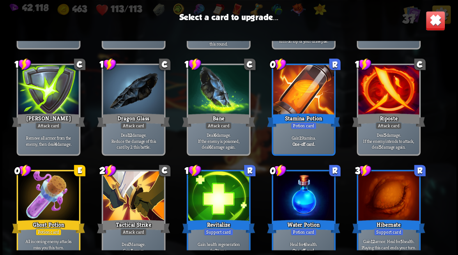
click at [143, 104] on div at bounding box center [133, 90] width 61 height 51
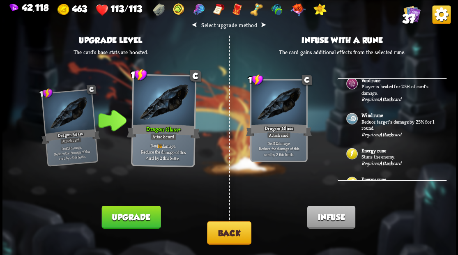
scroll to position [164, 0]
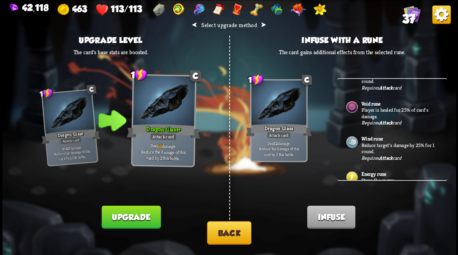
click at [376, 113] on p "Player is healed for 25% of card's damage." at bounding box center [399, 113] width 77 height 13
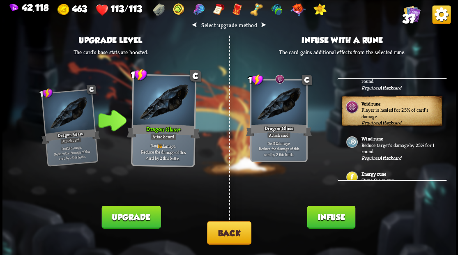
drag, startPoint x: 321, startPoint y: 218, endPoint x: 315, endPoint y: 193, distance: 25.8
click at [319, 214] on button "Infuse" at bounding box center [331, 217] width 48 height 23
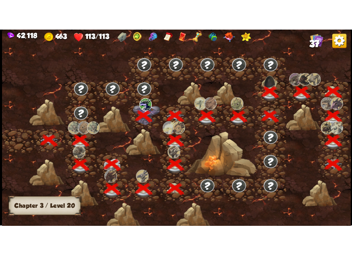
scroll to position [0, 125]
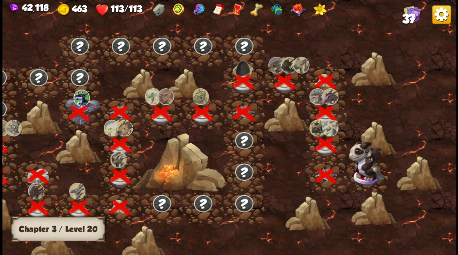
click at [368, 176] on img at bounding box center [367, 160] width 37 height 39
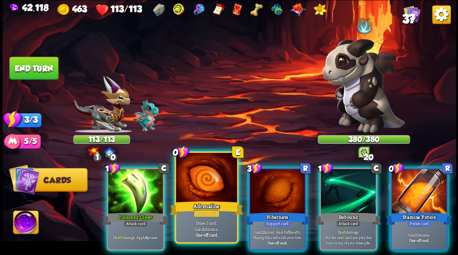
click at [193, 187] on div at bounding box center [206, 178] width 61 height 51
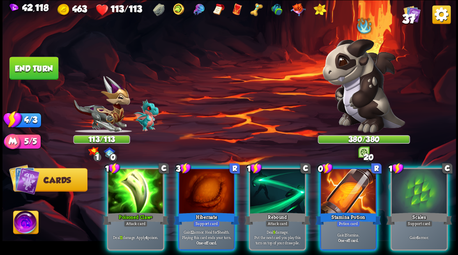
click at [334, 178] on div at bounding box center [348, 192] width 55 height 46
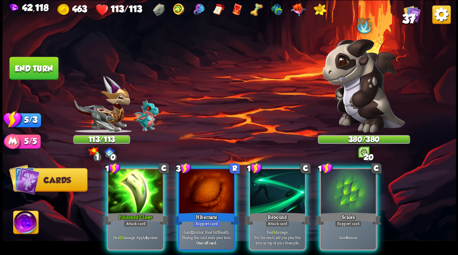
click at [26, 225] on img at bounding box center [25, 223] width 25 height 25
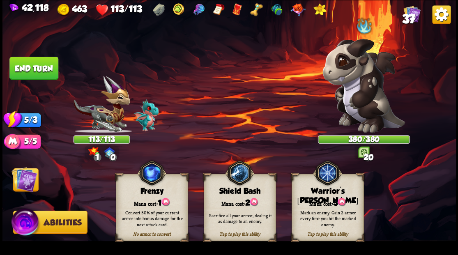
click at [336, 206] on div "Mark an enemy. Gain 2 armor every time you hit the marked enemy." at bounding box center [328, 218] width 72 height 28
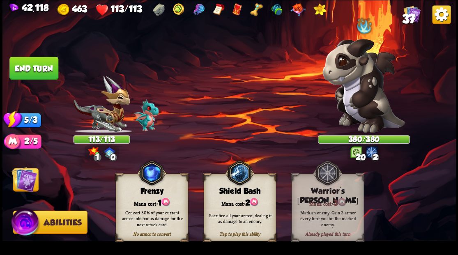
click at [28, 190] on img at bounding box center [24, 179] width 25 height 25
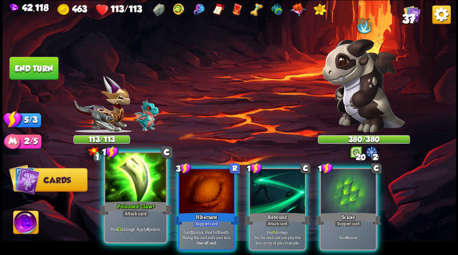
click at [150, 190] on div at bounding box center [135, 178] width 61 height 51
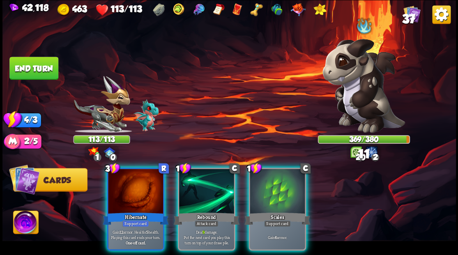
click at [268, 183] on div at bounding box center [277, 192] width 55 height 46
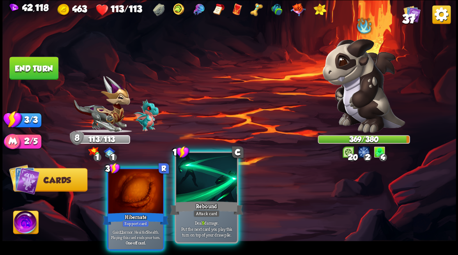
click at [204, 194] on div at bounding box center [206, 178] width 61 height 51
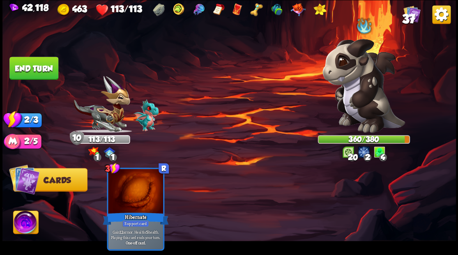
click at [37, 59] on button "End turn" at bounding box center [33, 68] width 49 height 23
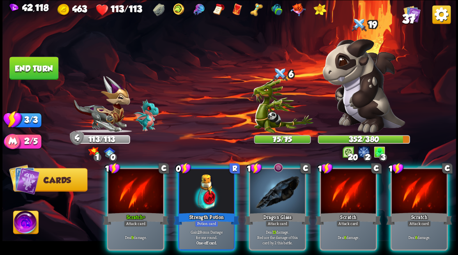
click at [201, 191] on div at bounding box center [206, 192] width 55 height 46
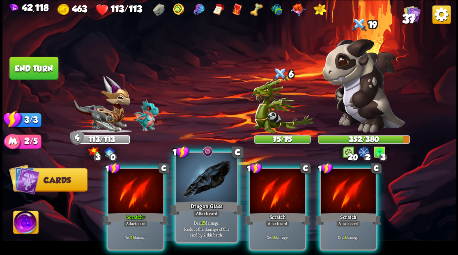
click at [199, 195] on div at bounding box center [206, 178] width 61 height 51
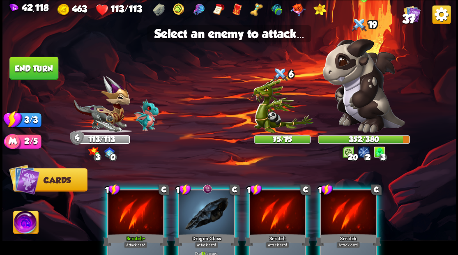
click at [362, 83] on img at bounding box center [364, 86] width 83 height 94
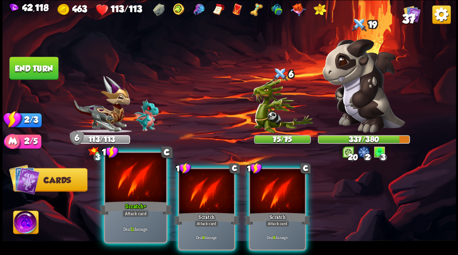
click at [127, 195] on div at bounding box center [135, 178] width 61 height 51
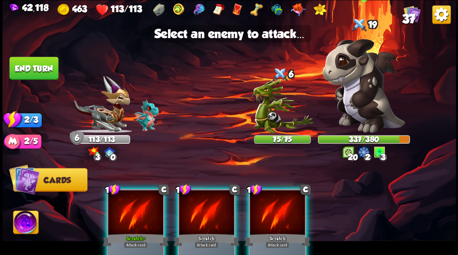
click at [352, 83] on img at bounding box center [364, 86] width 83 height 94
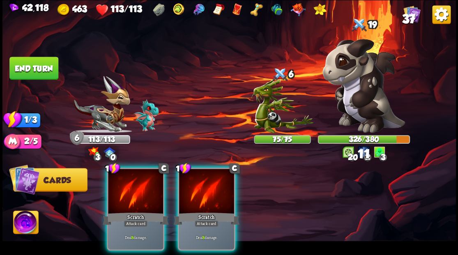
drag, startPoint x: 205, startPoint y: 205, endPoint x: 245, endPoint y: 167, distance: 54.4
click at [206, 211] on div "Scratch" at bounding box center [207, 218] width 66 height 15
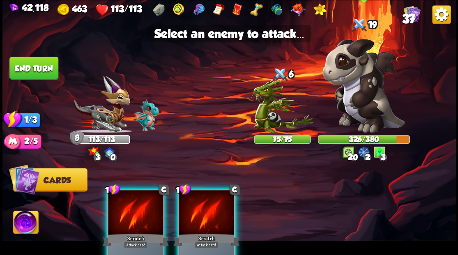
click at [358, 91] on img at bounding box center [364, 86] width 83 height 94
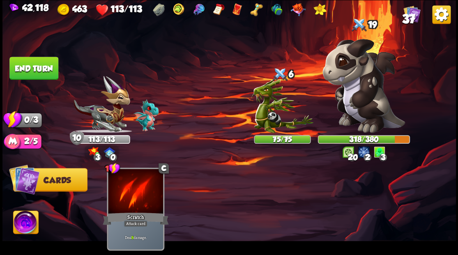
click at [42, 68] on button "End turn" at bounding box center [33, 68] width 49 height 23
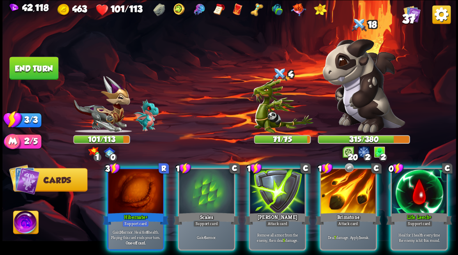
click at [24, 225] on img at bounding box center [25, 223] width 25 height 25
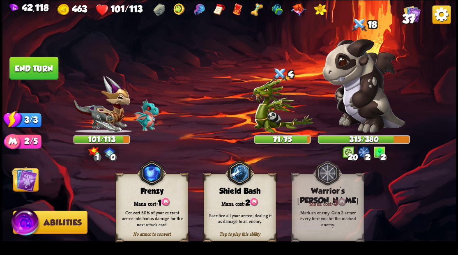
click at [25, 184] on img at bounding box center [24, 179] width 25 height 25
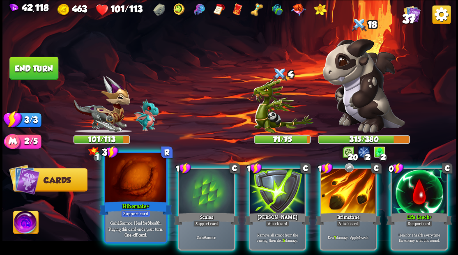
click at [121, 201] on div "Hibernate+" at bounding box center [135, 208] width 73 height 16
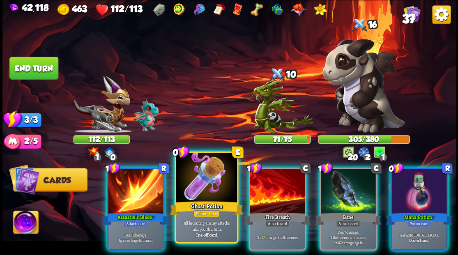
click at [197, 185] on div at bounding box center [206, 178] width 61 height 51
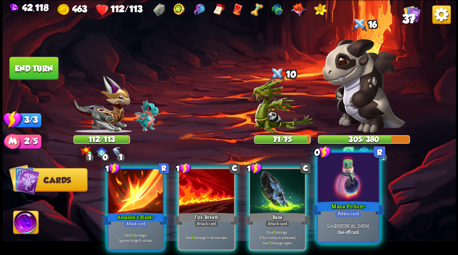
click at [350, 197] on div at bounding box center [348, 178] width 61 height 51
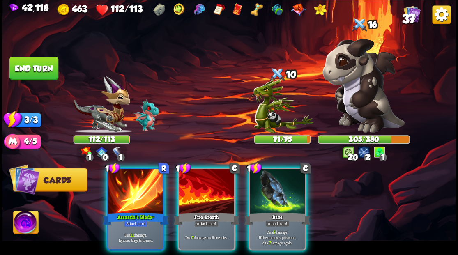
click at [24, 225] on img at bounding box center [25, 223] width 25 height 25
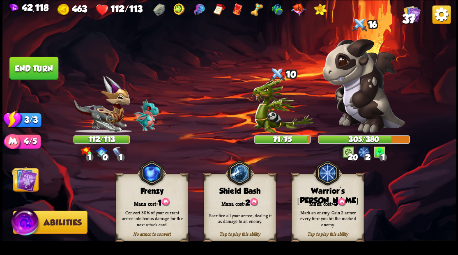
click at [322, 206] on div "Mark an enemy. Gain 2 armor every time you hit the marked enemy." at bounding box center [328, 218] width 72 height 28
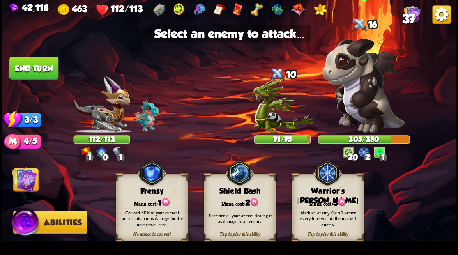
click at [351, 101] on img at bounding box center [364, 86] width 83 height 94
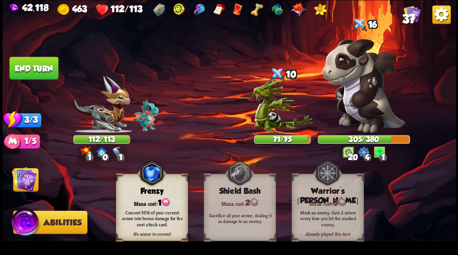
click at [22, 181] on img at bounding box center [24, 179] width 25 height 25
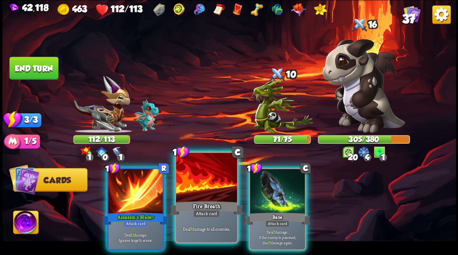
click at [199, 189] on div at bounding box center [206, 178] width 61 height 51
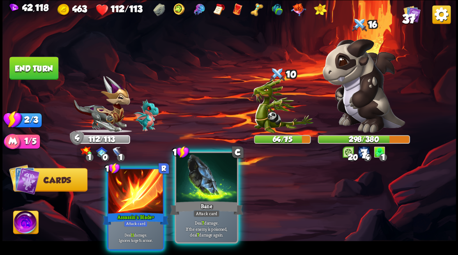
click at [204, 183] on div at bounding box center [206, 178] width 61 height 51
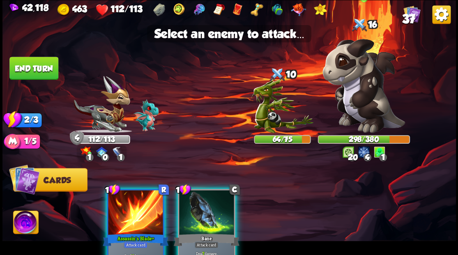
click at [369, 98] on img at bounding box center [364, 86] width 83 height 94
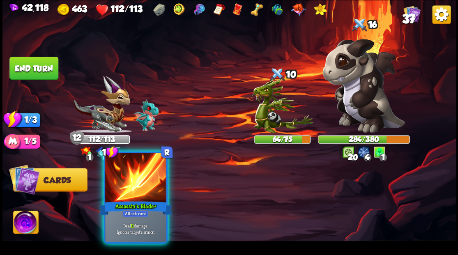
click at [143, 197] on div at bounding box center [135, 178] width 61 height 51
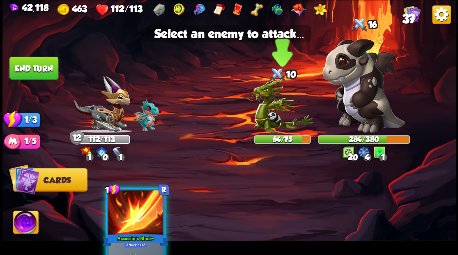
click at [263, 113] on img at bounding box center [282, 106] width 63 height 54
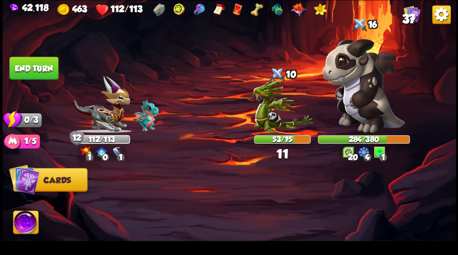
drag, startPoint x: 31, startPoint y: 67, endPoint x: 42, endPoint y: 73, distance: 12.0
click at [31, 67] on button "End turn" at bounding box center [33, 68] width 49 height 23
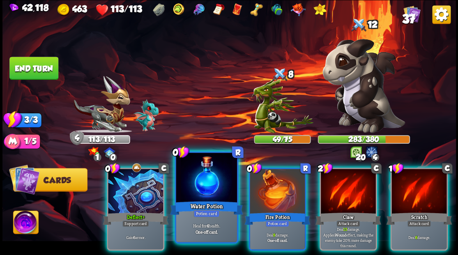
click at [220, 178] on div at bounding box center [206, 178] width 61 height 51
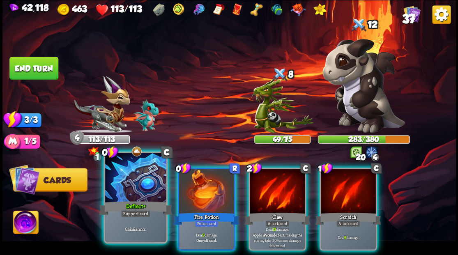
click at [134, 195] on div at bounding box center [135, 178] width 61 height 51
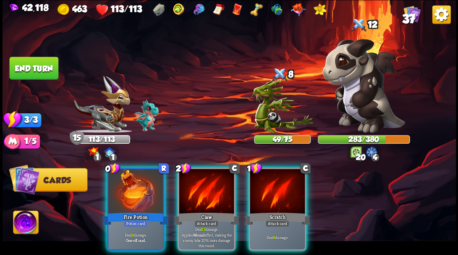
drag, startPoint x: 137, startPoint y: 196, endPoint x: 175, endPoint y: 182, distance: 41.2
click at [137, 196] on div at bounding box center [135, 192] width 55 height 46
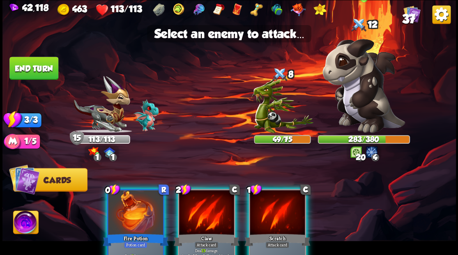
click at [371, 116] on img at bounding box center [364, 86] width 83 height 94
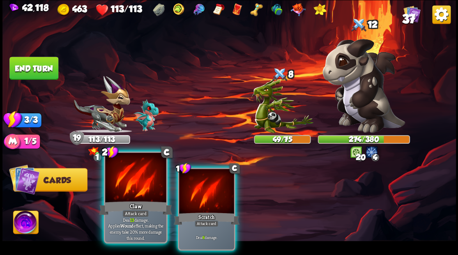
click at [144, 195] on div at bounding box center [135, 178] width 61 height 51
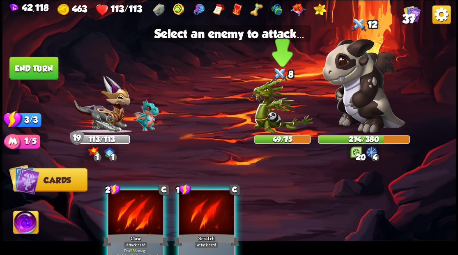
click at [271, 115] on img at bounding box center [282, 106] width 63 height 54
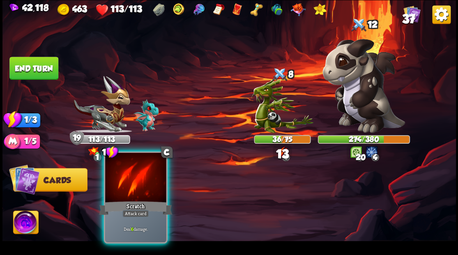
click at [120, 189] on div at bounding box center [135, 178] width 61 height 51
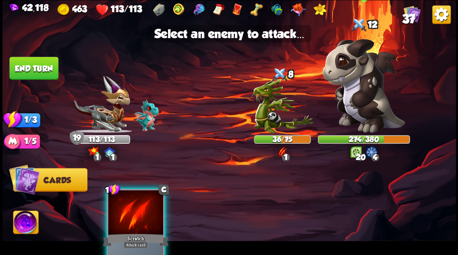
click at [366, 108] on img at bounding box center [364, 86] width 83 height 94
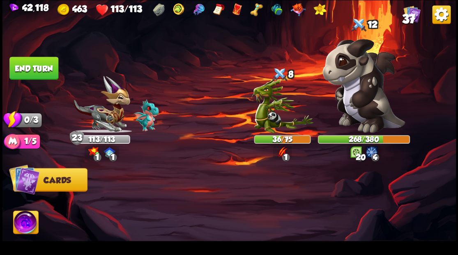
click at [40, 71] on button "End turn" at bounding box center [33, 68] width 49 height 23
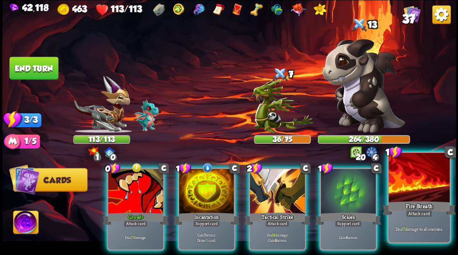
click at [432, 176] on div at bounding box center [419, 178] width 61 height 51
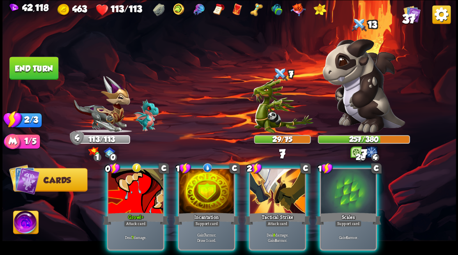
drag, startPoint x: 137, startPoint y: 190, endPoint x: 279, endPoint y: 136, distance: 152.3
click at [137, 190] on div at bounding box center [135, 192] width 55 height 46
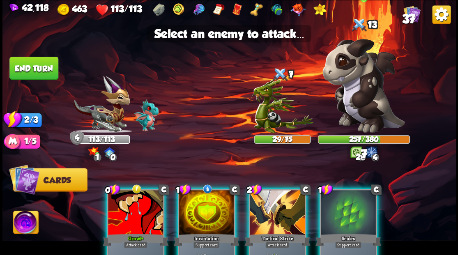
click at [353, 96] on img at bounding box center [364, 86] width 83 height 94
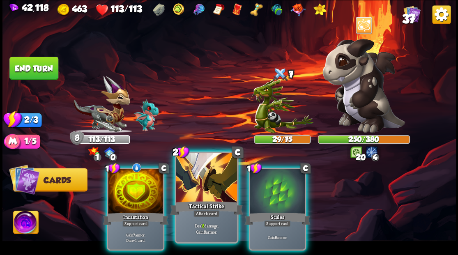
click at [196, 193] on div at bounding box center [206, 178] width 61 height 51
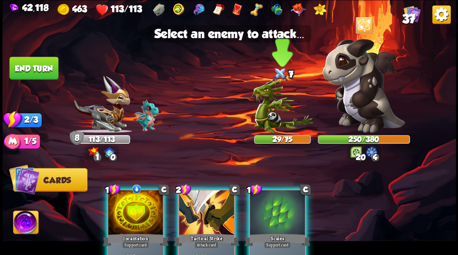
click at [273, 108] on img at bounding box center [282, 106] width 63 height 54
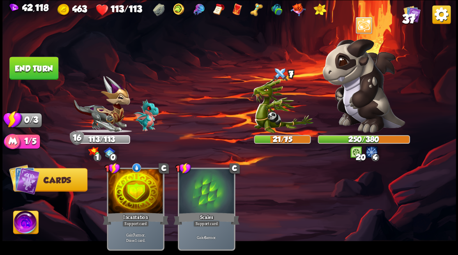
drag, startPoint x: 23, startPoint y: 63, endPoint x: 169, endPoint y: 123, distance: 157.3
click at [24, 63] on button "End turn" at bounding box center [33, 68] width 49 height 23
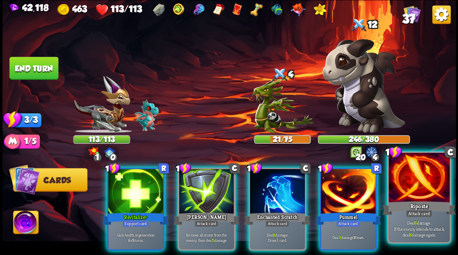
click at [411, 184] on div at bounding box center [419, 178] width 61 height 51
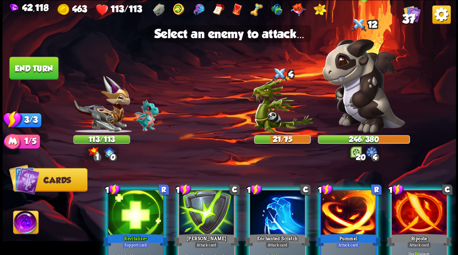
click at [368, 103] on img at bounding box center [364, 86] width 83 height 94
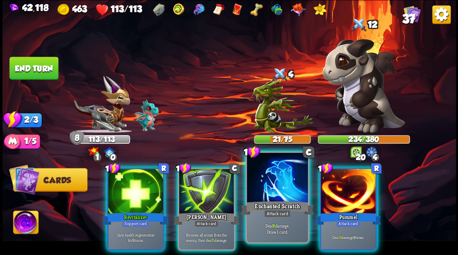
click at [264, 197] on div at bounding box center [277, 178] width 61 height 51
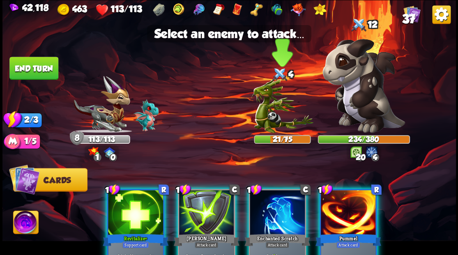
click at [264, 118] on img at bounding box center [282, 106] width 63 height 54
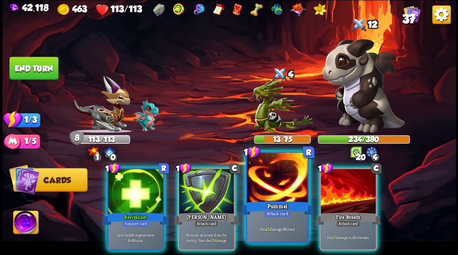
click at [280, 195] on div at bounding box center [277, 178] width 61 height 51
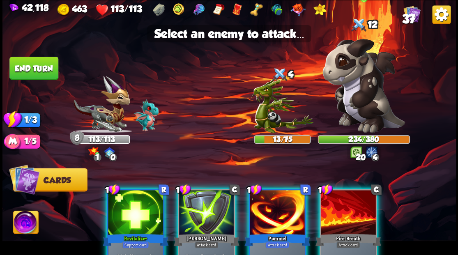
click at [355, 102] on img at bounding box center [364, 86] width 83 height 94
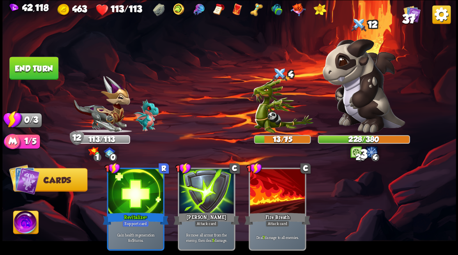
click at [26, 69] on button "End turn" at bounding box center [33, 68] width 49 height 23
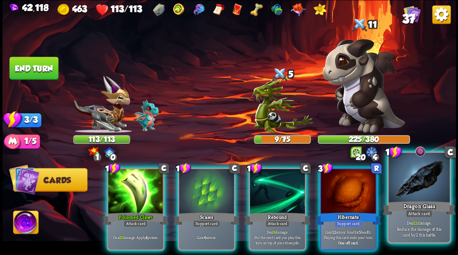
drag, startPoint x: 422, startPoint y: 185, endPoint x: 420, endPoint y: 176, distance: 9.3
click at [422, 183] on div at bounding box center [419, 178] width 61 height 51
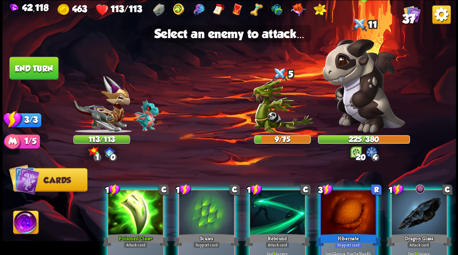
click at [367, 108] on img at bounding box center [364, 86] width 83 height 94
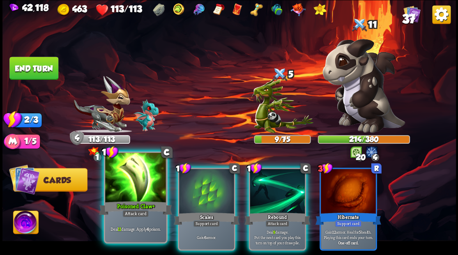
click at [126, 181] on div at bounding box center [135, 178] width 61 height 51
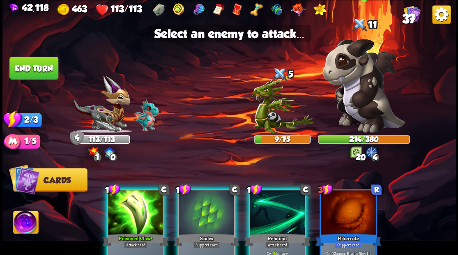
click at [363, 101] on img at bounding box center [364, 86] width 83 height 94
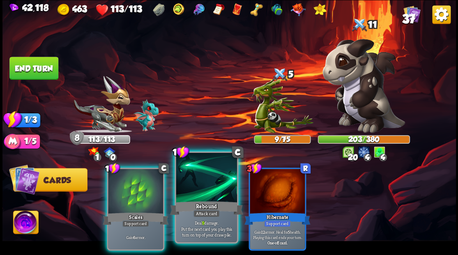
drag, startPoint x: 206, startPoint y: 184, endPoint x: 220, endPoint y: 164, distance: 23.6
click at [206, 183] on div at bounding box center [206, 178] width 61 height 51
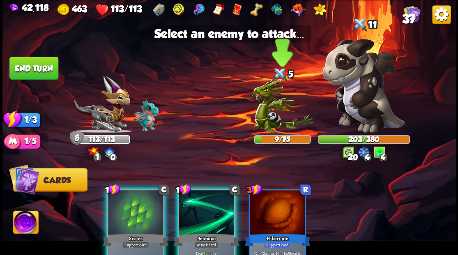
click at [268, 118] on img at bounding box center [282, 106] width 63 height 54
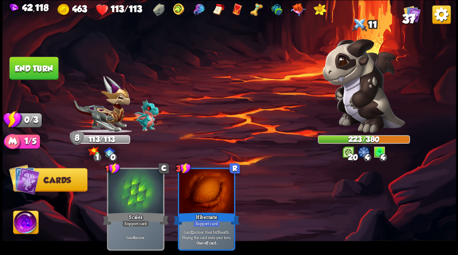
click at [39, 72] on button "End turn" at bounding box center [33, 68] width 49 height 23
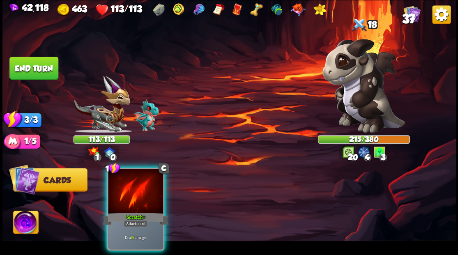
click at [354, 96] on div "Player turn" at bounding box center [229, 128] width 454 height 70
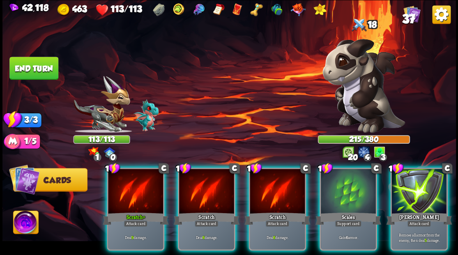
click at [355, 82] on img at bounding box center [364, 86] width 83 height 94
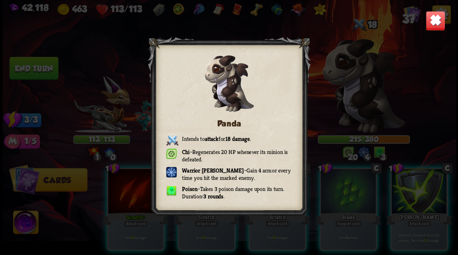
click at [433, 21] on img at bounding box center [436, 21] width 20 height 20
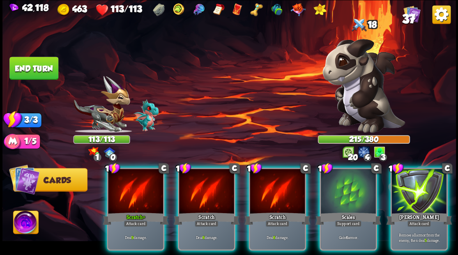
click at [132, 187] on div at bounding box center [135, 192] width 55 height 46
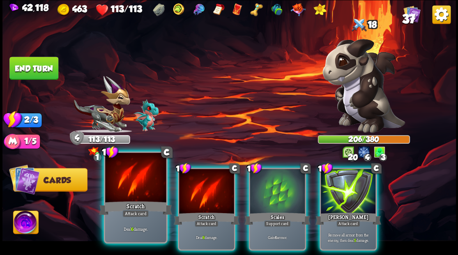
click at [130, 190] on div at bounding box center [135, 178] width 61 height 51
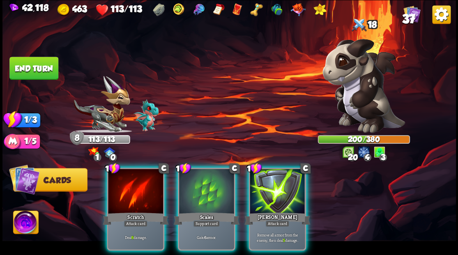
click at [138, 180] on div at bounding box center [135, 192] width 55 height 46
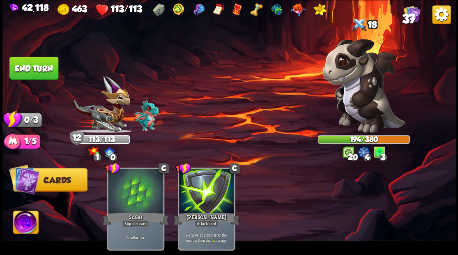
click at [36, 71] on button "End turn" at bounding box center [33, 68] width 49 height 23
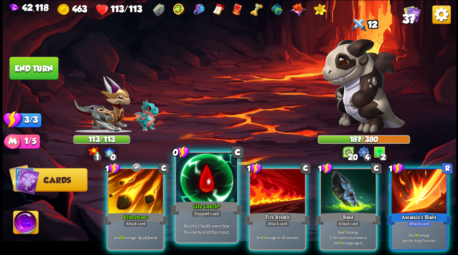
click at [206, 179] on div at bounding box center [206, 178] width 61 height 51
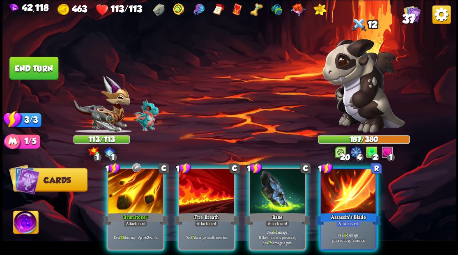
click at [288, 190] on div at bounding box center [277, 192] width 55 height 46
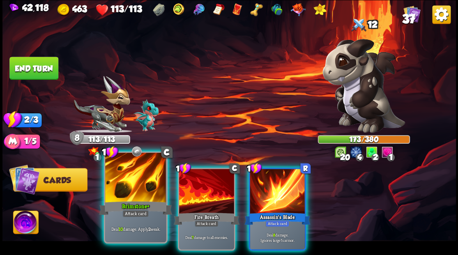
click at [132, 192] on div at bounding box center [135, 178] width 61 height 51
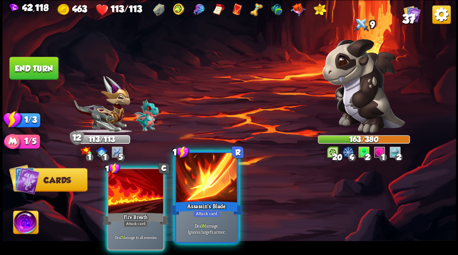
click at [187, 193] on div at bounding box center [206, 178] width 61 height 51
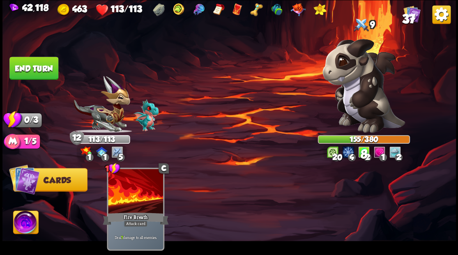
click at [48, 71] on button "End turn" at bounding box center [33, 68] width 49 height 23
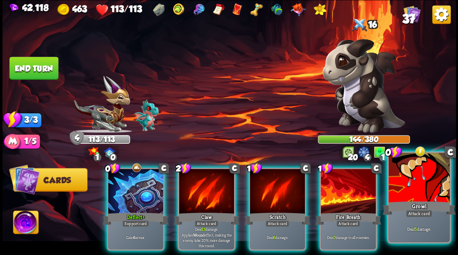
click at [416, 187] on div at bounding box center [419, 178] width 61 height 51
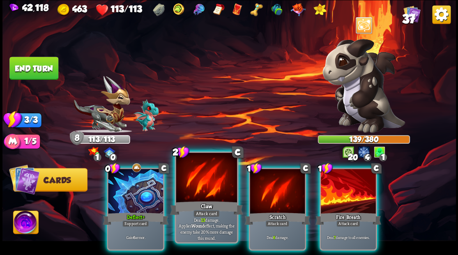
click at [204, 188] on div at bounding box center [206, 178] width 61 height 51
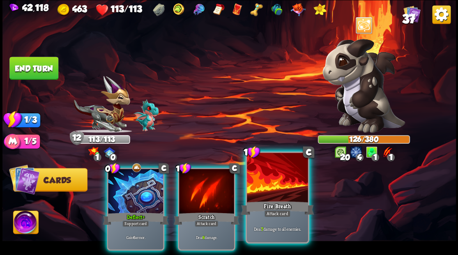
click at [255, 188] on div at bounding box center [277, 178] width 61 height 51
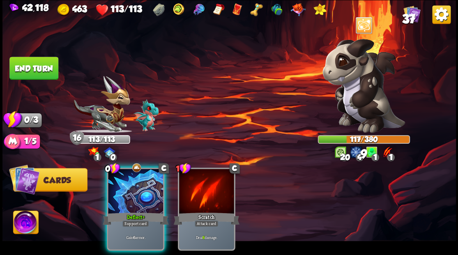
drag, startPoint x: 49, startPoint y: 69, endPoint x: 189, endPoint y: 120, distance: 148.8
click at [53, 72] on button "End turn" at bounding box center [33, 68] width 49 height 23
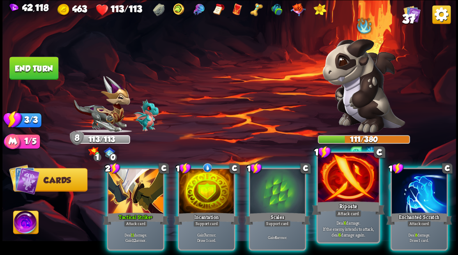
click at [340, 188] on div at bounding box center [348, 178] width 61 height 51
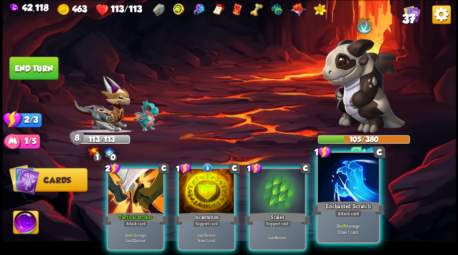
click at [350, 182] on div at bounding box center [348, 178] width 61 height 51
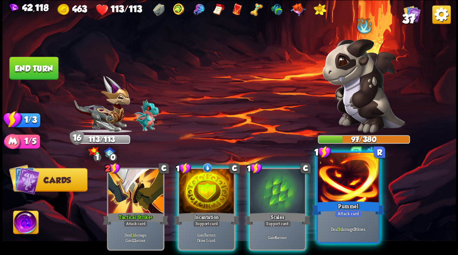
click at [346, 191] on div at bounding box center [348, 178] width 61 height 51
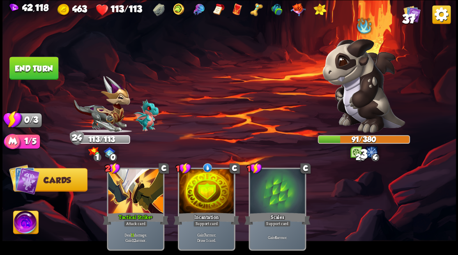
click at [43, 68] on button "End turn" at bounding box center [33, 68] width 49 height 23
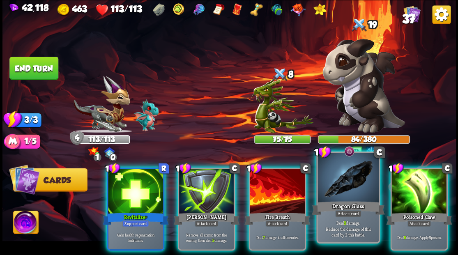
drag, startPoint x: 337, startPoint y: 184, endPoint x: 339, endPoint y: 156, distance: 28.0
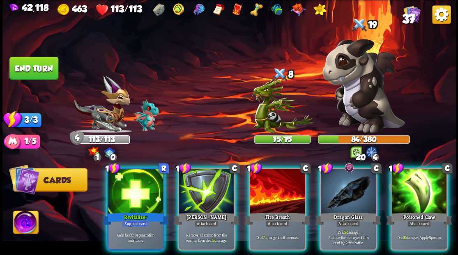
click at [337, 183] on div at bounding box center [348, 192] width 55 height 46
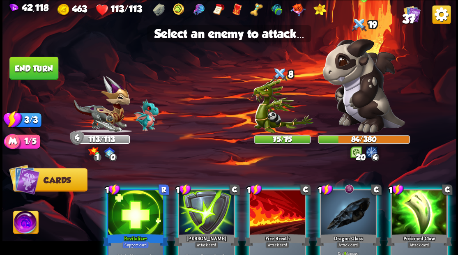
click at [353, 100] on img at bounding box center [364, 86] width 83 height 94
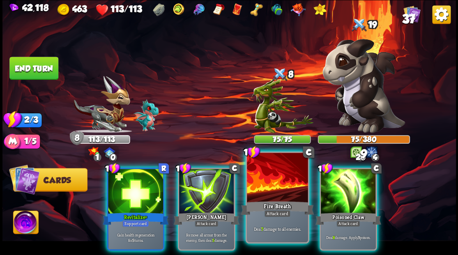
click at [274, 183] on div at bounding box center [277, 178] width 61 height 51
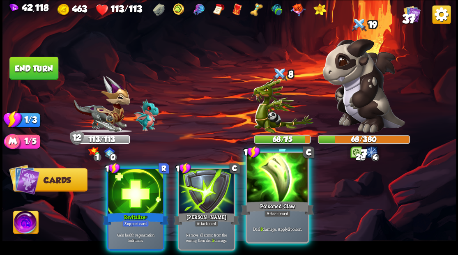
click at [275, 190] on div at bounding box center [277, 178] width 61 height 51
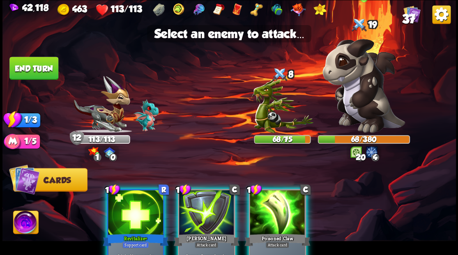
click at [353, 93] on img at bounding box center [364, 86] width 83 height 94
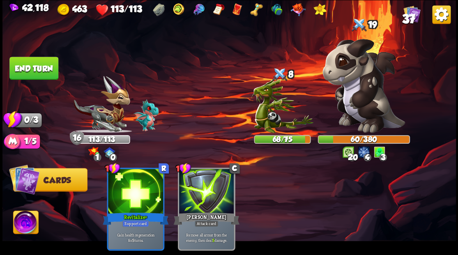
click at [35, 75] on button "End turn" at bounding box center [33, 68] width 49 height 23
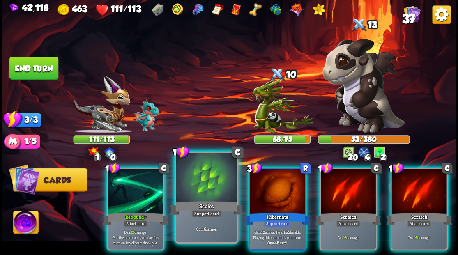
click at [207, 178] on div at bounding box center [206, 178] width 61 height 51
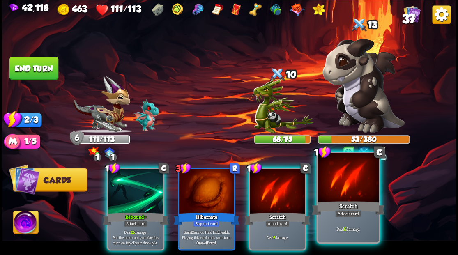
click at [338, 194] on div at bounding box center [348, 178] width 61 height 51
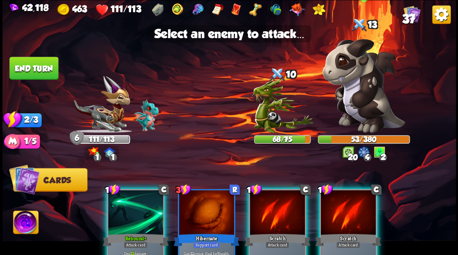
click at [358, 108] on img at bounding box center [364, 86] width 83 height 94
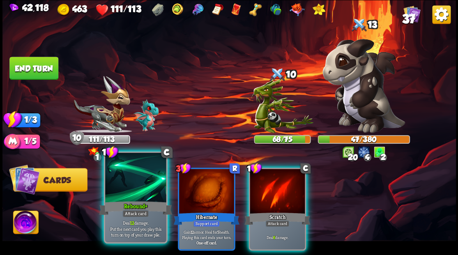
drag, startPoint x: 129, startPoint y: 197, endPoint x: 159, endPoint y: 177, distance: 35.6
click at [129, 195] on div at bounding box center [135, 178] width 61 height 51
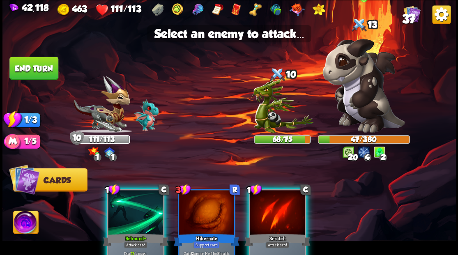
click at [351, 100] on img at bounding box center [364, 86] width 83 height 94
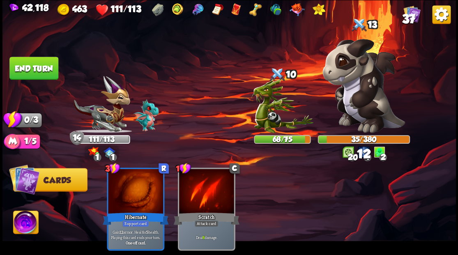
click at [39, 70] on button "End turn" at bounding box center [33, 68] width 49 height 23
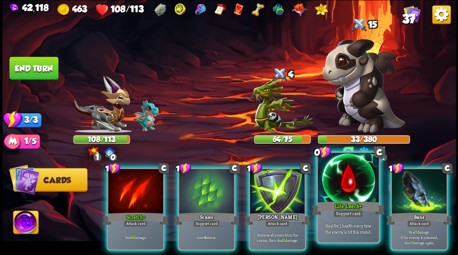
click at [345, 188] on div at bounding box center [348, 178] width 61 height 51
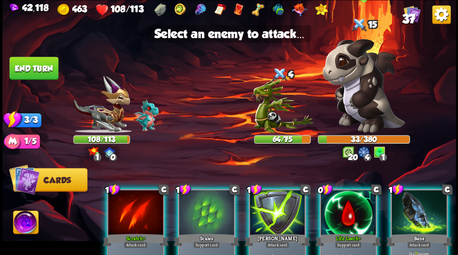
click at [361, 92] on img at bounding box center [364, 86] width 83 height 94
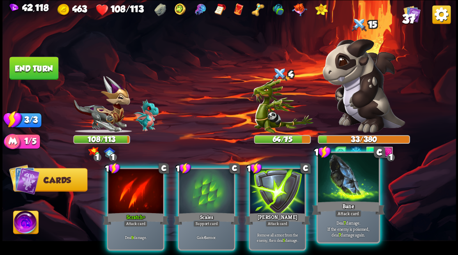
drag, startPoint x: 344, startPoint y: 197, endPoint x: 351, endPoint y: 184, distance: 14.5
click at [345, 195] on div at bounding box center [348, 178] width 61 height 51
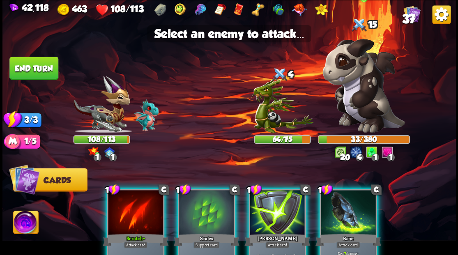
click at [363, 95] on img at bounding box center [364, 86] width 83 height 94
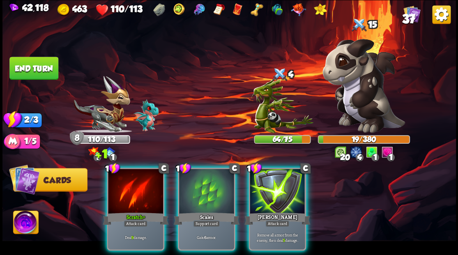
drag, startPoint x: 116, startPoint y: 190, endPoint x: 178, endPoint y: 155, distance: 71.3
click at [117, 189] on div at bounding box center [135, 192] width 55 height 46
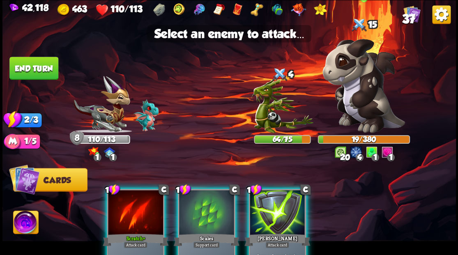
click at [364, 102] on img at bounding box center [364, 86] width 83 height 94
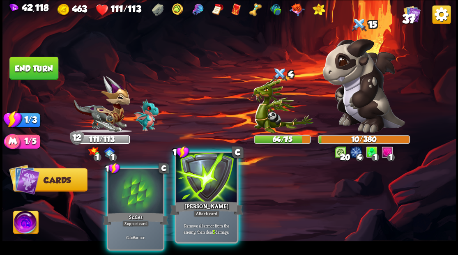
click at [204, 179] on div at bounding box center [206, 178] width 61 height 51
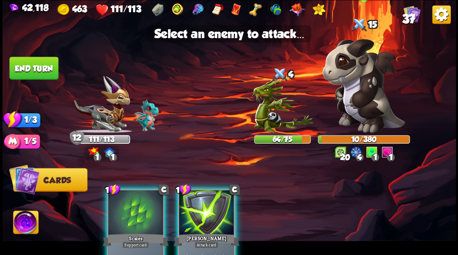
click at [366, 101] on img at bounding box center [364, 86] width 83 height 94
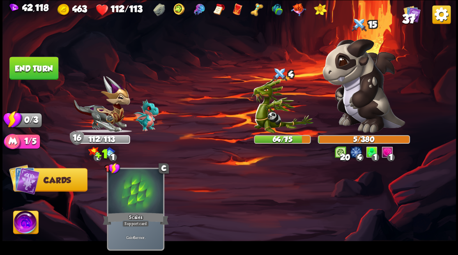
click at [19, 67] on button "End turn" at bounding box center [33, 68] width 49 height 23
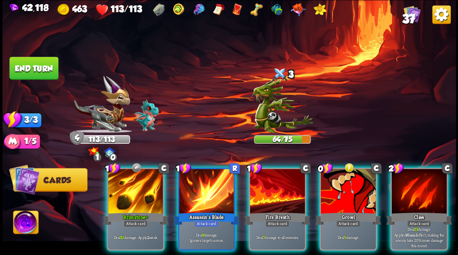
click at [419, 194] on div at bounding box center [419, 192] width 55 height 46
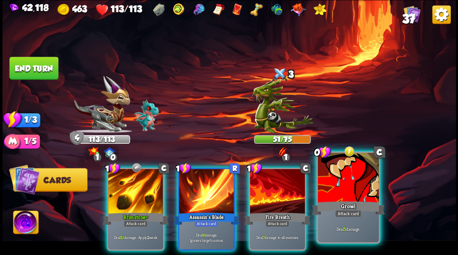
click at [348, 179] on div at bounding box center [348, 178] width 61 height 51
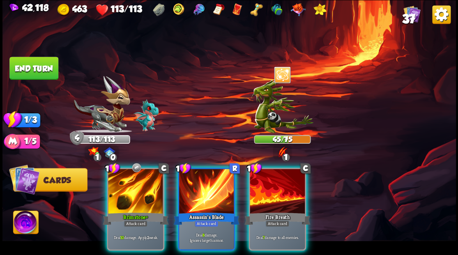
click at [135, 194] on div at bounding box center [135, 192] width 55 height 46
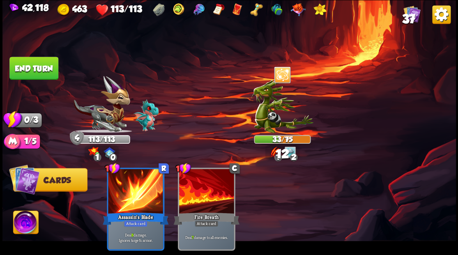
click at [20, 64] on button "End turn" at bounding box center [33, 68] width 49 height 23
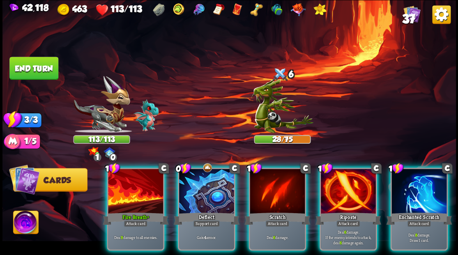
click at [201, 178] on div at bounding box center [206, 192] width 55 height 46
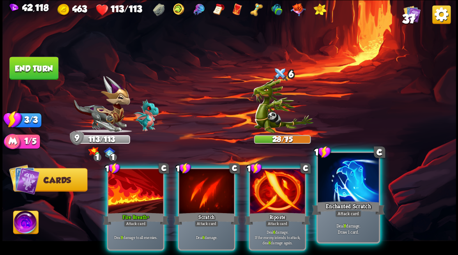
click at [347, 190] on div at bounding box center [348, 178] width 61 height 51
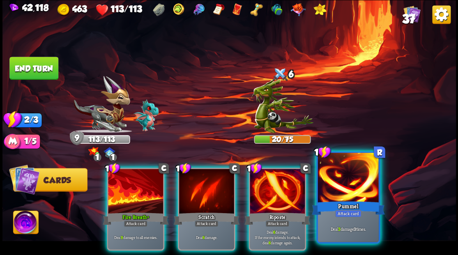
drag, startPoint x: 274, startPoint y: 190, endPoint x: 271, endPoint y: 175, distance: 15.5
click at [274, 190] on div at bounding box center [277, 192] width 55 height 46
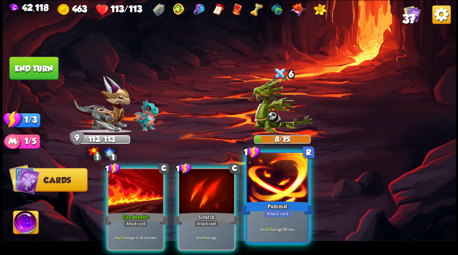
click at [270, 202] on div "Pummel" at bounding box center [277, 208] width 73 height 16
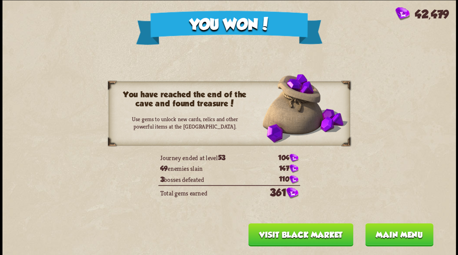
click at [387, 241] on button "Main menu" at bounding box center [399, 234] width 68 height 23
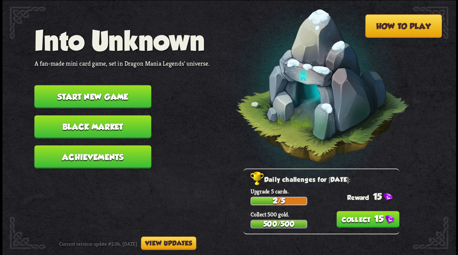
click at [355, 225] on button "15" at bounding box center [367, 219] width 63 height 17
